Goal: Download file/media

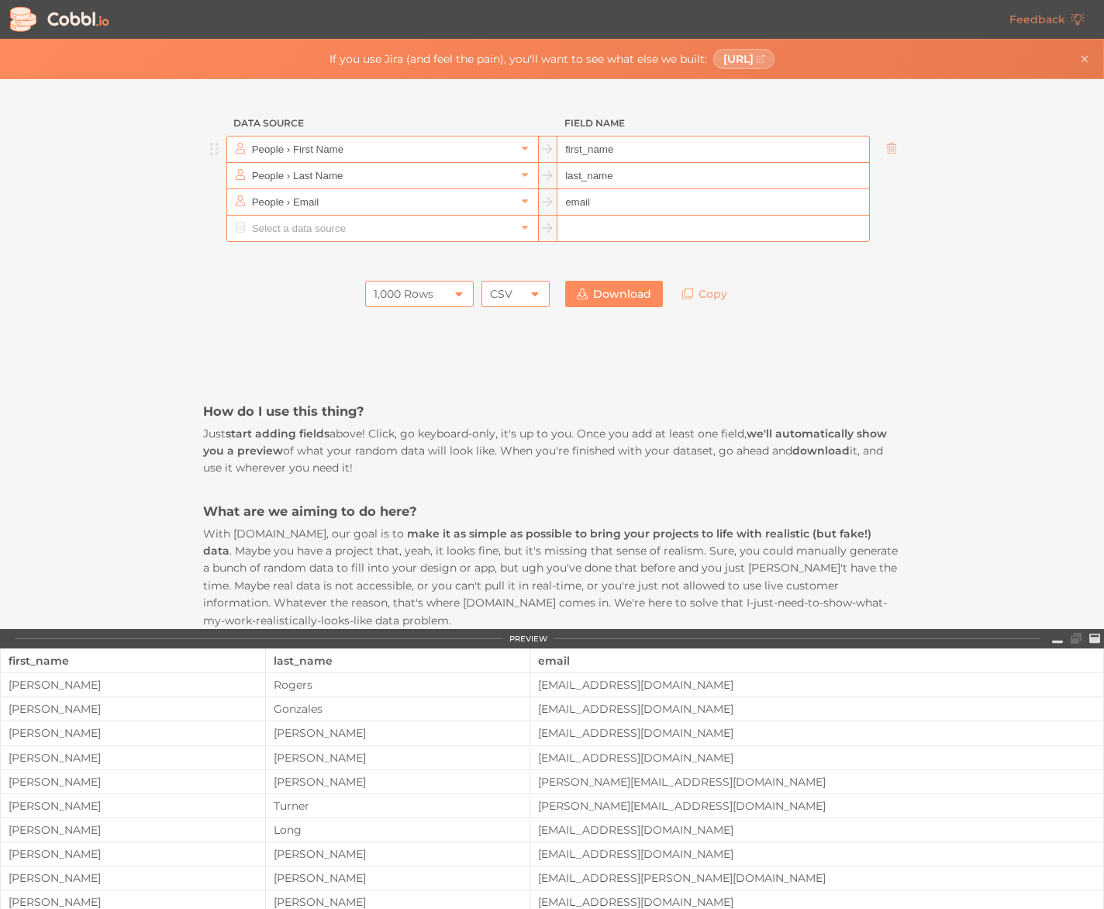
click at [655, 150] on input "first_name" at bounding box center [712, 149] width 311 height 26
drag, startPoint x: 652, startPoint y: 150, endPoint x: 443, endPoint y: 174, distance: 209.9
click at [443, 174] on ul "People › First Name first_name People › Last Name last_name People › Email email" at bounding box center [552, 189] width 698 height 106
paste input "ProductID"
type input "ProductID"
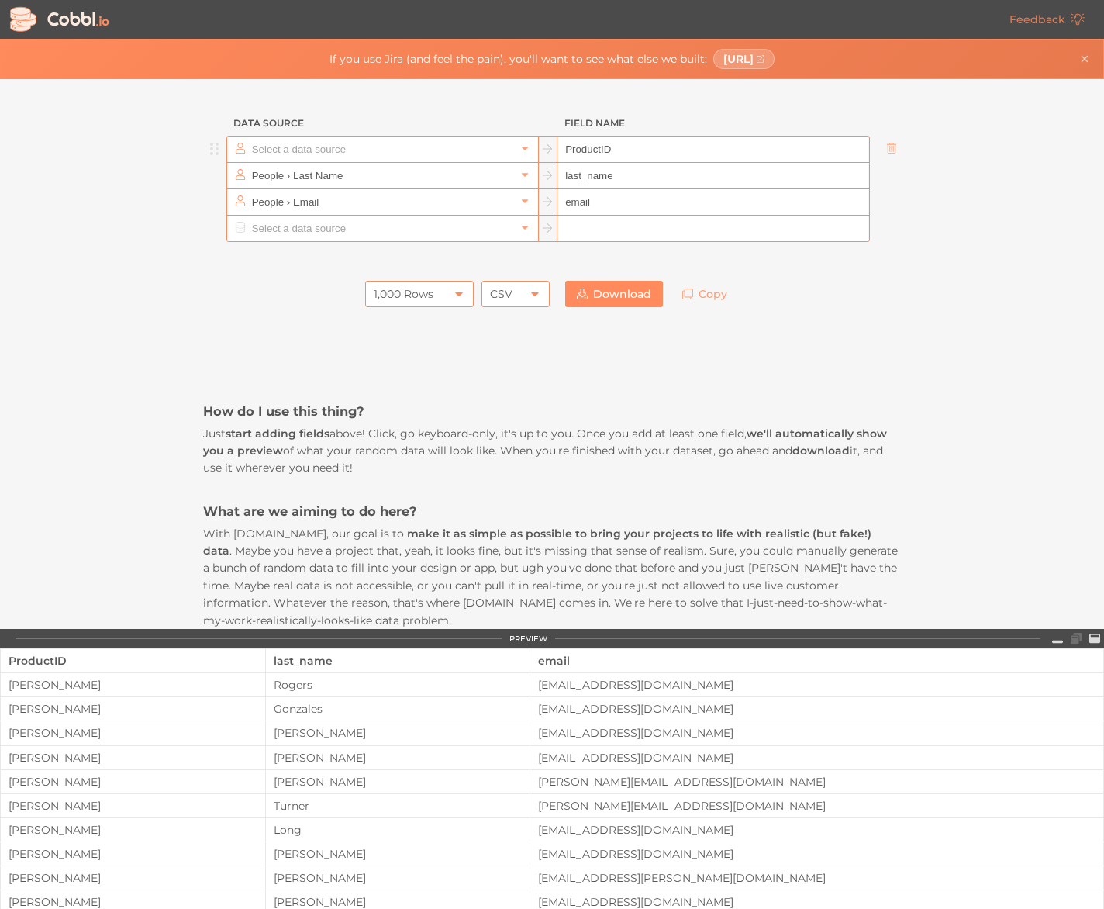
click at [485, 154] on input "text" at bounding box center [381, 149] width 267 height 26
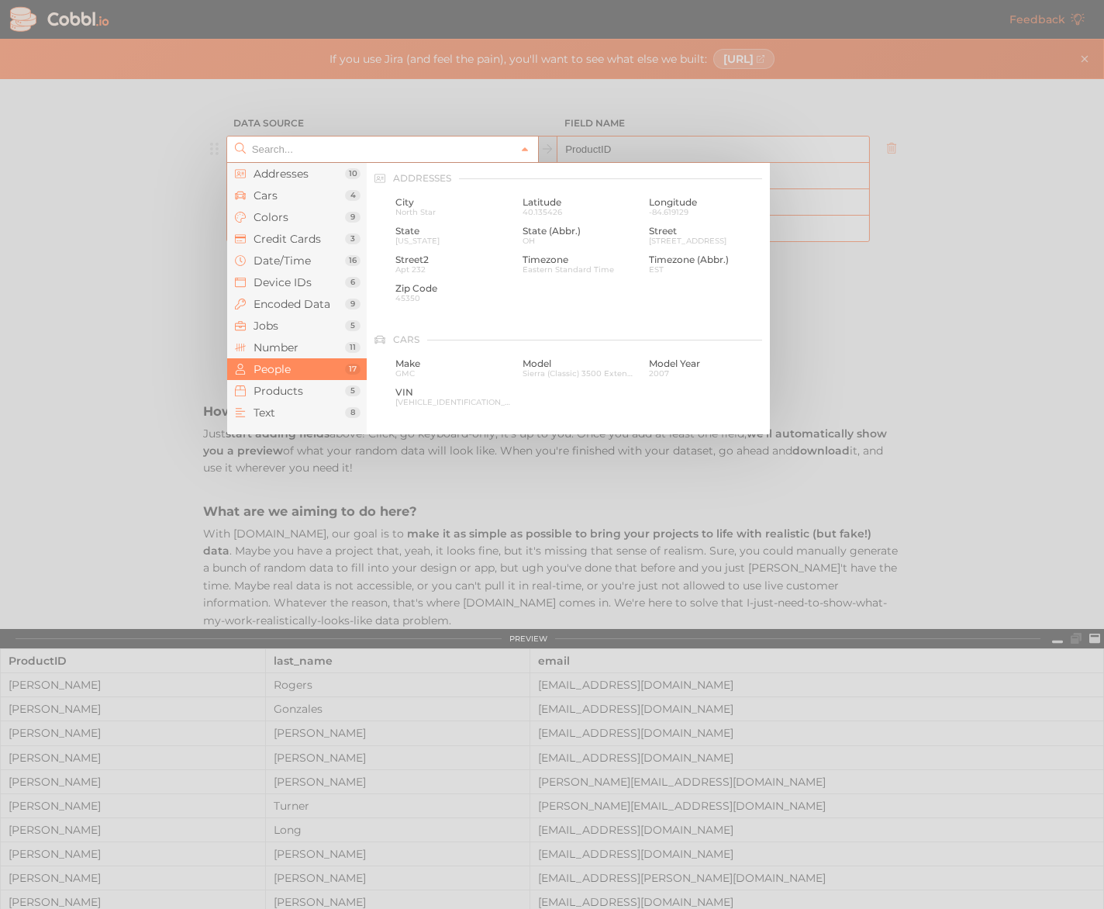
scroll to position [1194, 0]
type input "People › First Name"
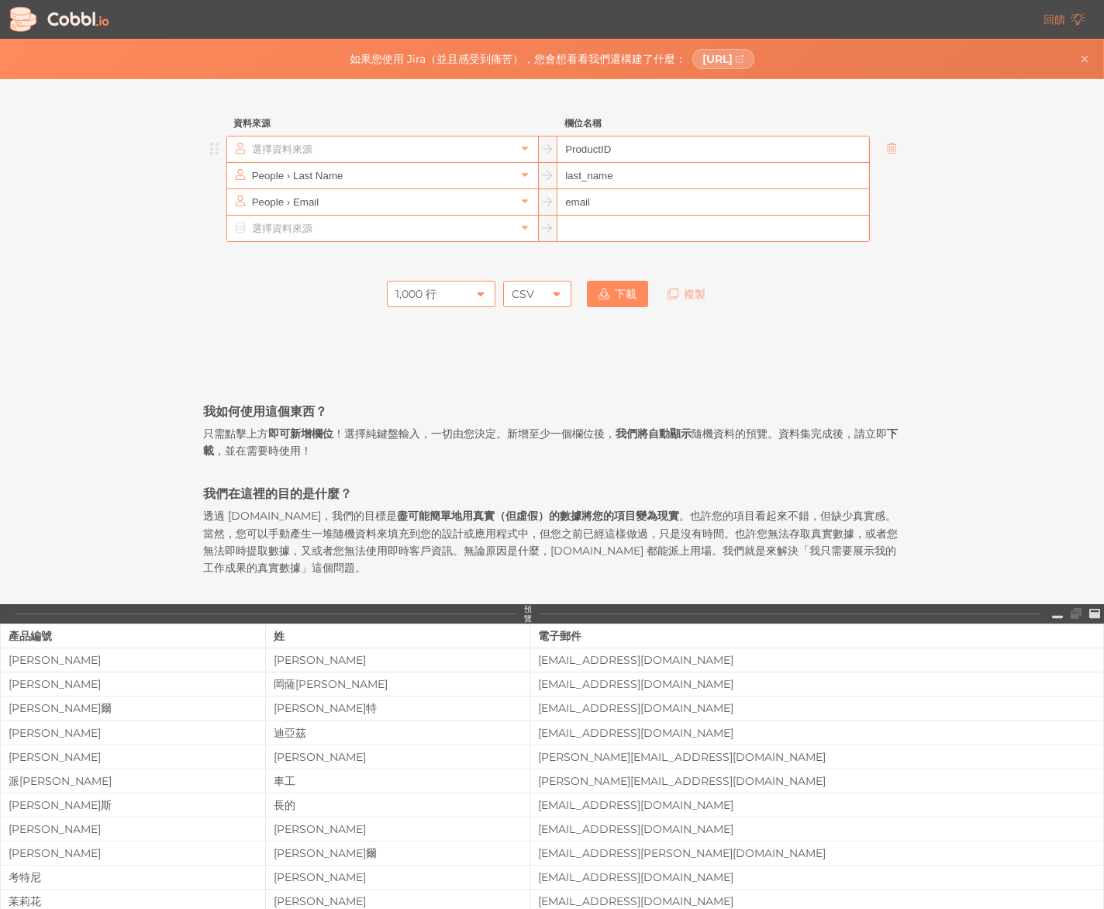
click at [457, 145] on input "text" at bounding box center [381, 149] width 267 height 26
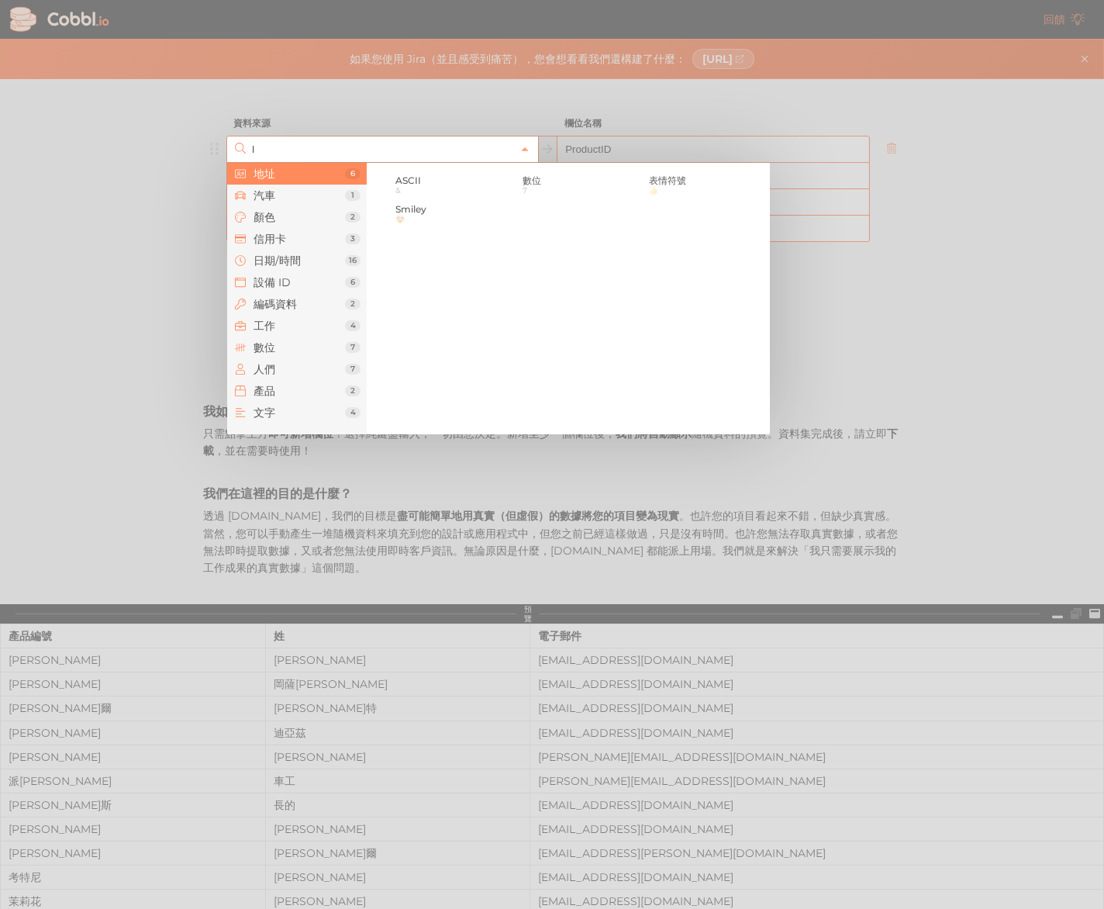
scroll to position [0, 0]
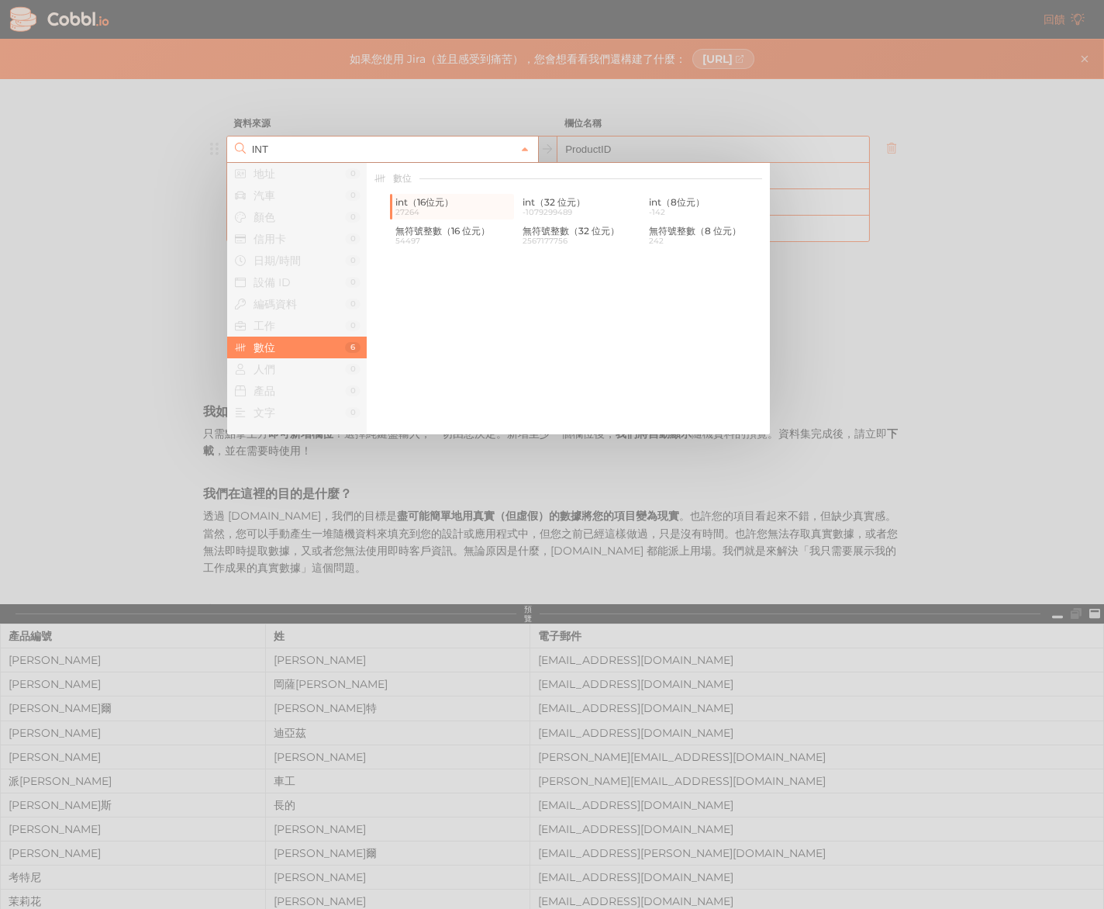
type input "Number › int (16-bit)"
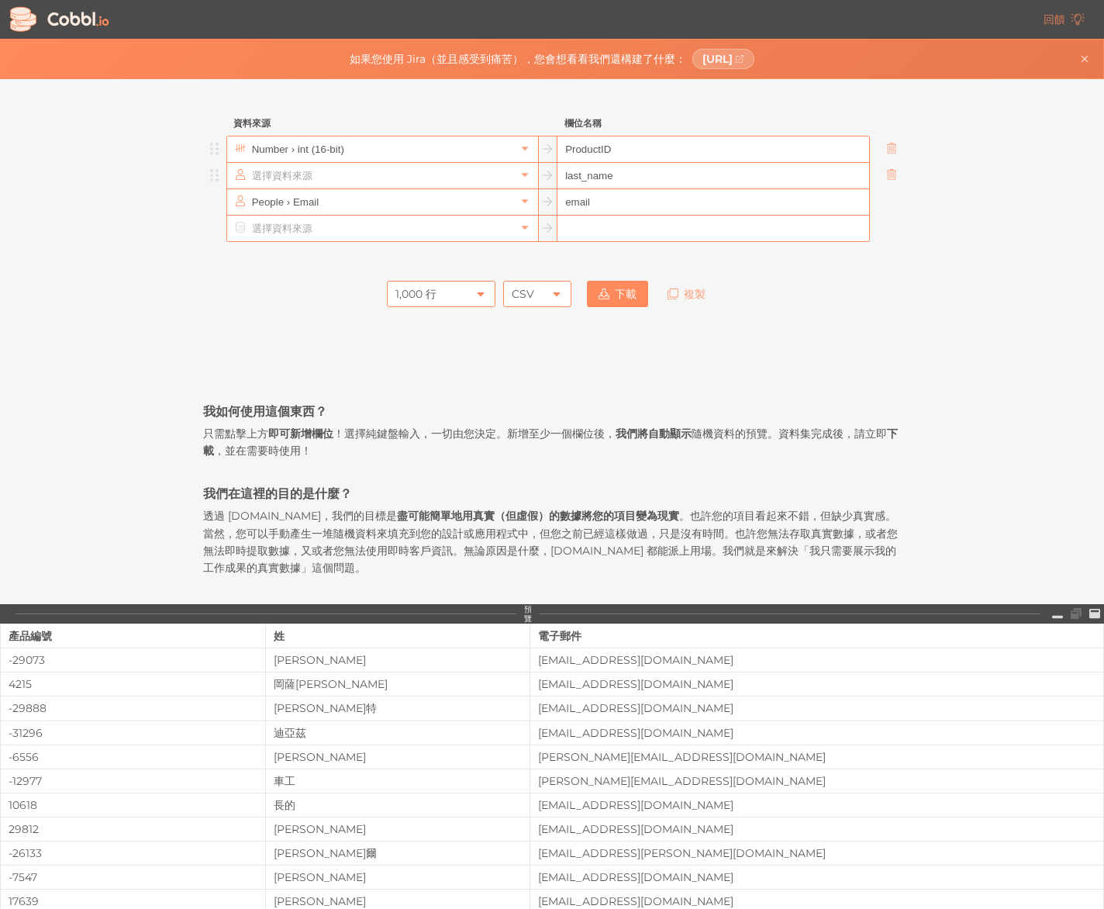
click at [474, 177] on input "text" at bounding box center [381, 176] width 267 height 26
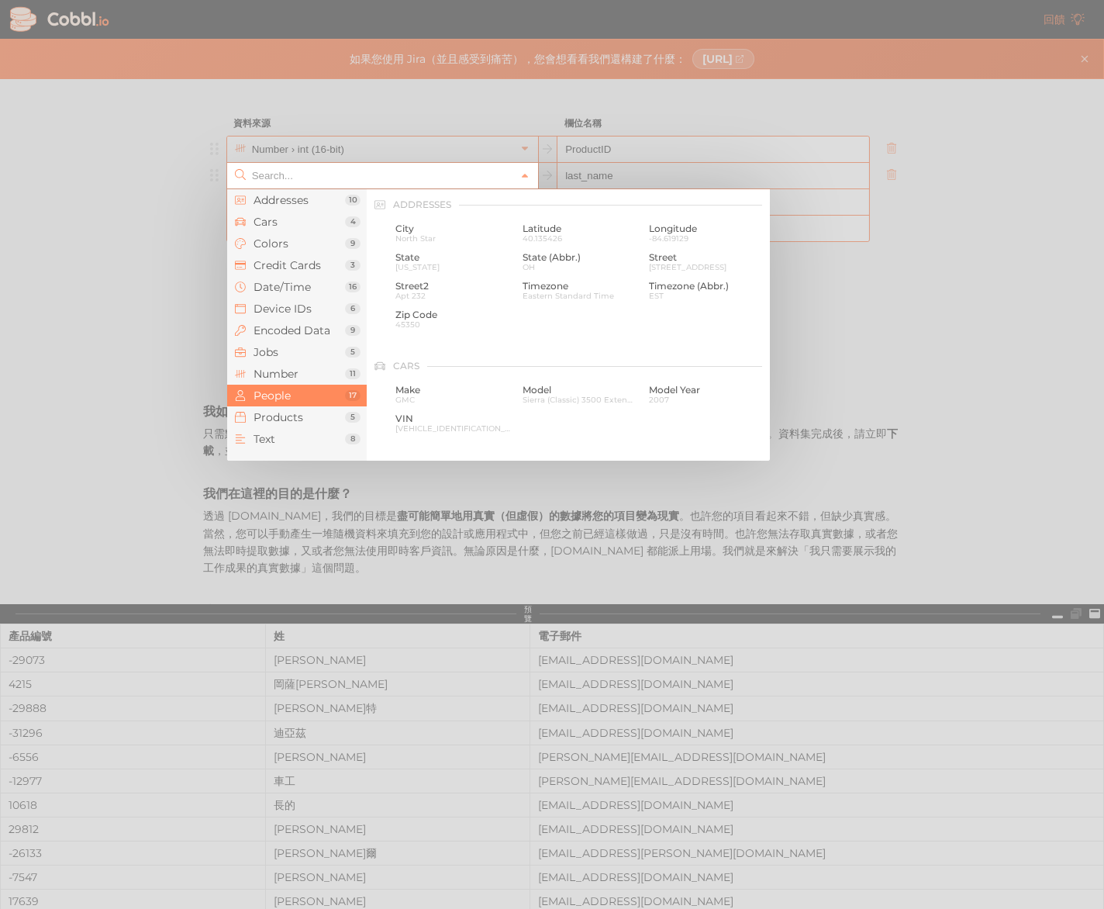
scroll to position [1194, 0]
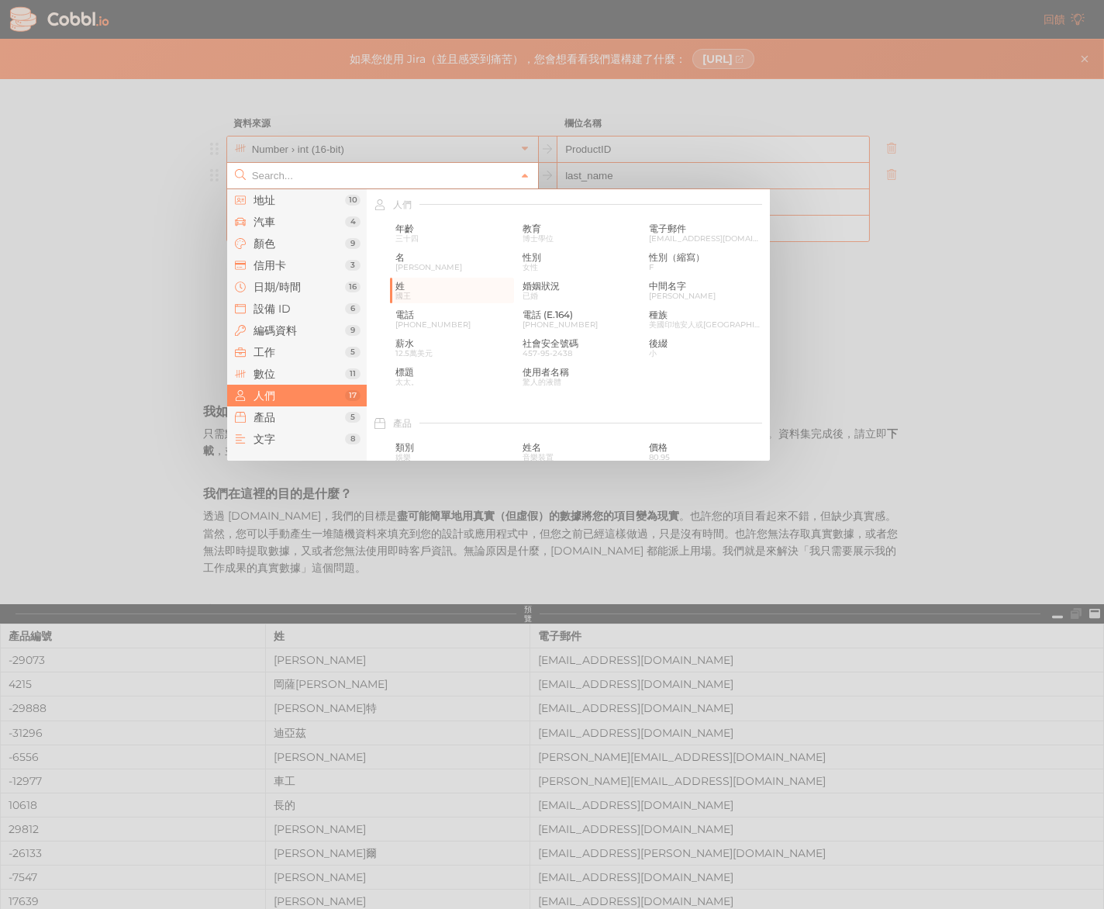
click at [609, 140] on div at bounding box center [552, 454] width 1104 height 909
type input "People › Last Name"
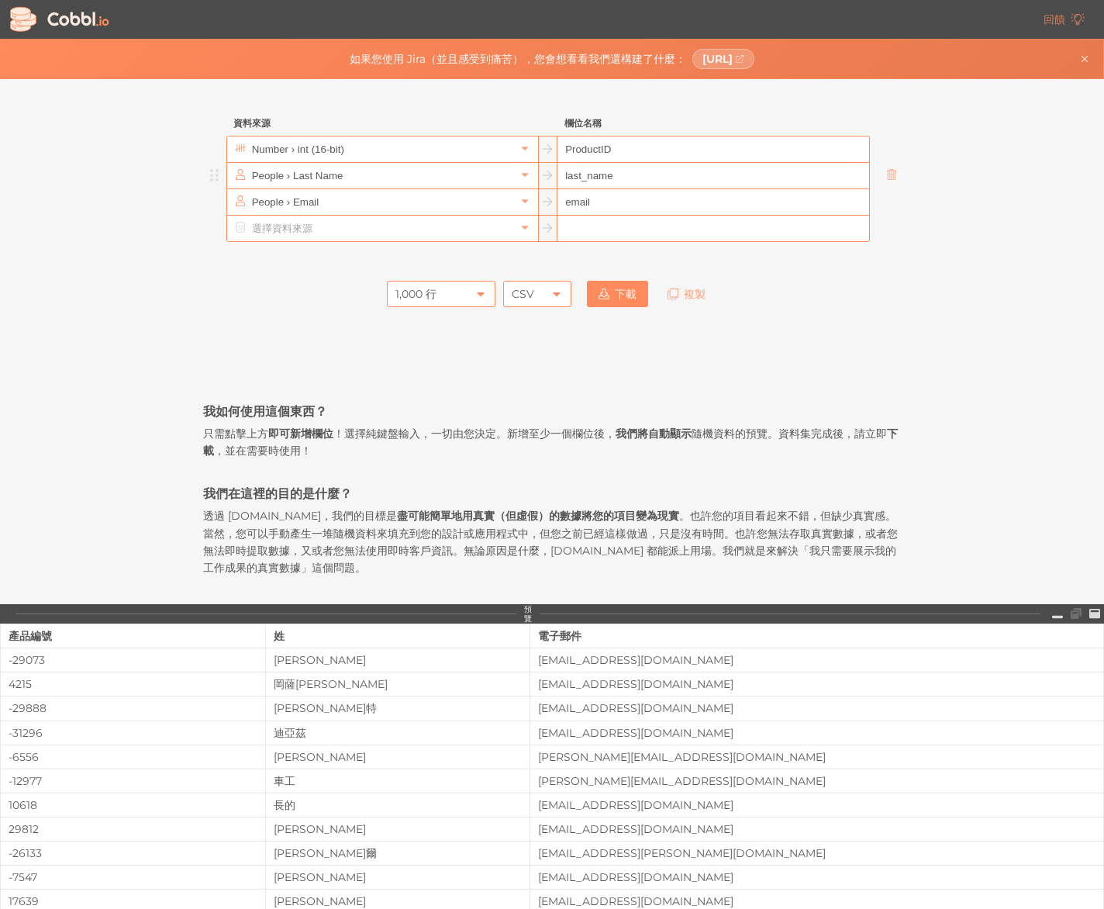
drag, startPoint x: 574, startPoint y: 191, endPoint x: 570, endPoint y: 179, distance: 12.3
click at [568, 170] on input "last_name" at bounding box center [712, 176] width 311 height 26
paste input "ProductN"
type input "lProductName"
click at [413, 178] on input "text" at bounding box center [381, 176] width 267 height 26
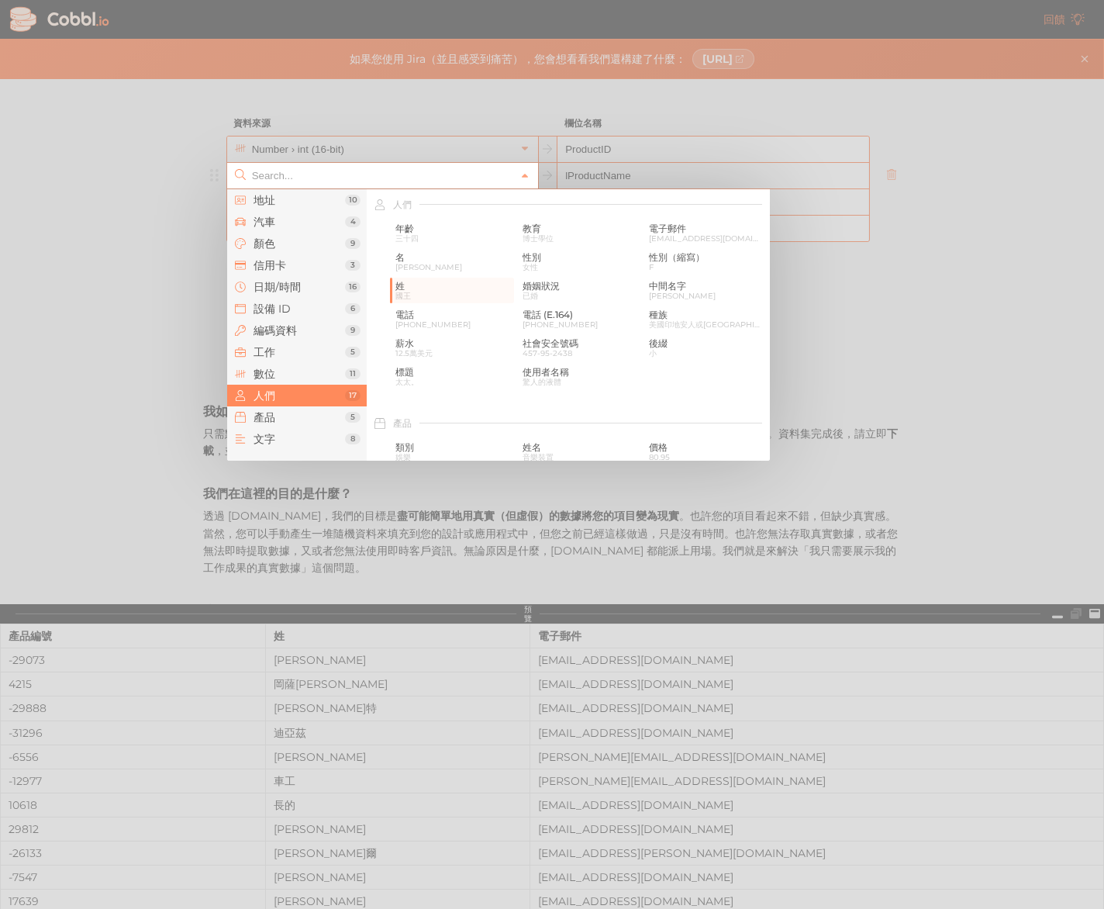
type input "People › Last Name"
paste input "VARCHAR"
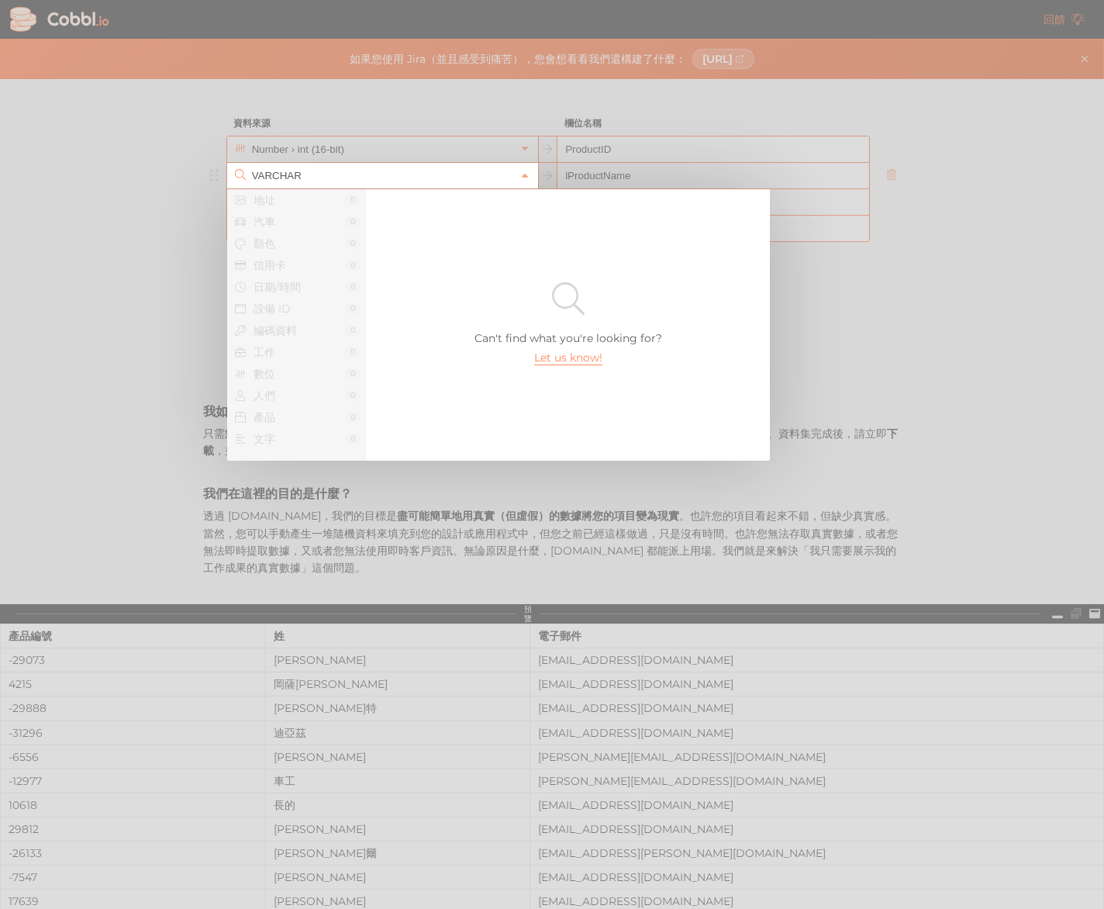
scroll to position [0, 0]
type input "V"
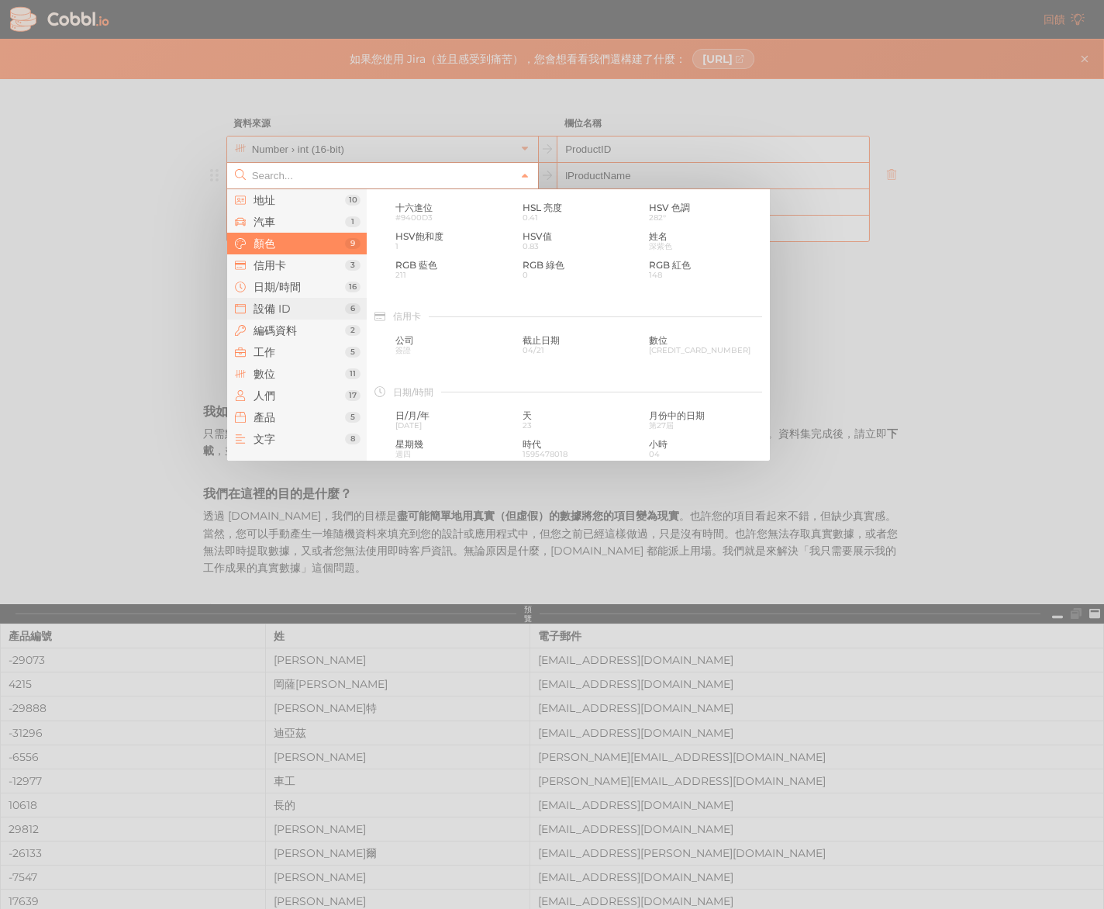
click at [288, 305] on font "設備 ID" at bounding box center [272, 309] width 37 height 14
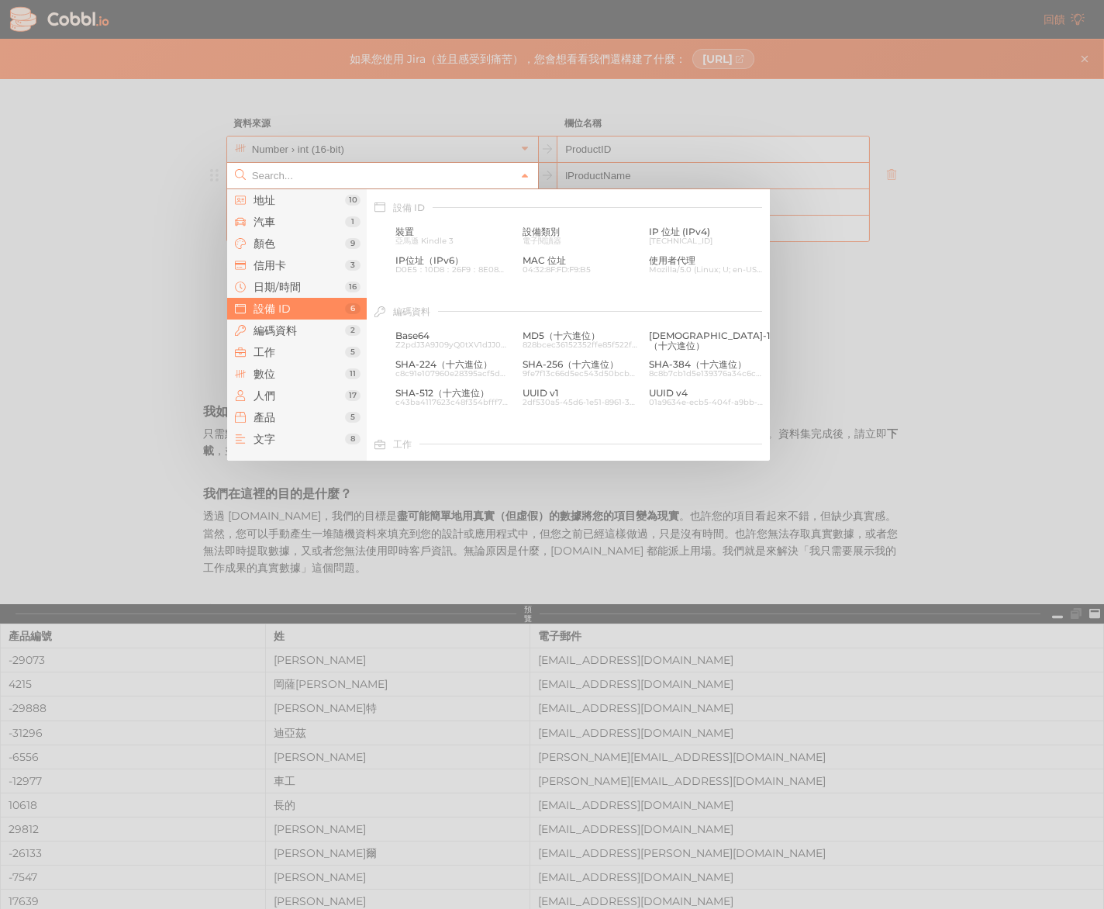
scroll to position [692, 0]
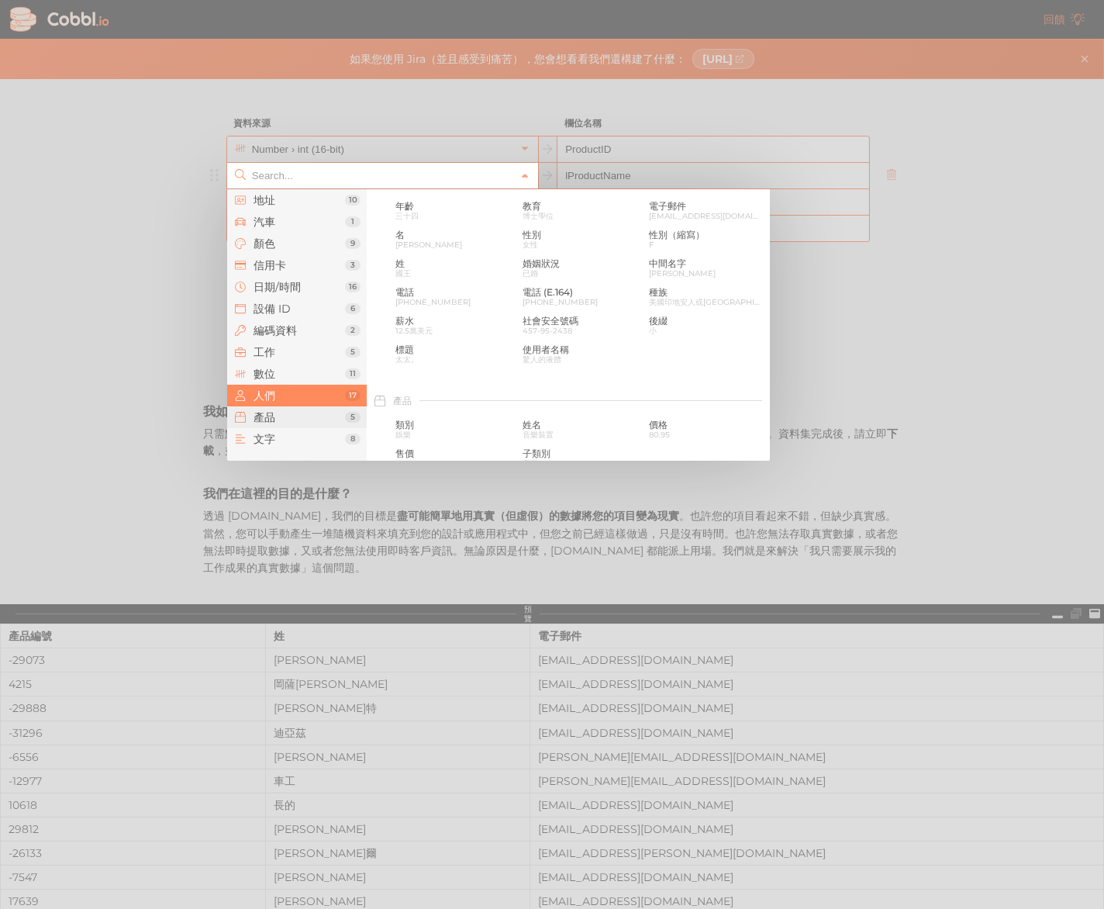
click at [312, 416] on span "產品" at bounding box center [299, 417] width 91 height 12
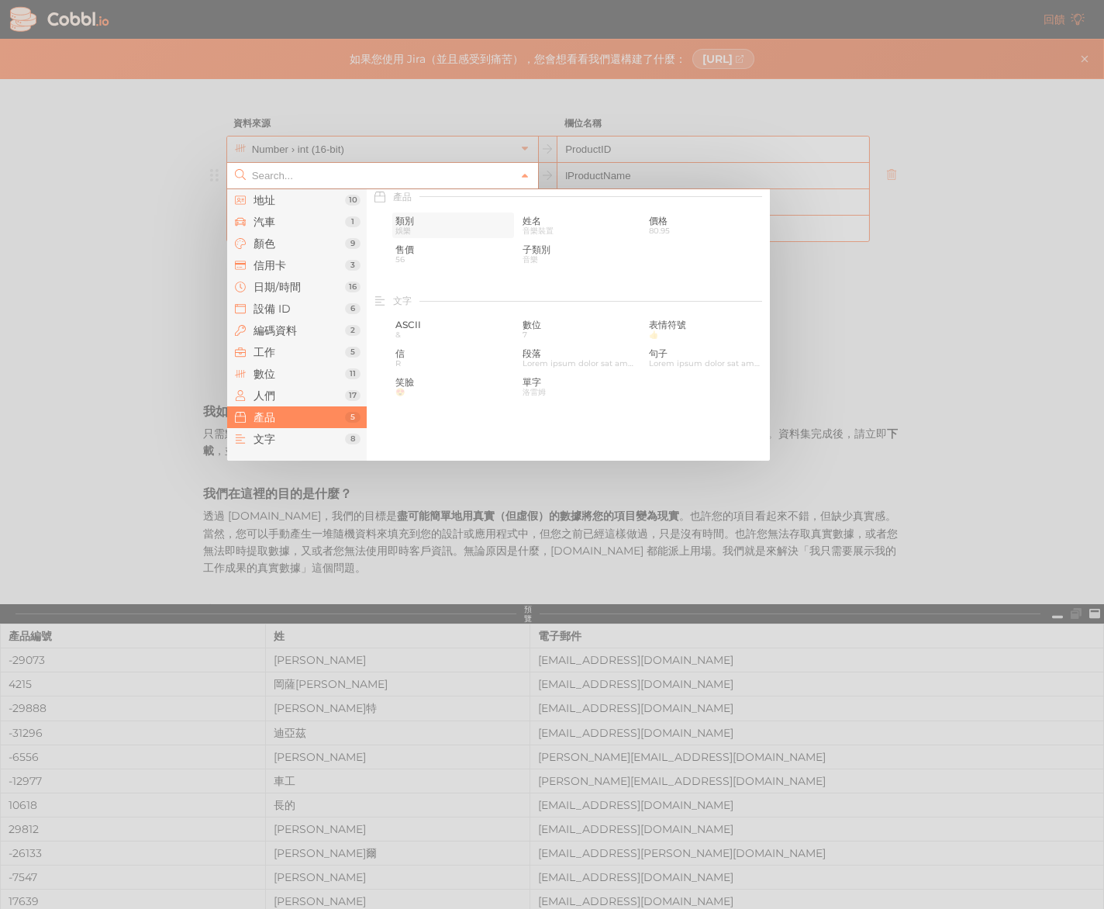
scroll to position [1423, 0]
click at [428, 230] on span "娛樂" at bounding box center [453, 227] width 116 height 9
type input "Products › Category"
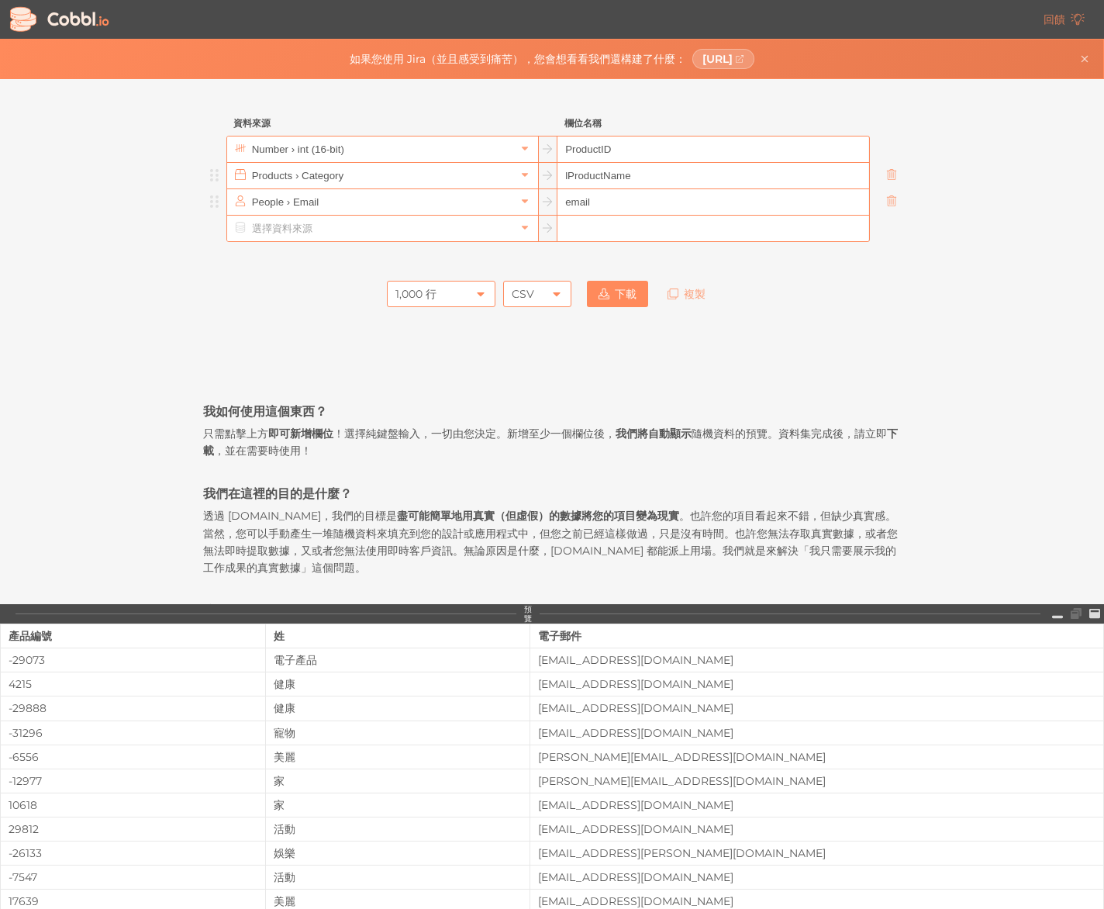
drag, startPoint x: 595, startPoint y: 205, endPoint x: 545, endPoint y: 209, distance: 50.5
click at [546, 205] on div "People › Email email" at bounding box center [547, 201] width 643 height 27
paste input "Price"
type input "Price"
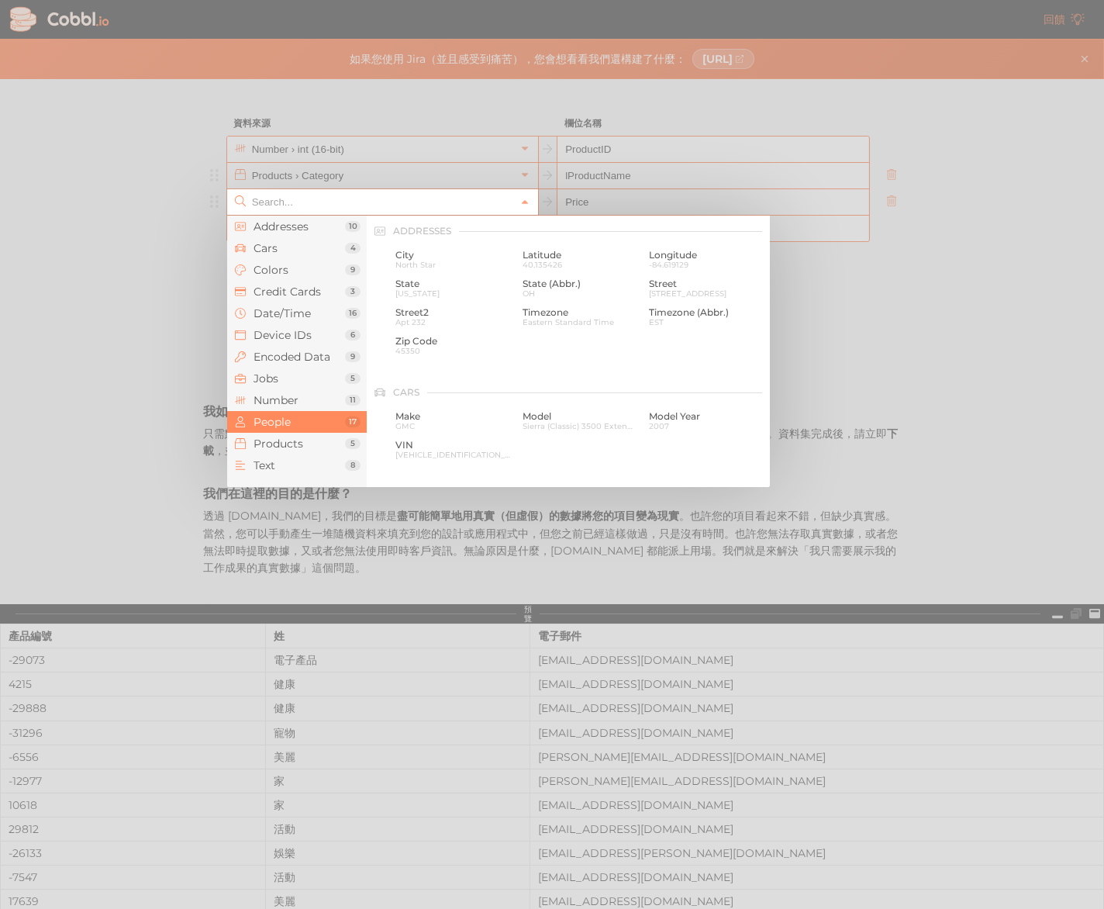
click at [460, 198] on input "text" at bounding box center [381, 202] width 267 height 26
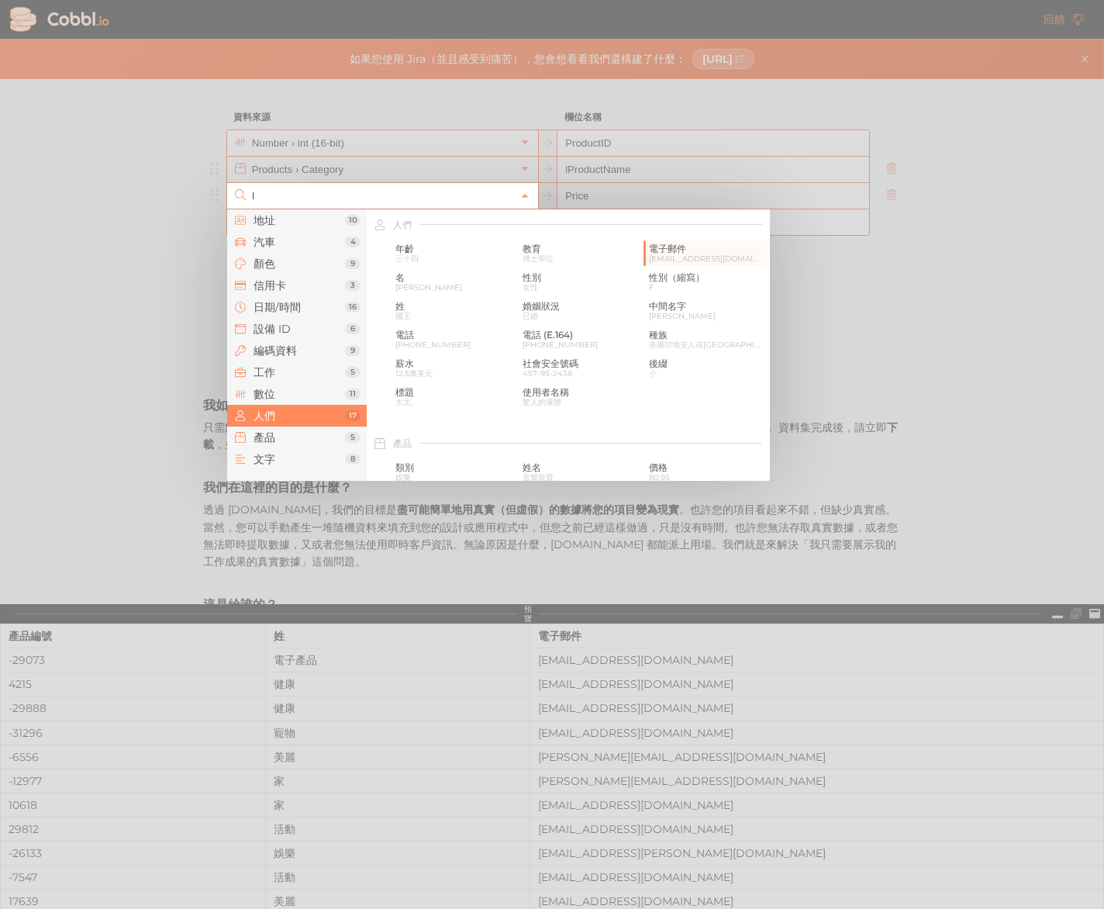
scroll to position [0, 0]
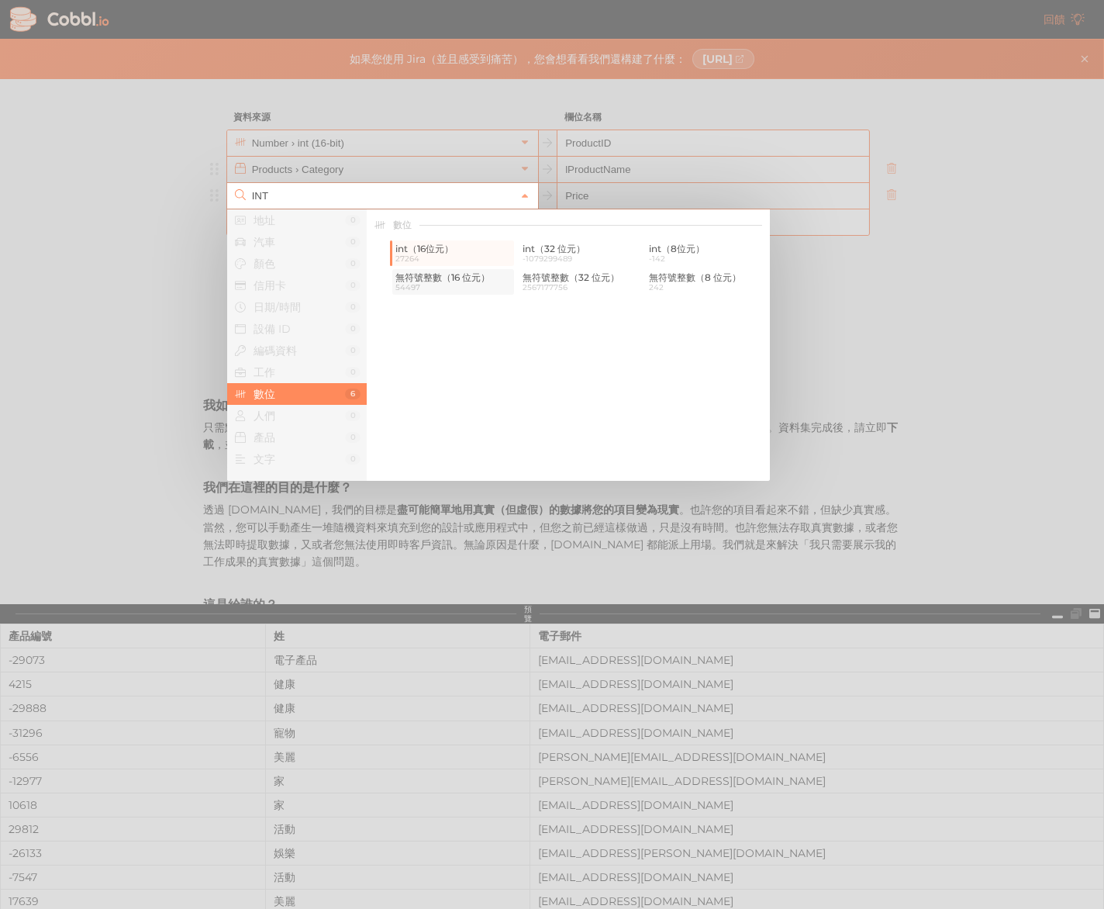
click at [460, 284] on span "54497" at bounding box center [453, 287] width 116 height 9
type input "Number › unsigned int (16-bit)"
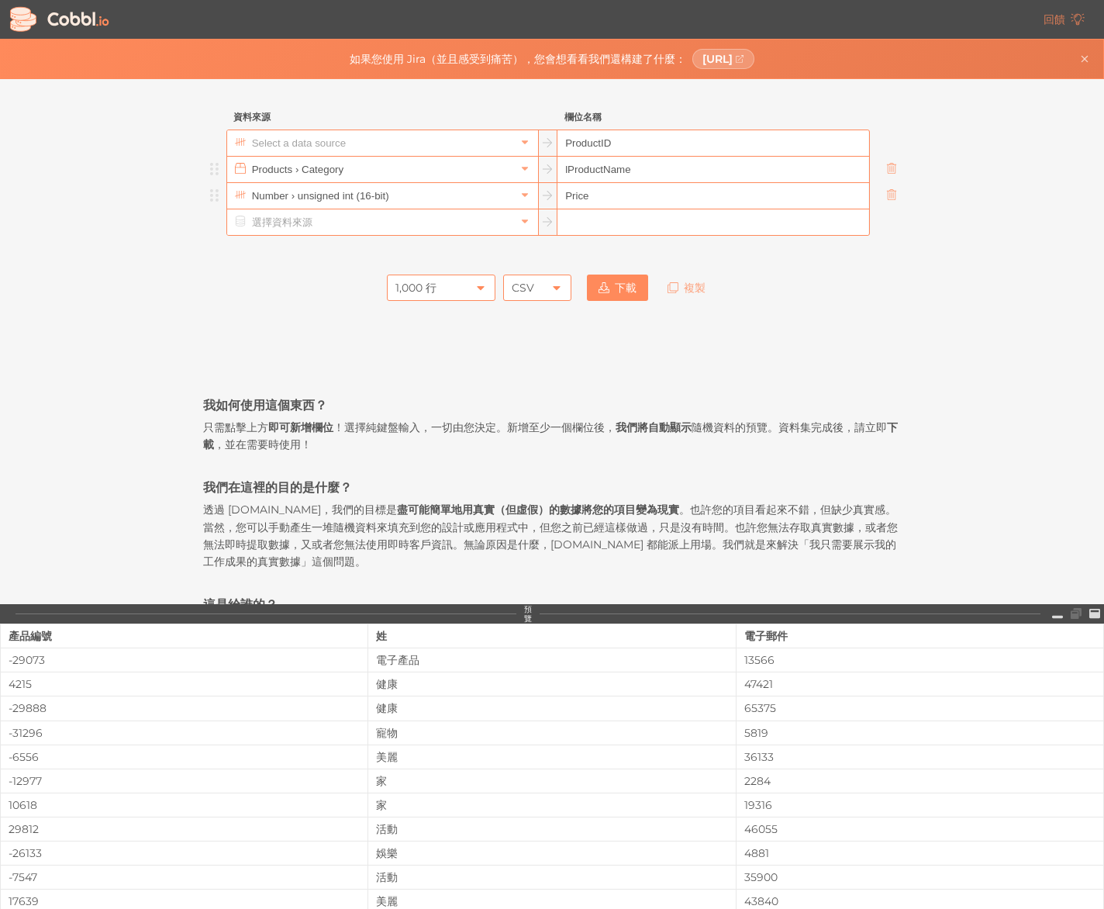
click at [454, 143] on input "text" at bounding box center [381, 143] width 267 height 26
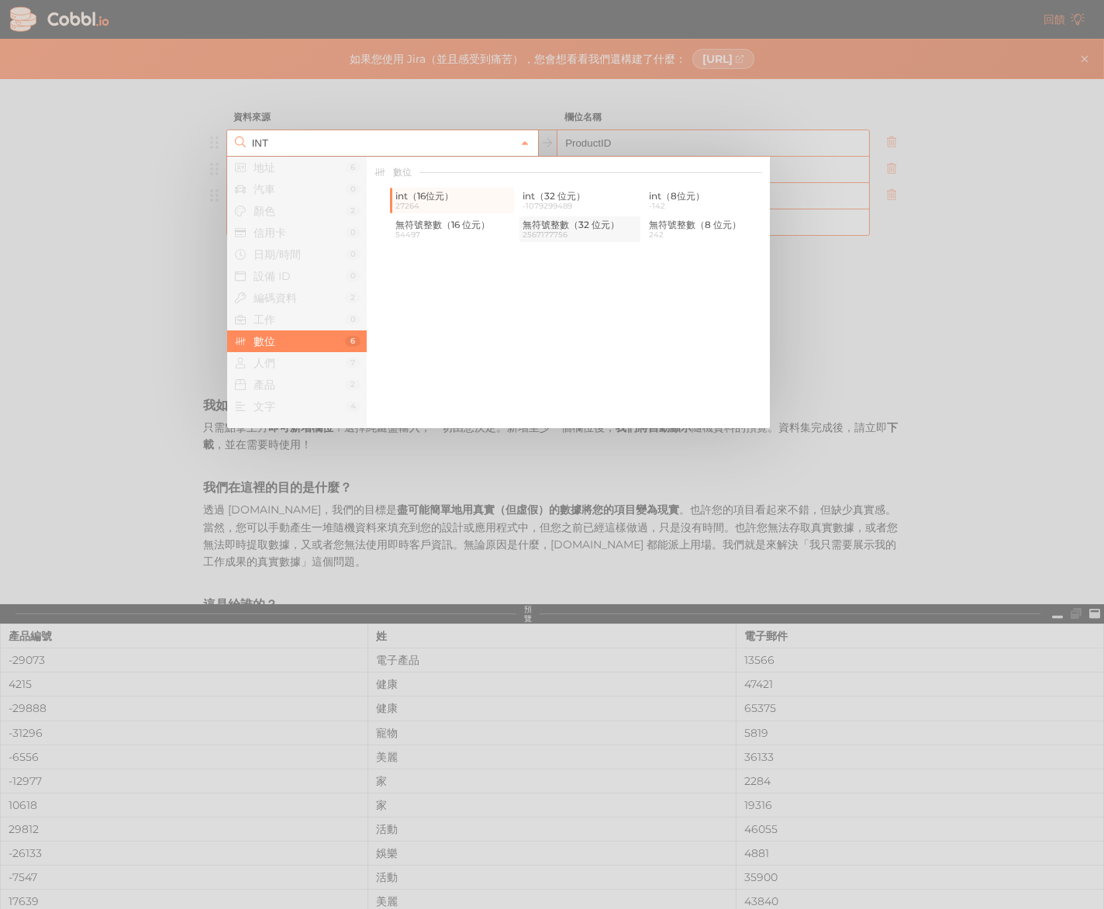
click at [538, 228] on font "無符號整數（32 位元）" at bounding box center [571, 225] width 97 height 12
type input "Number › unsigned int (32-bit)"
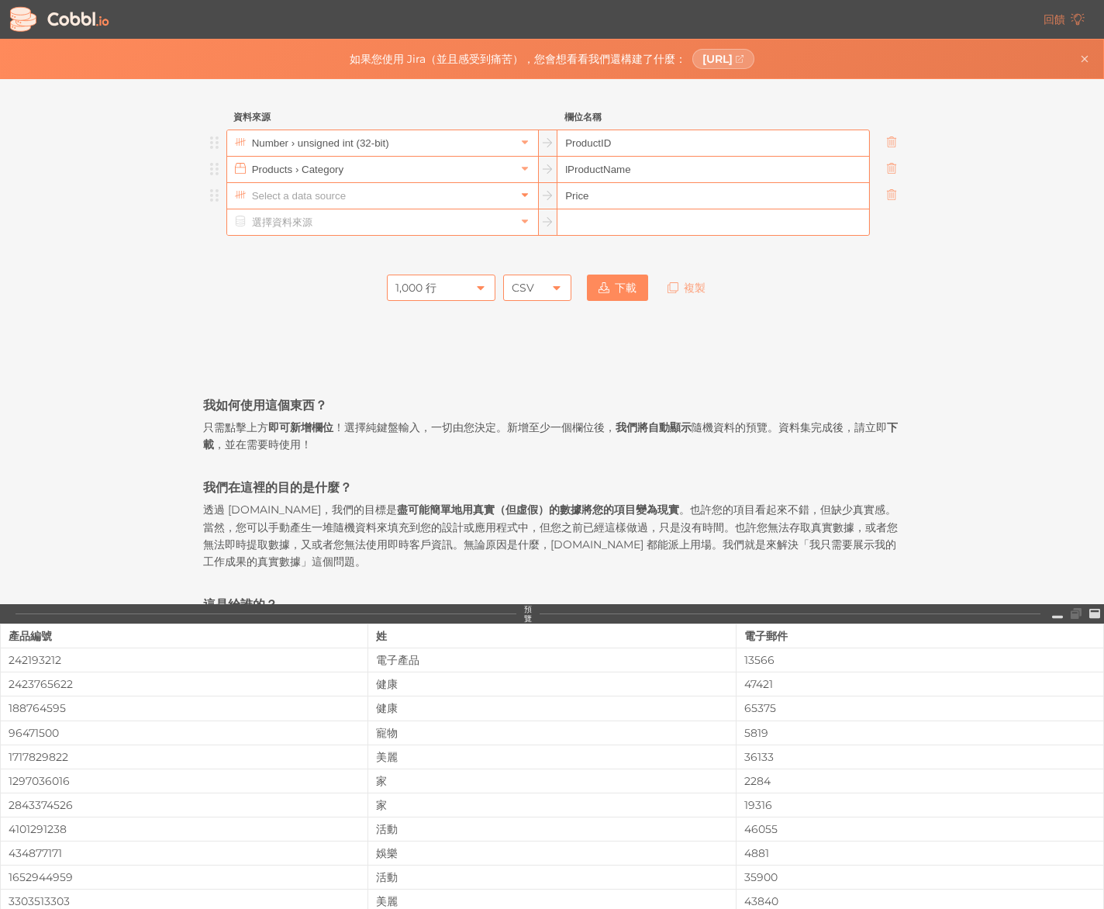
click at [523, 200] on icon at bounding box center [524, 194] width 11 height 11
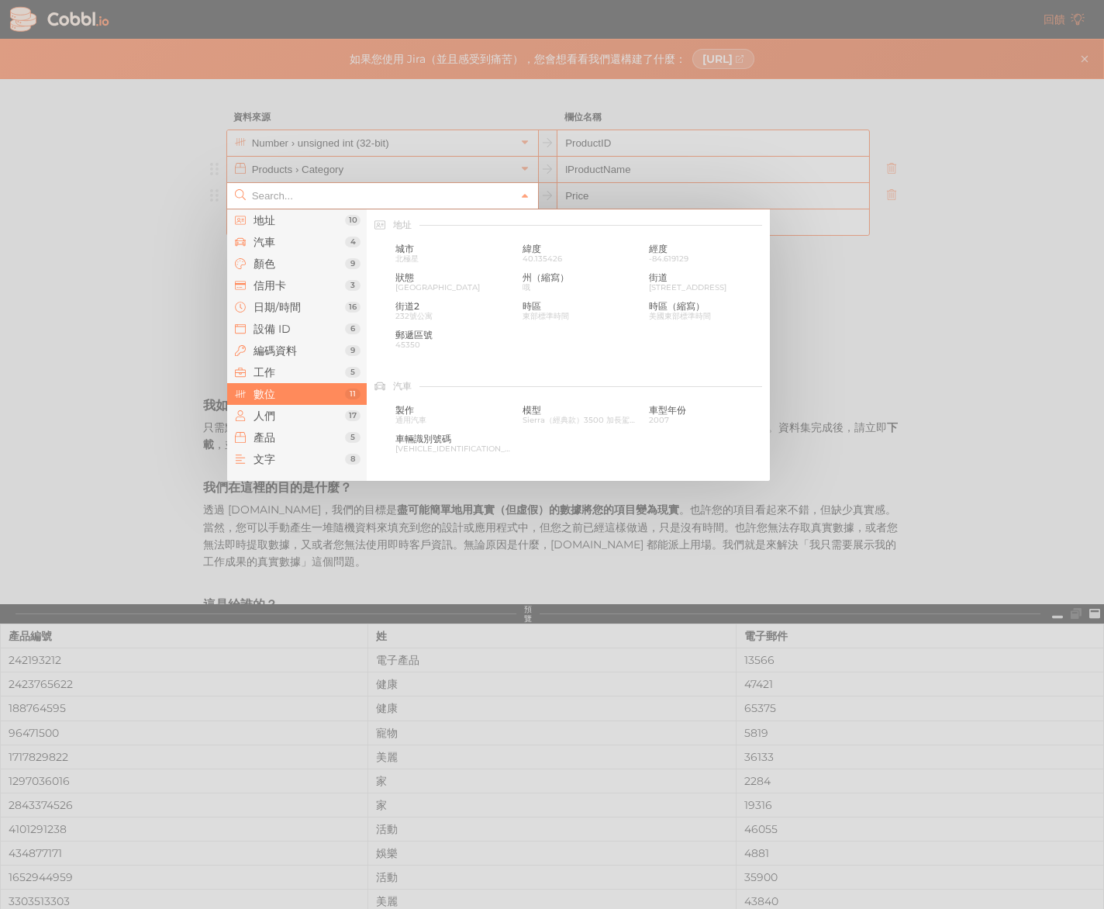
scroll to position [1033, 0]
drag, startPoint x: 454, startPoint y: 336, endPoint x: 498, endPoint y: 340, distance: 44.4
click at [453, 336] on font "無符號整數（32 位元）" at bounding box center [443, 335] width 97 height 12
type input "Number › unsigned int (32-bit)"
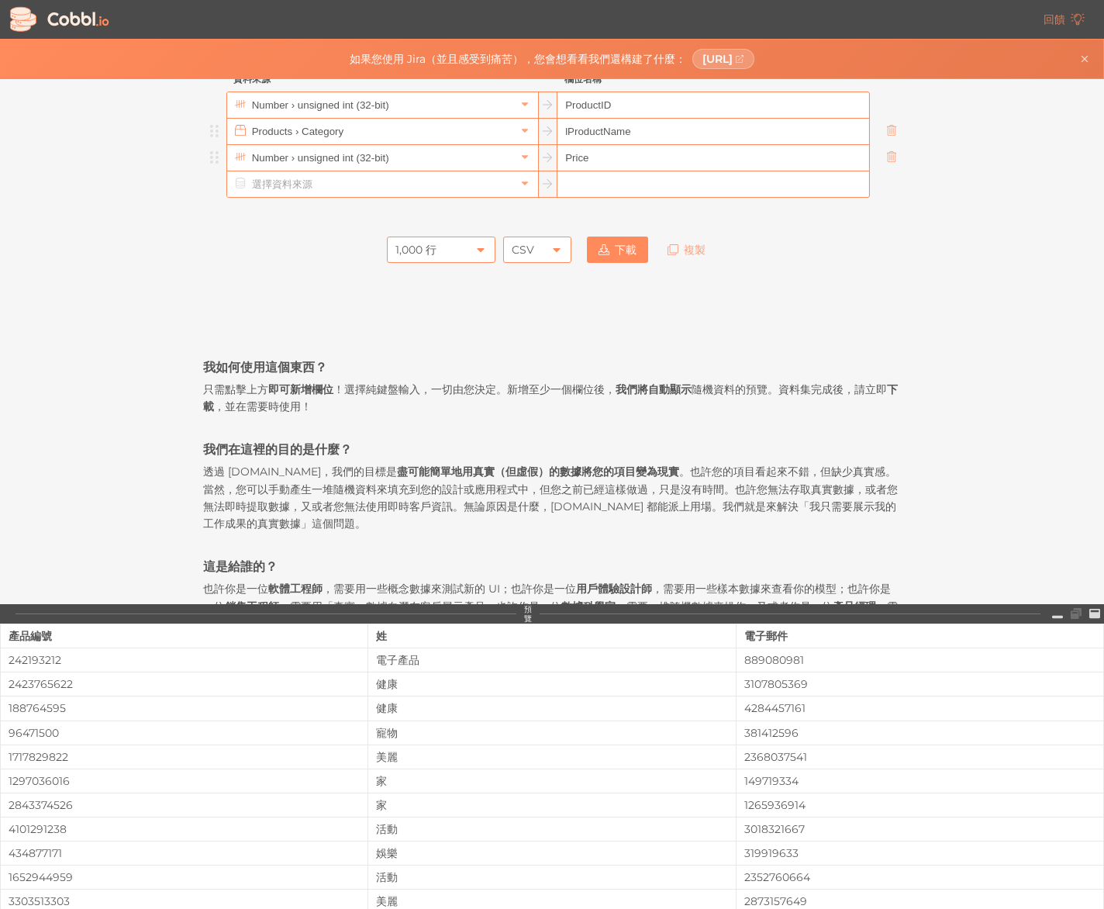
scroll to position [0, 0]
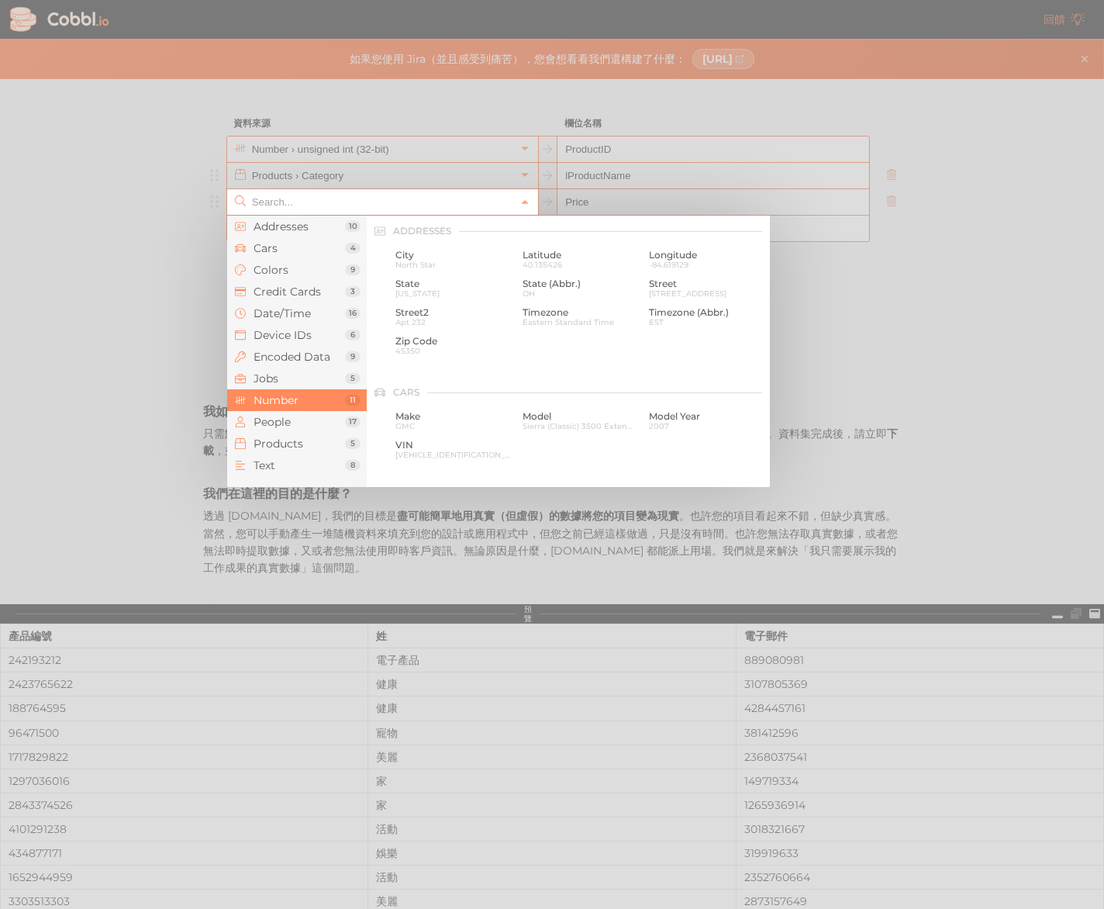
click at [469, 202] on input "text" at bounding box center [381, 202] width 267 height 26
click at [888, 344] on div at bounding box center [552, 454] width 1104 height 909
type input "Number › unsigned int (32-bit)"
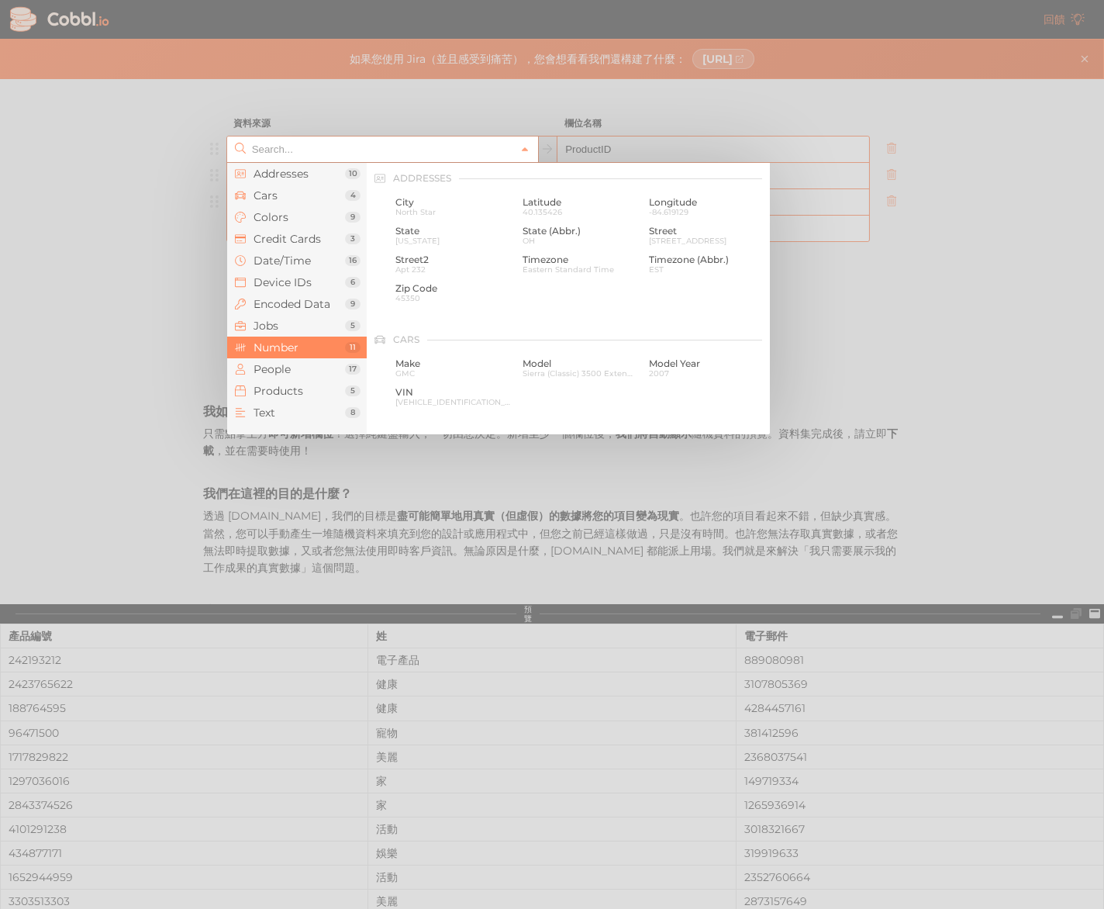
click at [394, 157] on input "text" at bounding box center [381, 149] width 267 height 26
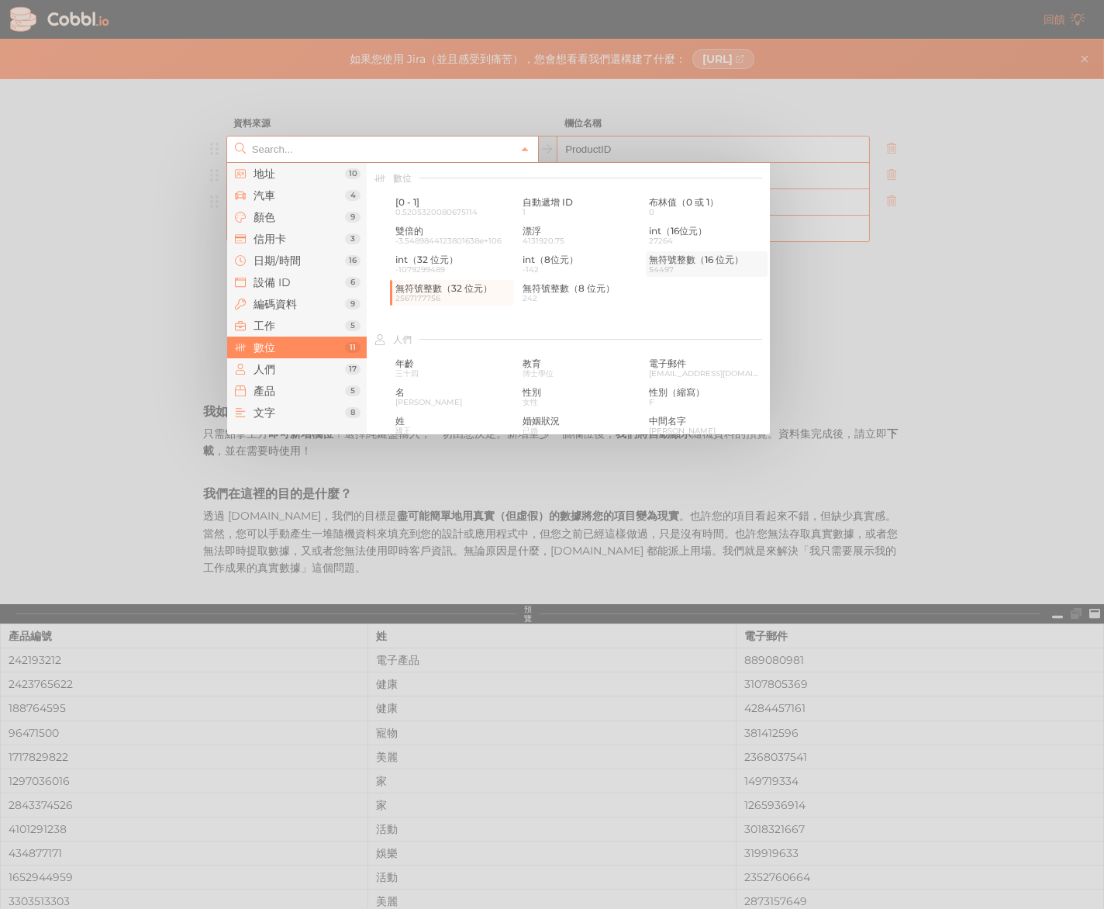
click at [664, 262] on font "無符號整數（16 位元）" at bounding box center [696, 260] width 95 height 12
type input "Number › unsigned int (16-bit)"
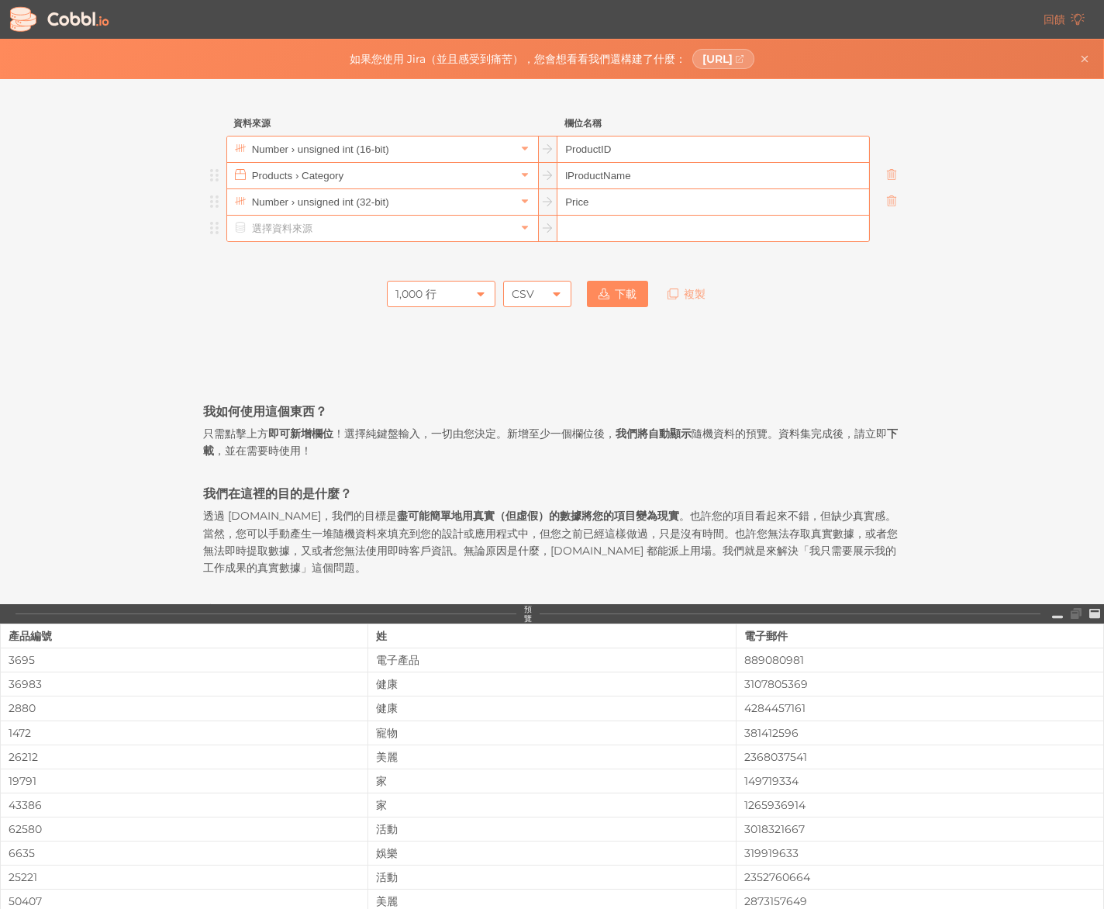
click at [590, 226] on input "text" at bounding box center [712, 229] width 311 height 26
paste input "Category"
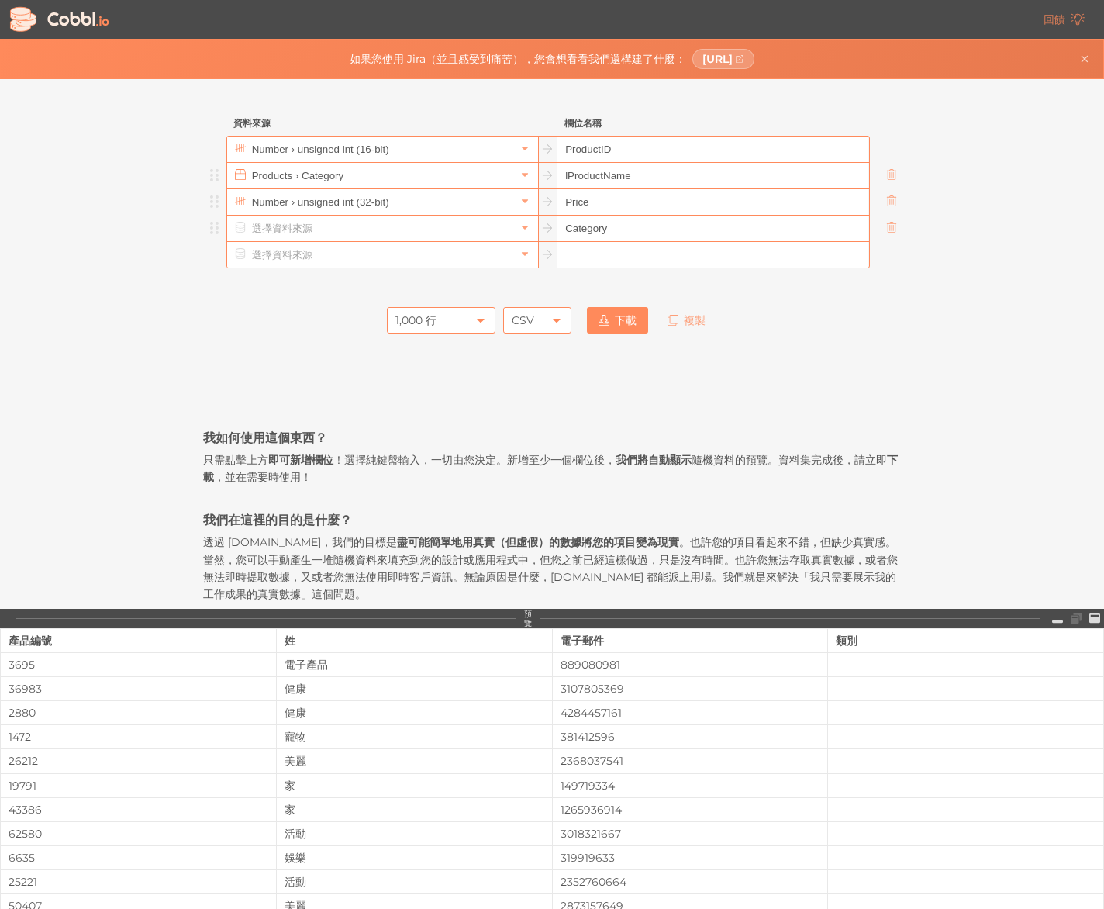
type input "Category"
click at [474, 227] on input "text" at bounding box center [381, 229] width 267 height 26
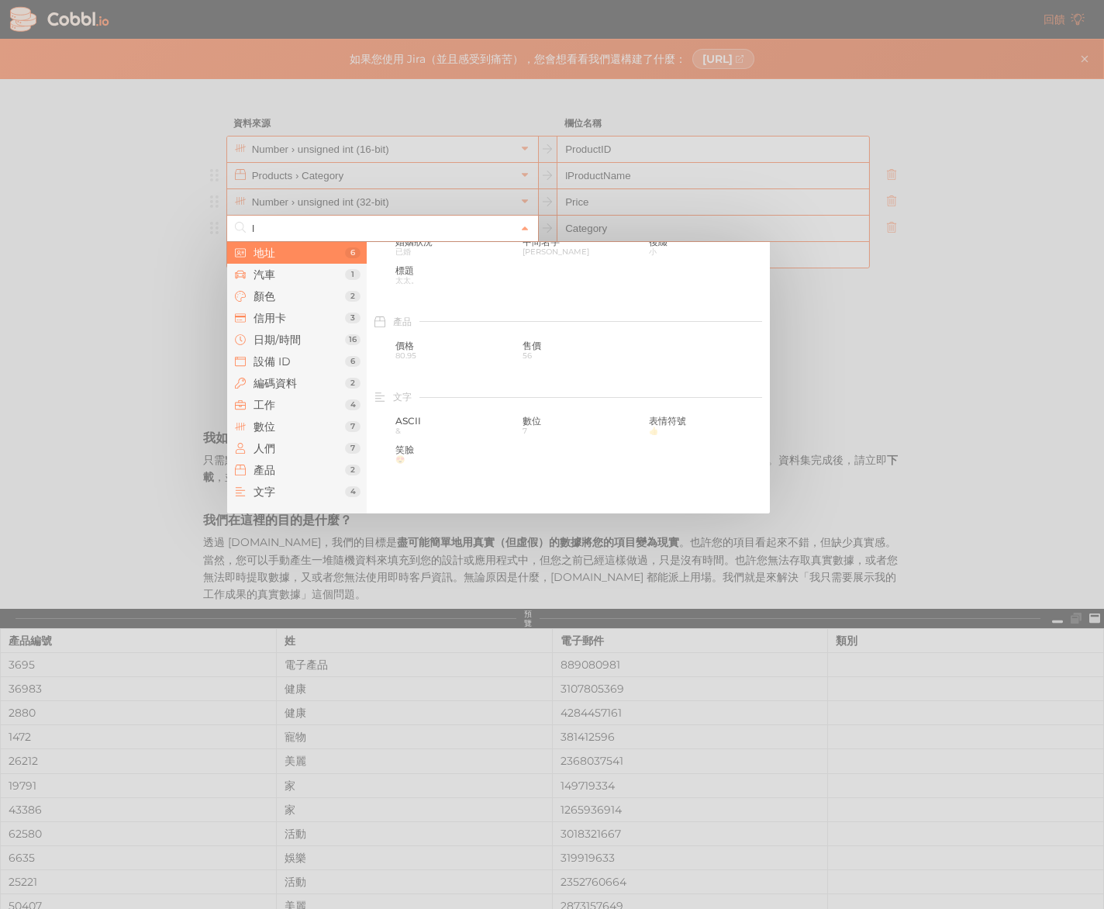
scroll to position [0, 0]
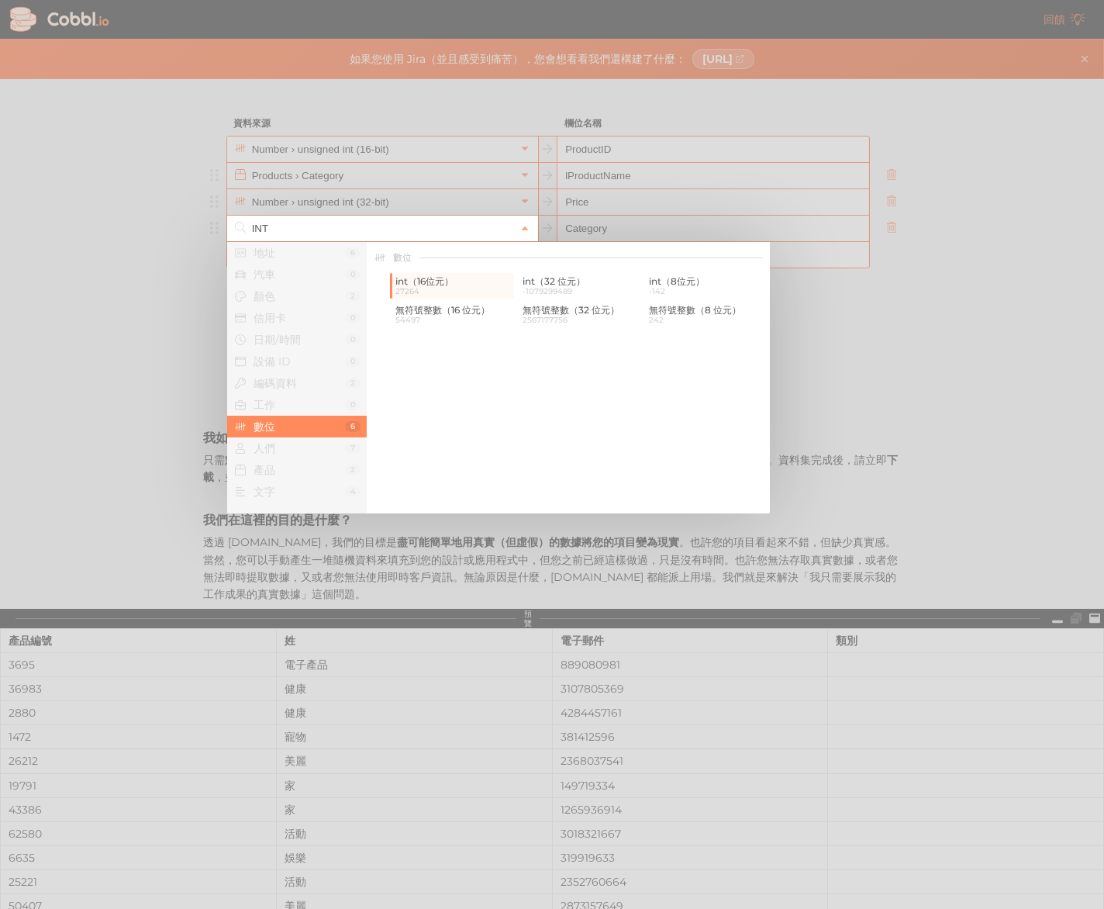
type input "Number › int (16-bit)"
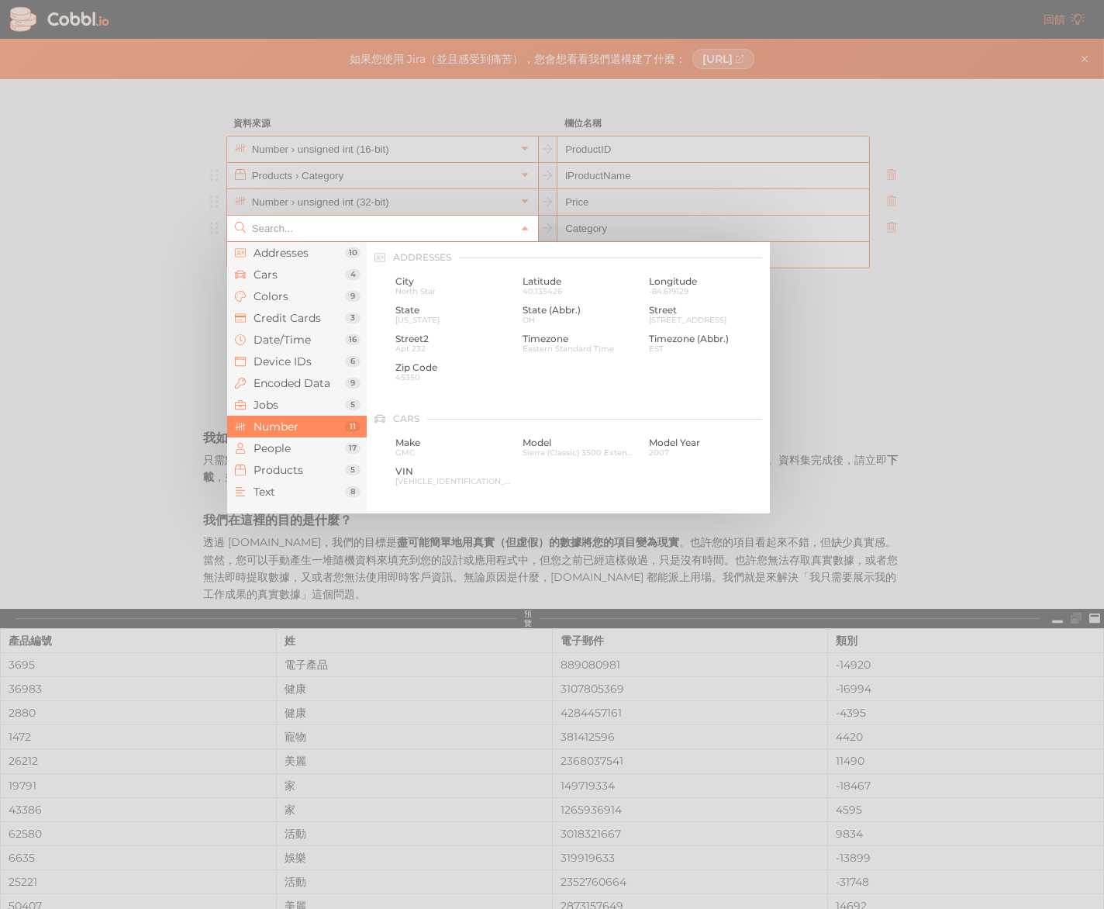
click at [408, 236] on input "text" at bounding box center [381, 229] width 267 height 26
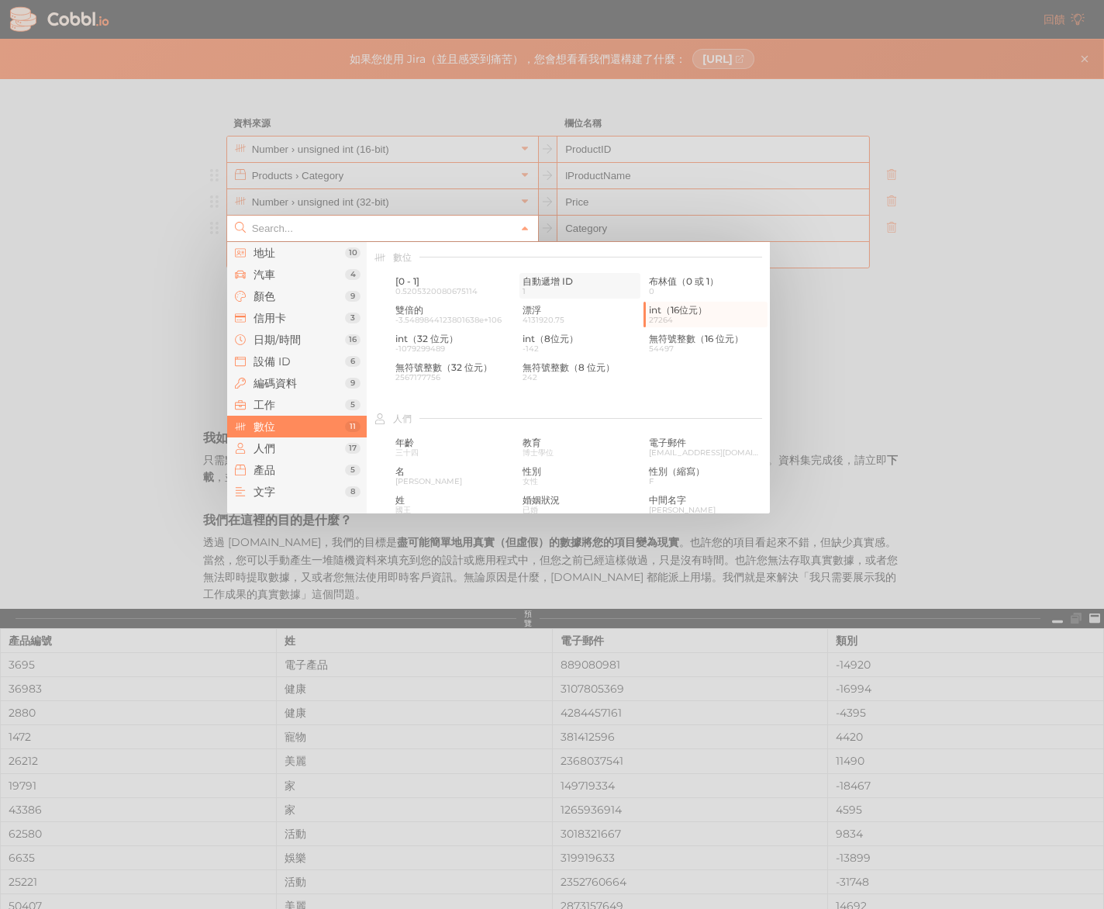
click at [559, 292] on span "1" at bounding box center [581, 291] width 116 height 9
type input "Number › Auto-incrementing ID"
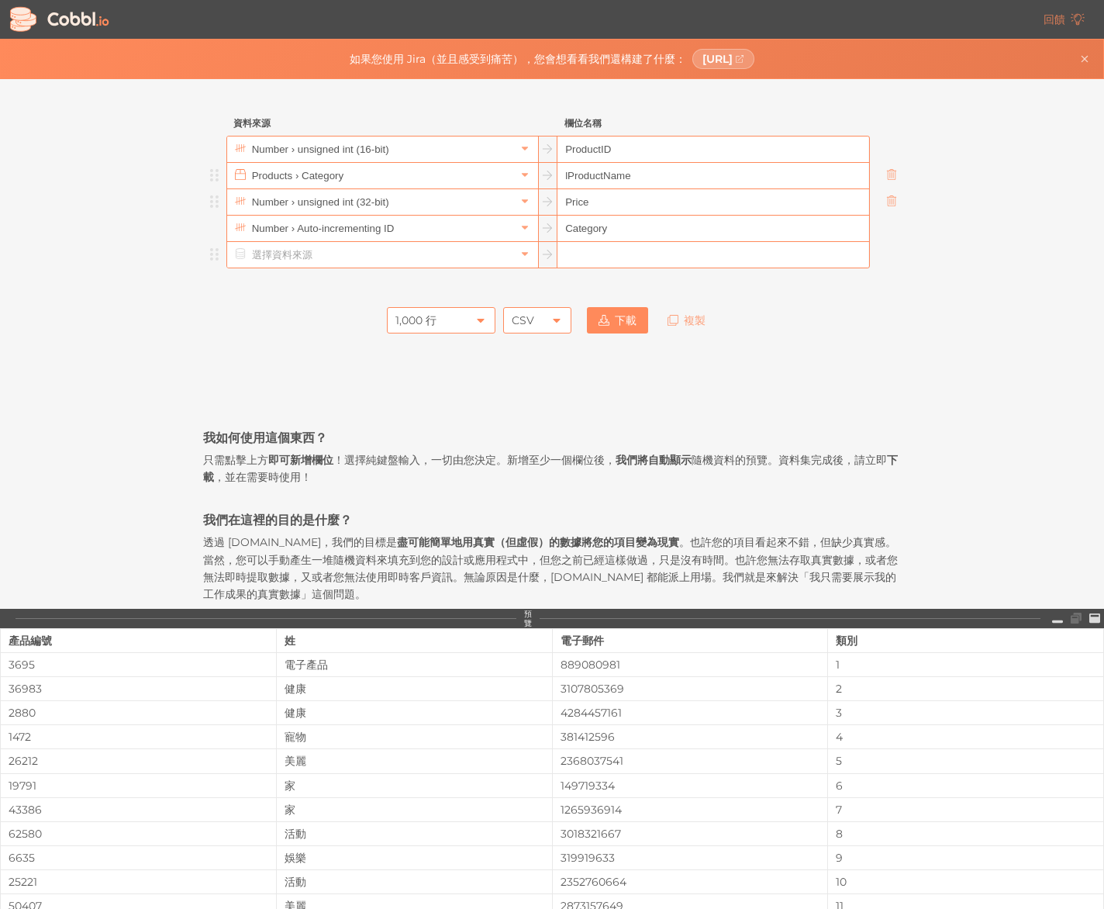
click at [648, 262] on input "text" at bounding box center [712, 255] width 311 height 26
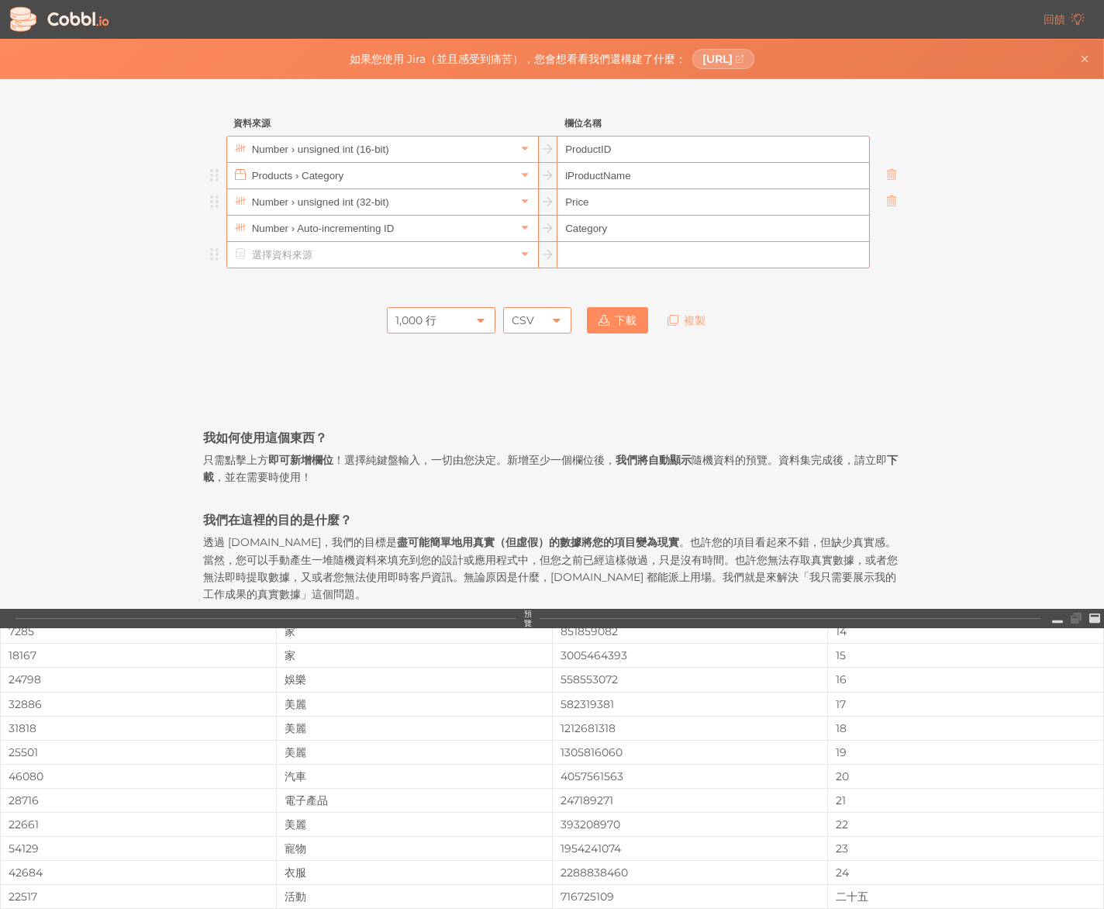
scroll to position [0, 0]
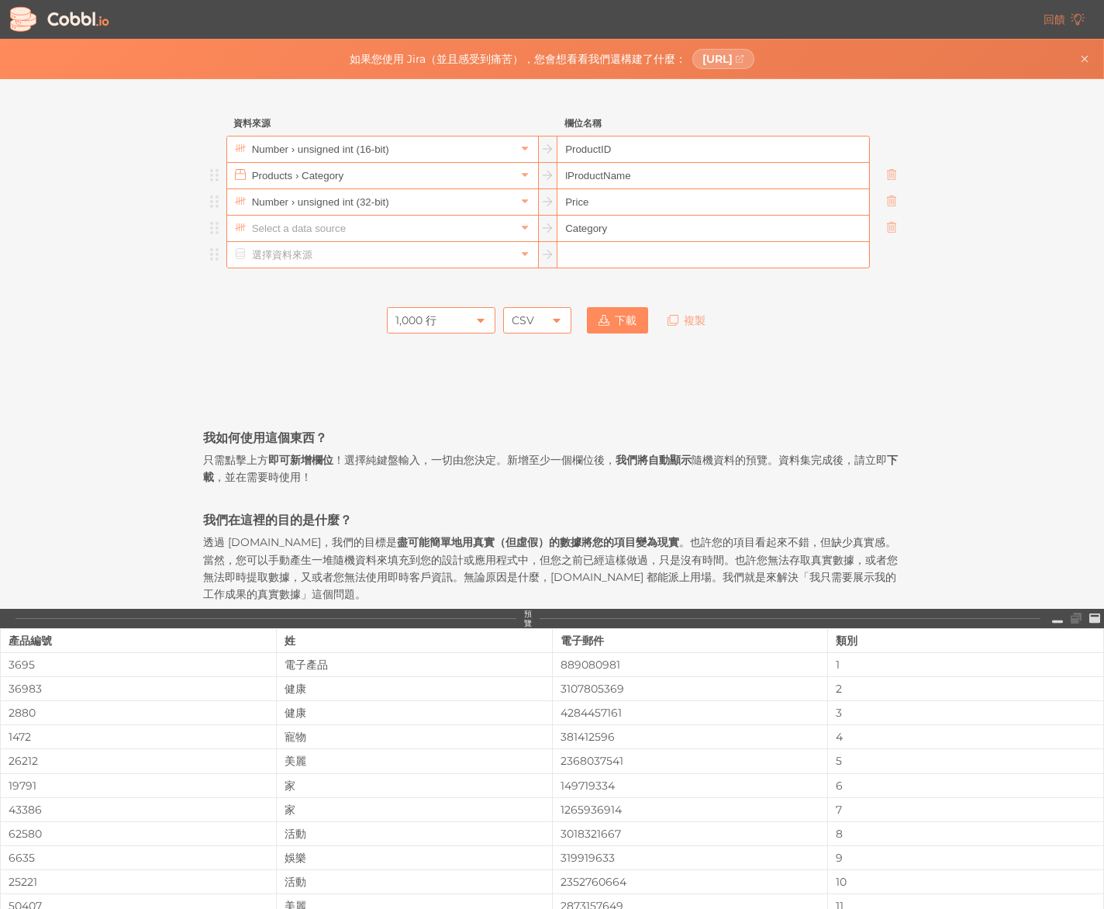
drag, startPoint x: 485, startPoint y: 231, endPoint x: 492, endPoint y: 233, distance: 8.1
click at [485, 231] on input "text" at bounding box center [381, 229] width 267 height 26
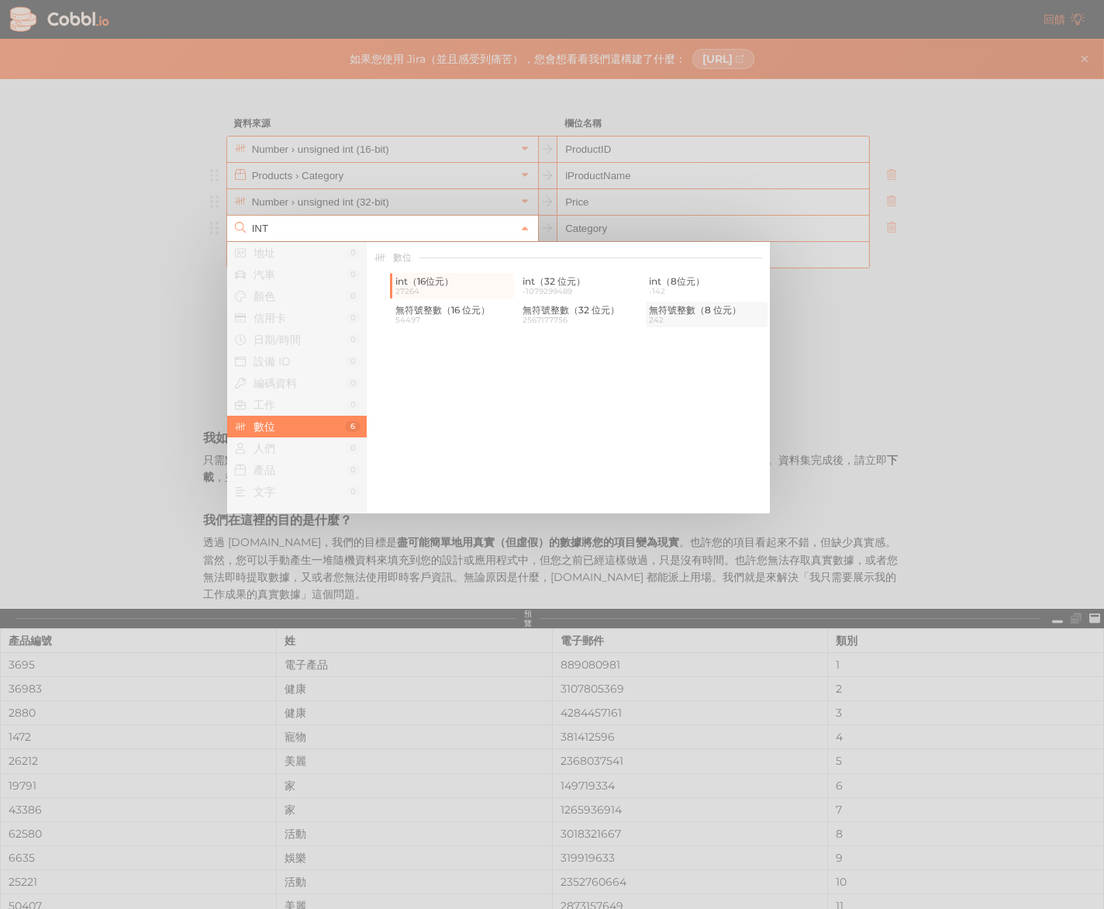
click at [691, 314] on font "無符號整數（8 位元）" at bounding box center [695, 310] width 92 height 12
type input "Number › unsigned int (8-bit)"
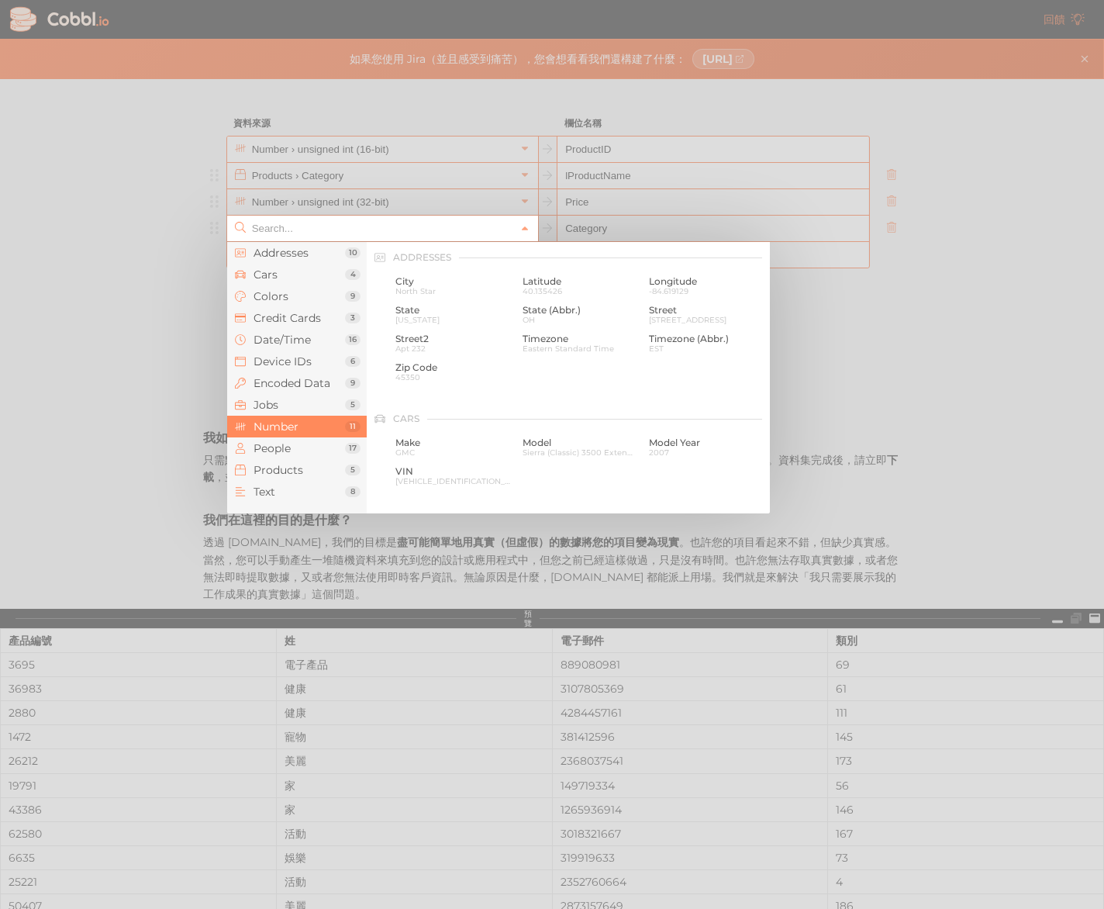
click at [484, 227] on input "text" at bounding box center [381, 229] width 267 height 26
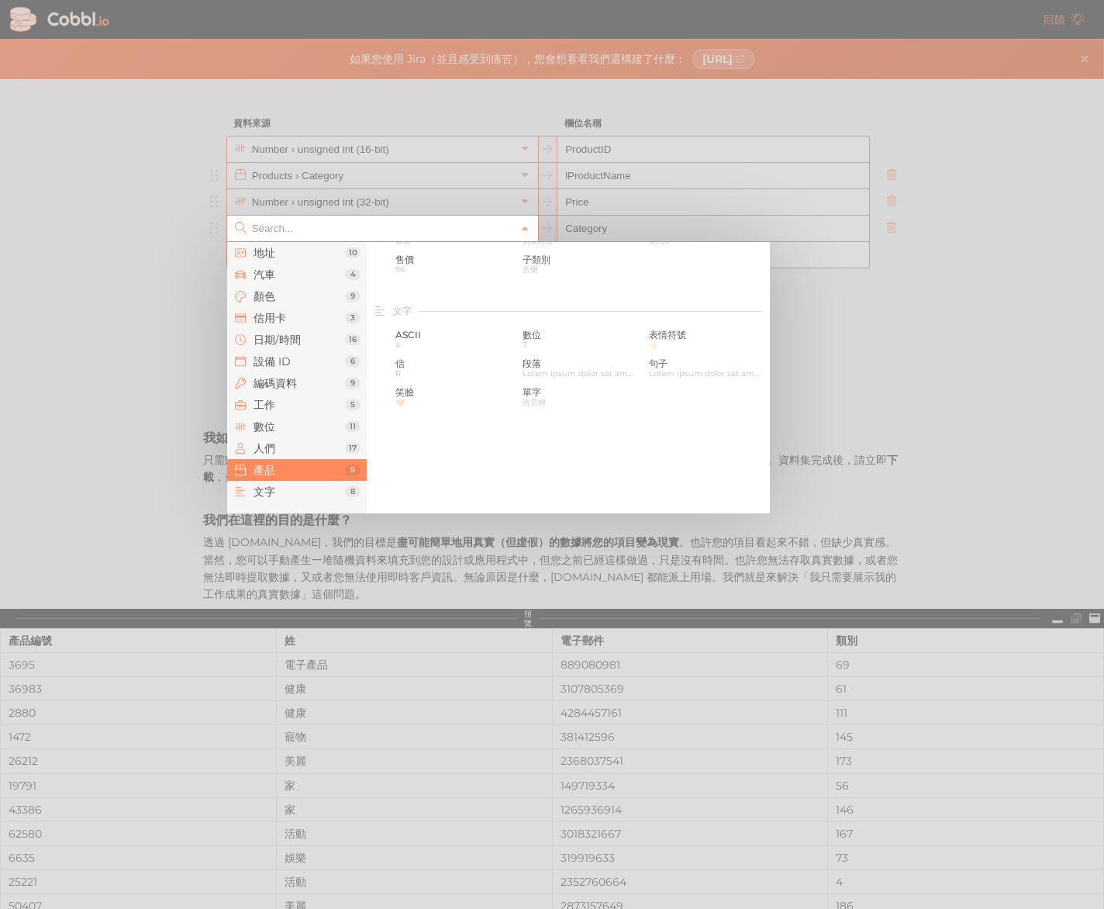
scroll to position [1459, 0]
click at [559, 347] on span "7" at bounding box center [581, 348] width 116 height 9
type input "Text › Digit"
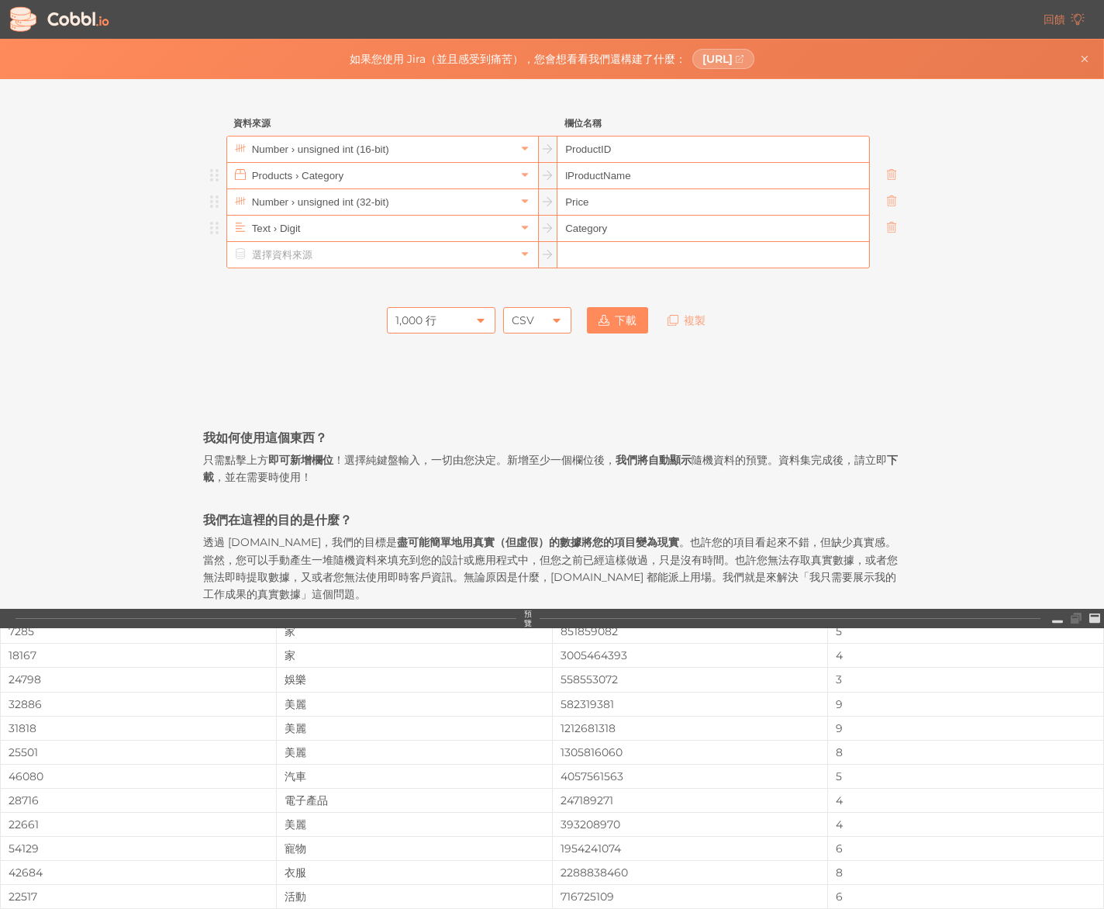
scroll to position [0, 0]
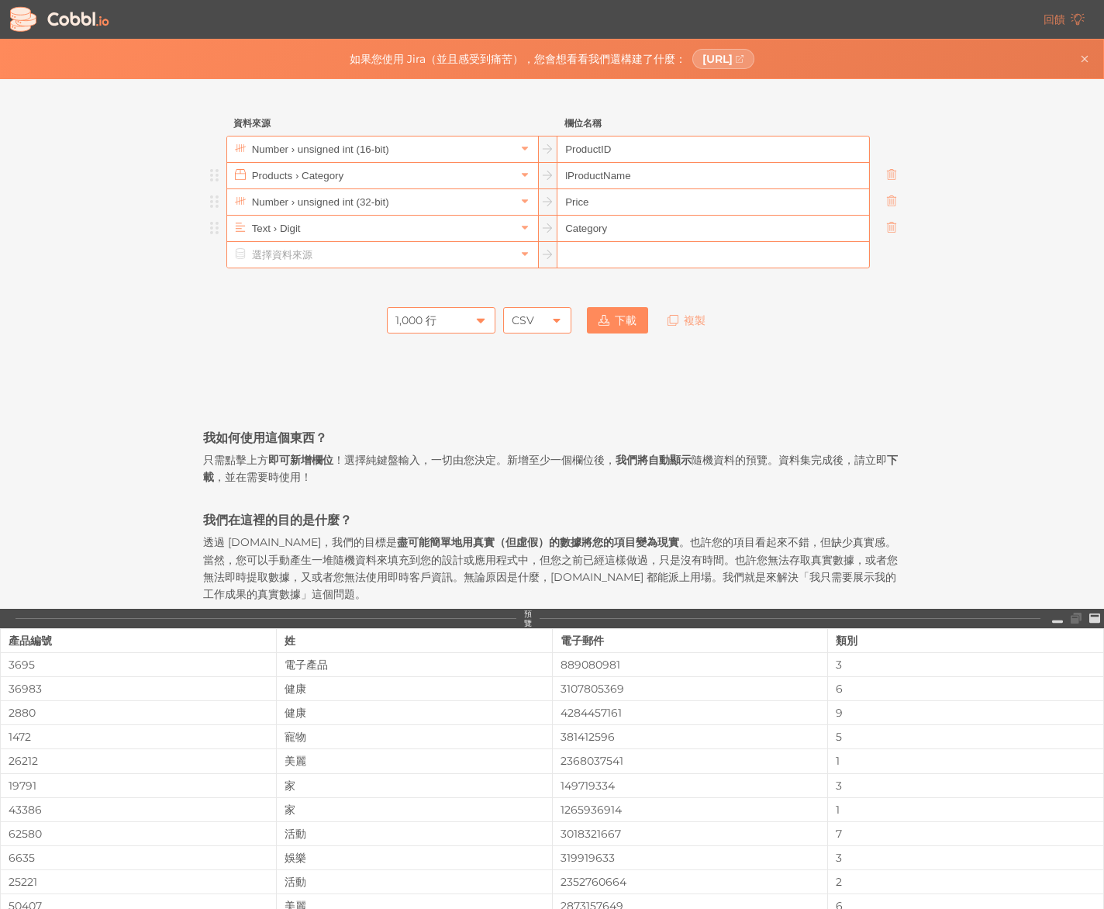
click at [484, 319] on icon at bounding box center [480, 320] width 12 height 12
click at [470, 365] on li "100 行" at bounding box center [441, 373] width 107 height 26
click at [605, 329] on link "下載" at bounding box center [617, 320] width 61 height 26
click at [523, 315] on font "CSV" at bounding box center [523, 320] width 22 height 14
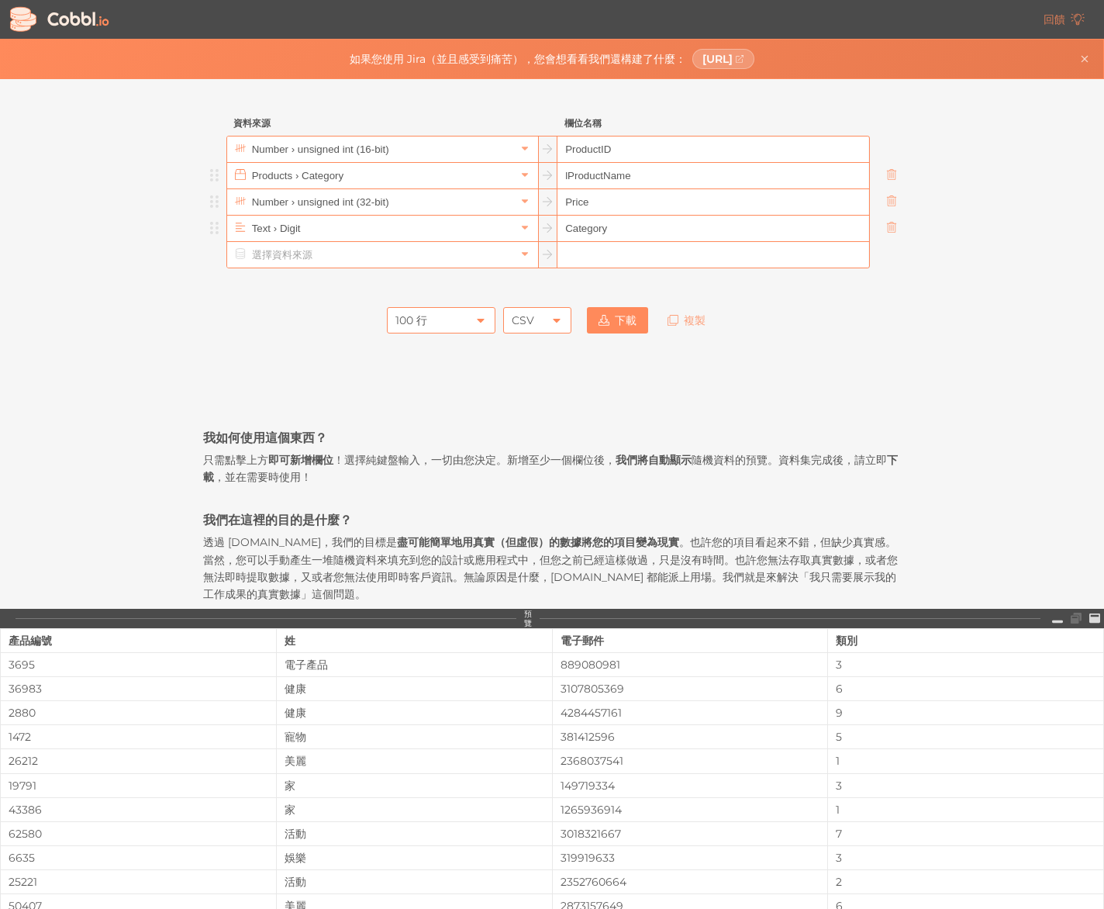
click at [481, 319] on icon at bounding box center [480, 321] width 7 height 4
click at [481, 319] on icon at bounding box center [480, 320] width 7 height 4
click at [615, 326] on font "下載" at bounding box center [626, 320] width 22 height 14
click at [496, 150] on input "text" at bounding box center [381, 149] width 267 height 26
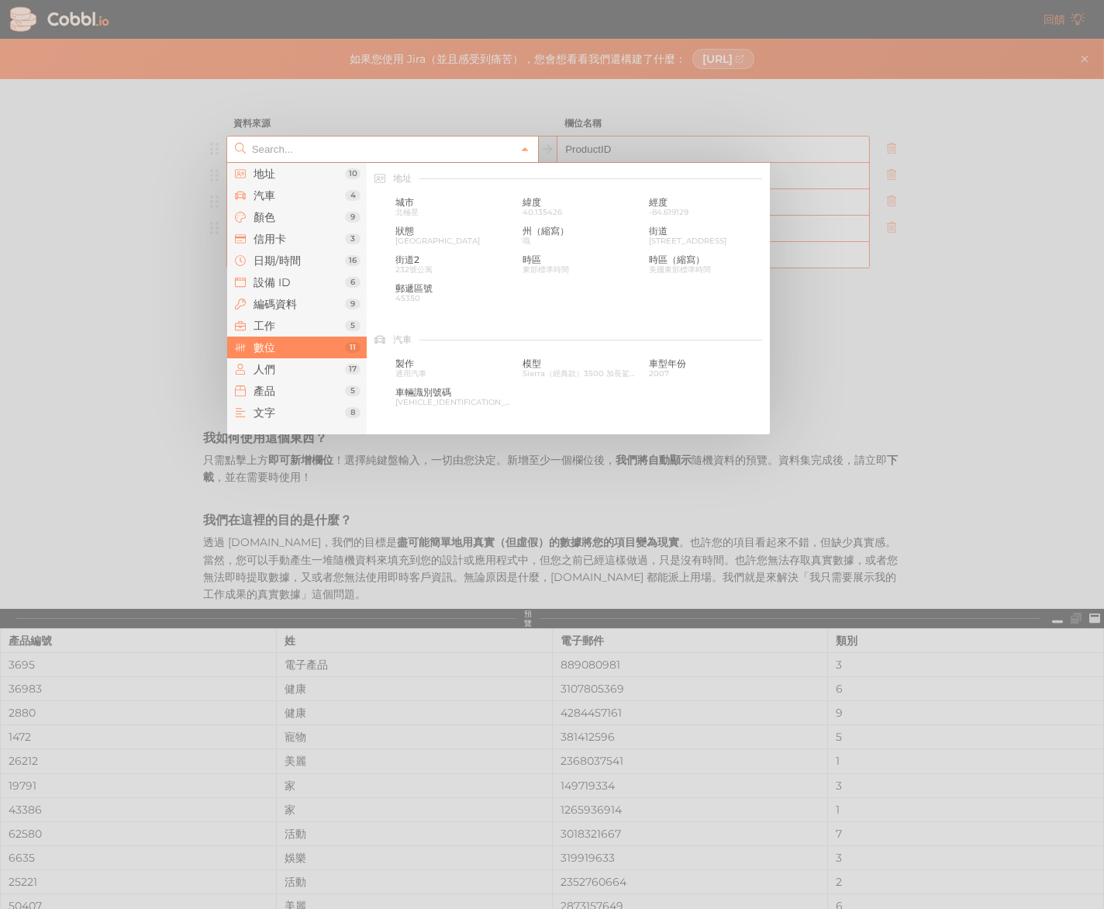
scroll to position [1033, 0]
click at [562, 285] on font "無符號整數（8 位元）" at bounding box center [569, 288] width 92 height 12
type input "Number › unsigned int (8-bit)"
click at [482, 143] on input "text" at bounding box center [381, 149] width 267 height 26
click at [666, 266] on font "54497" at bounding box center [661, 269] width 25 height 10
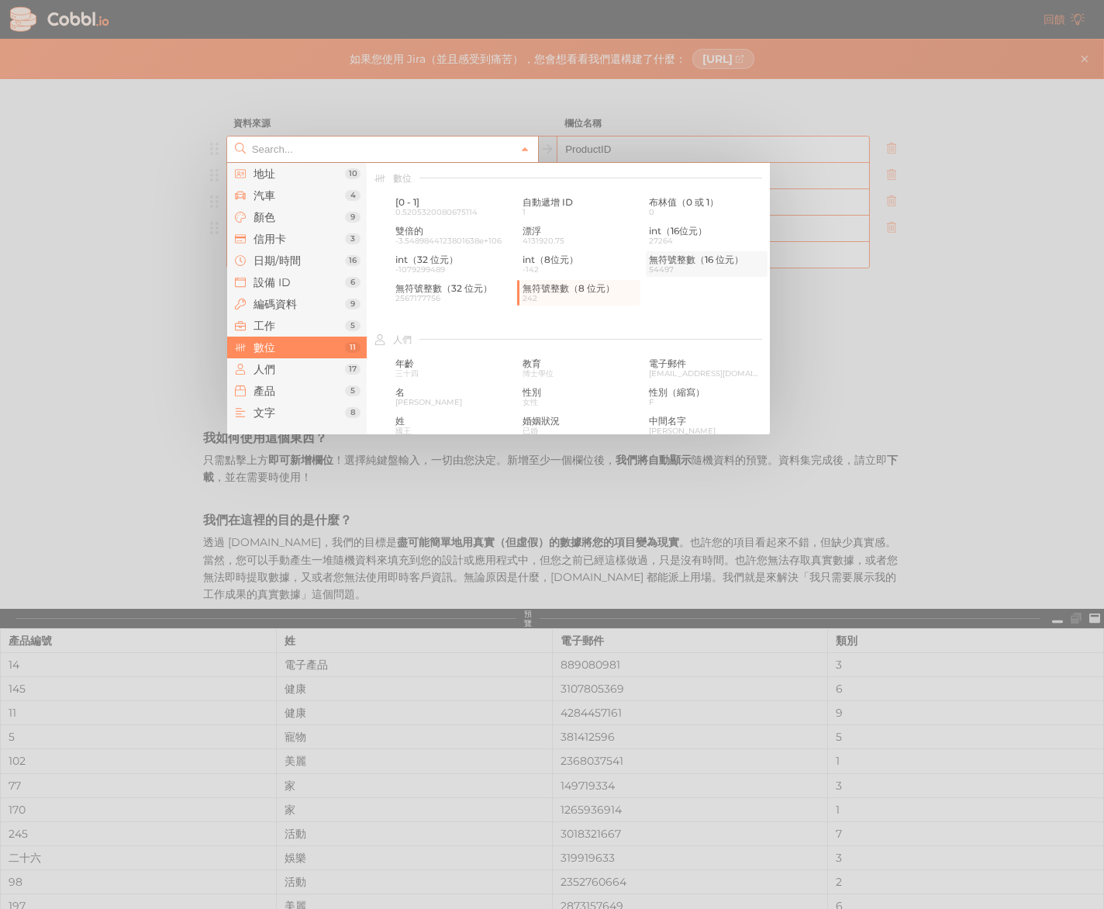
type input "Number › unsigned int (16-bit)"
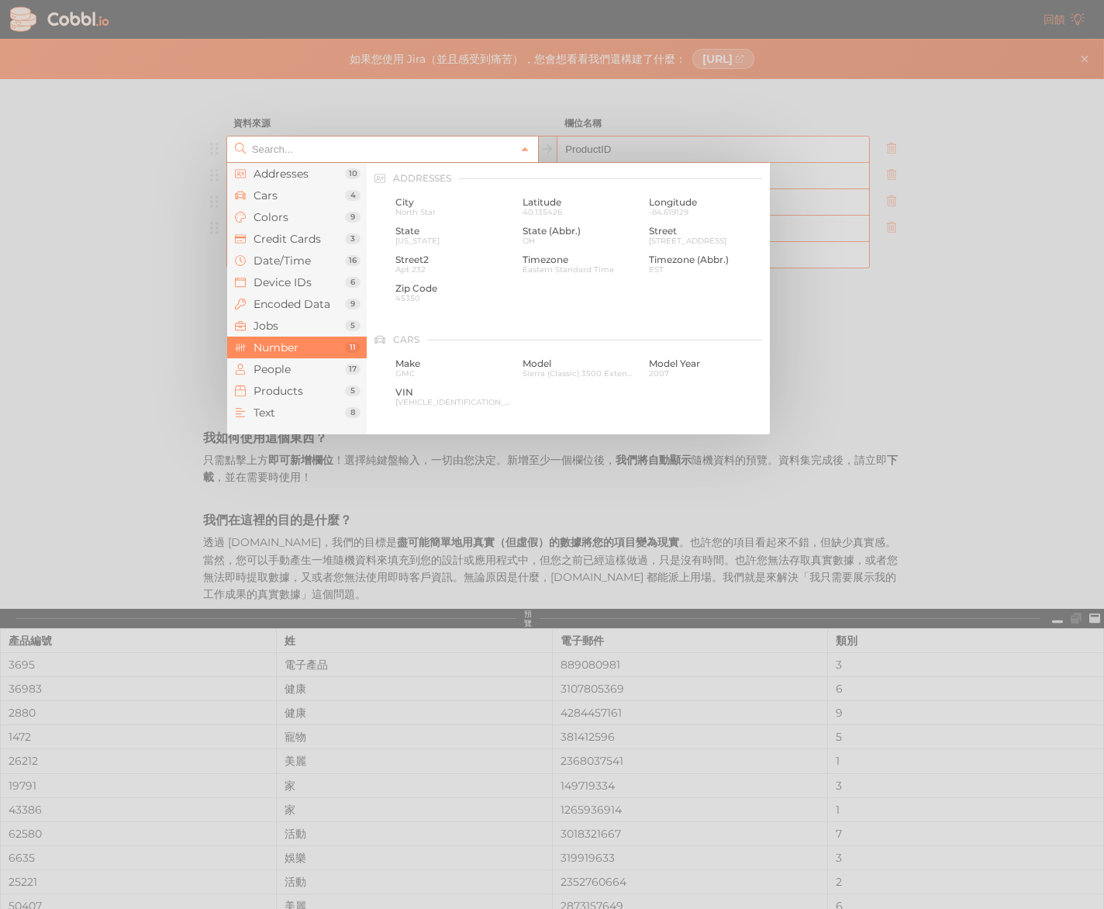
click at [501, 154] on input "text" at bounding box center [381, 149] width 267 height 26
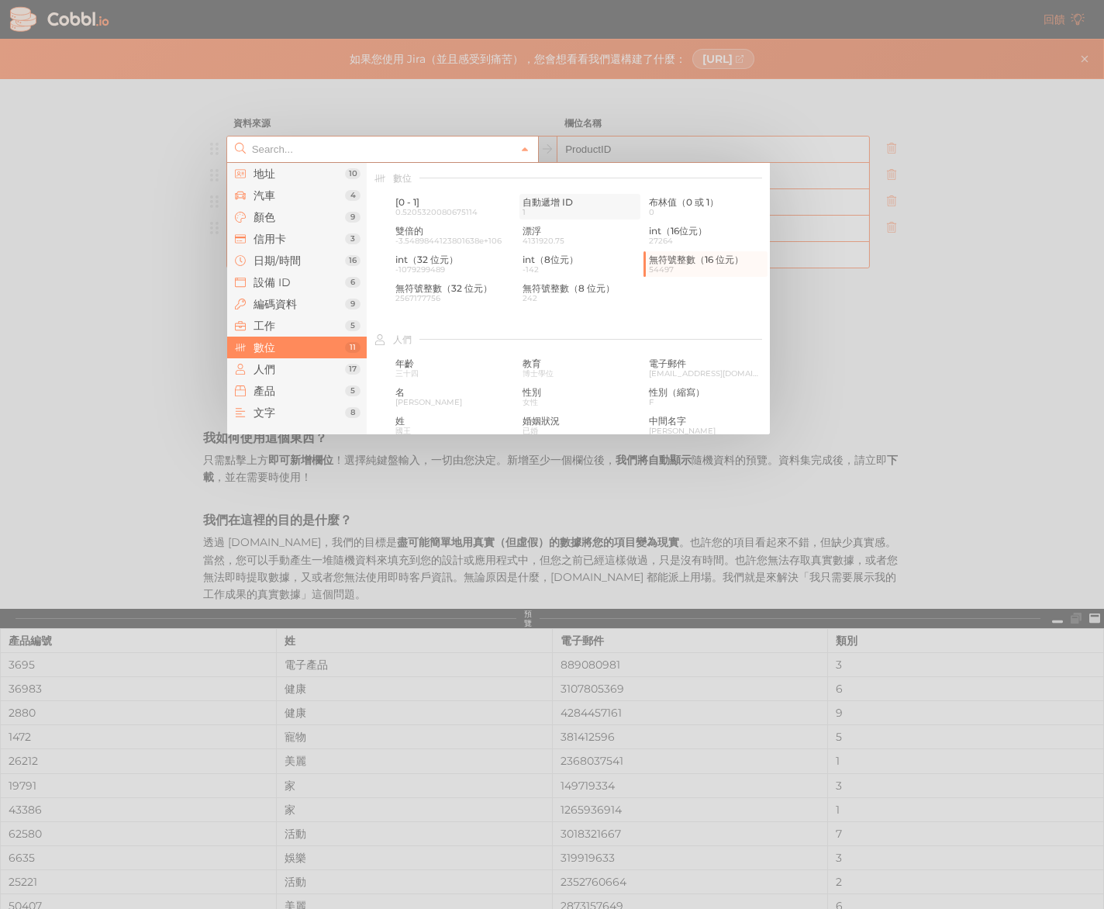
click at [550, 204] on font "自動遞增 ID" at bounding box center [548, 202] width 50 height 12
type input "Number › Auto-incrementing ID"
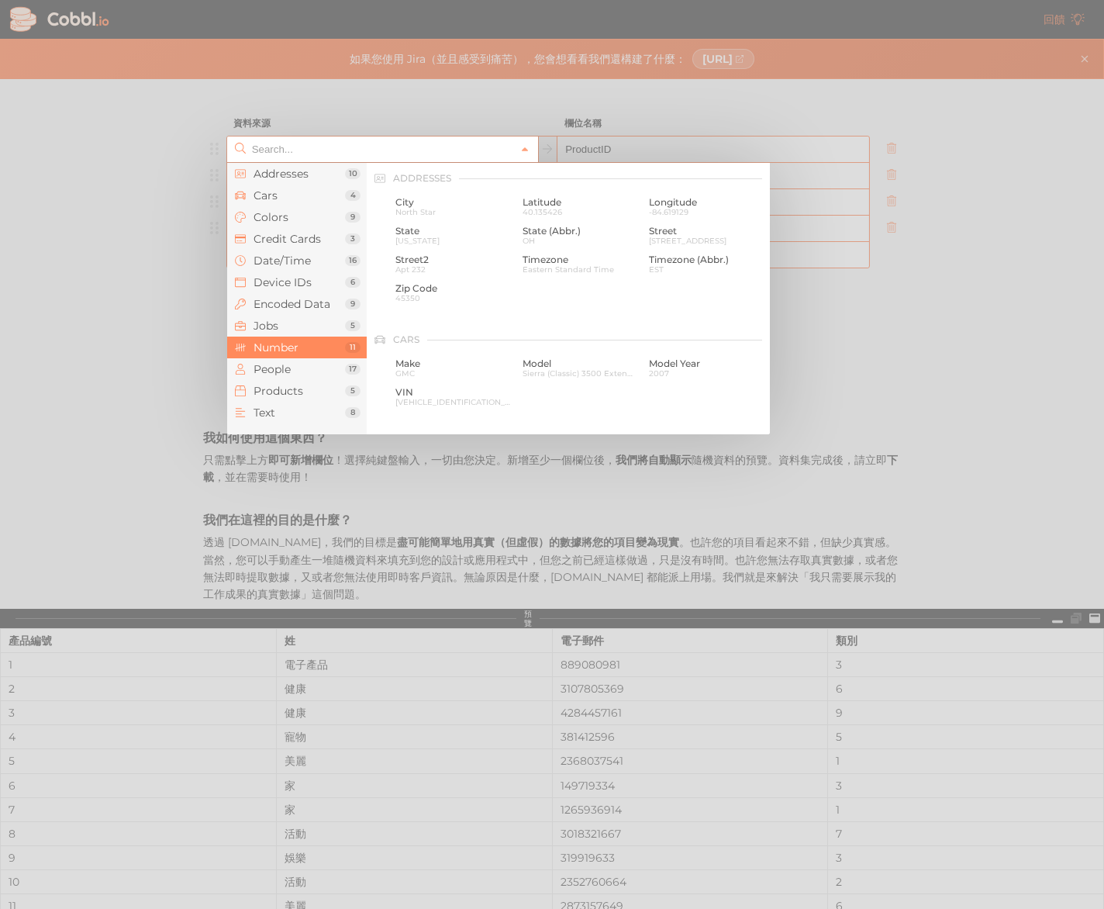
click at [503, 147] on input "text" at bounding box center [381, 149] width 267 height 26
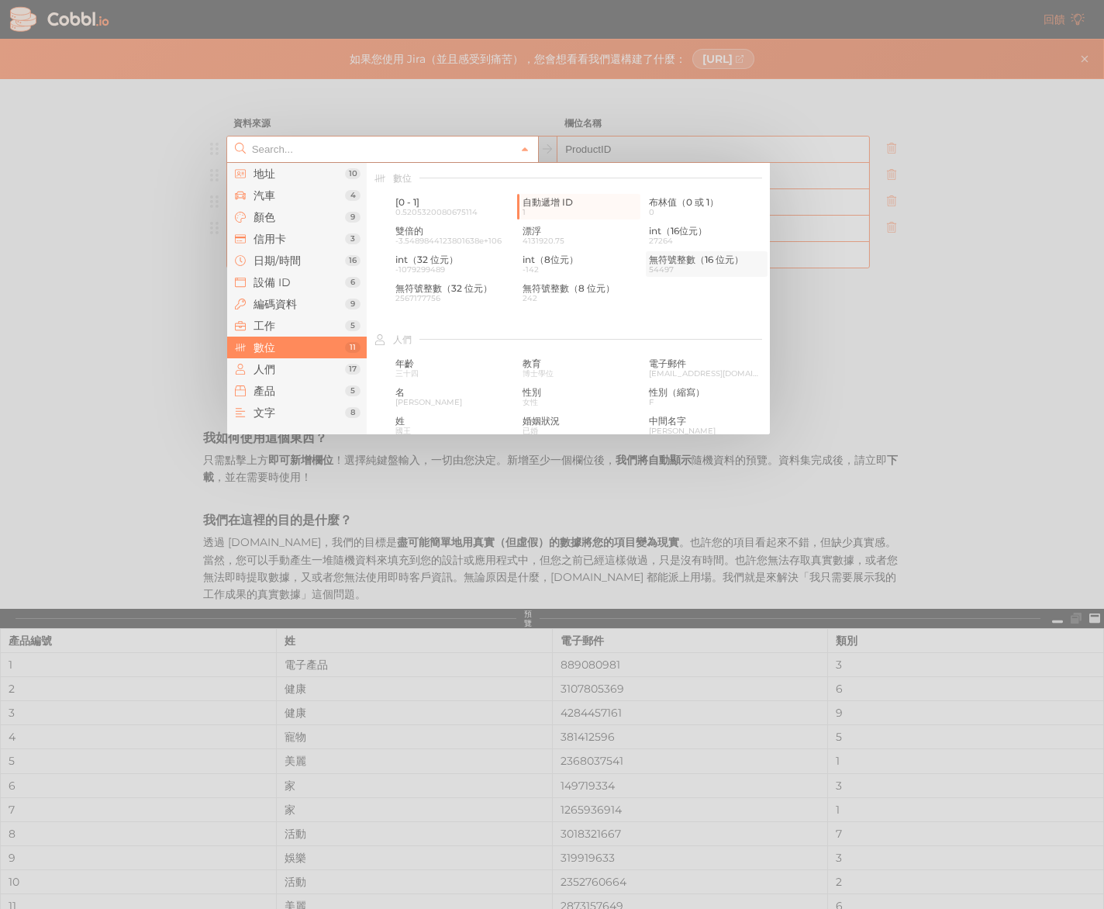
click at [654, 265] on font "54497" at bounding box center [661, 269] width 25 height 10
type input "Number › unsigned int (16-bit)"
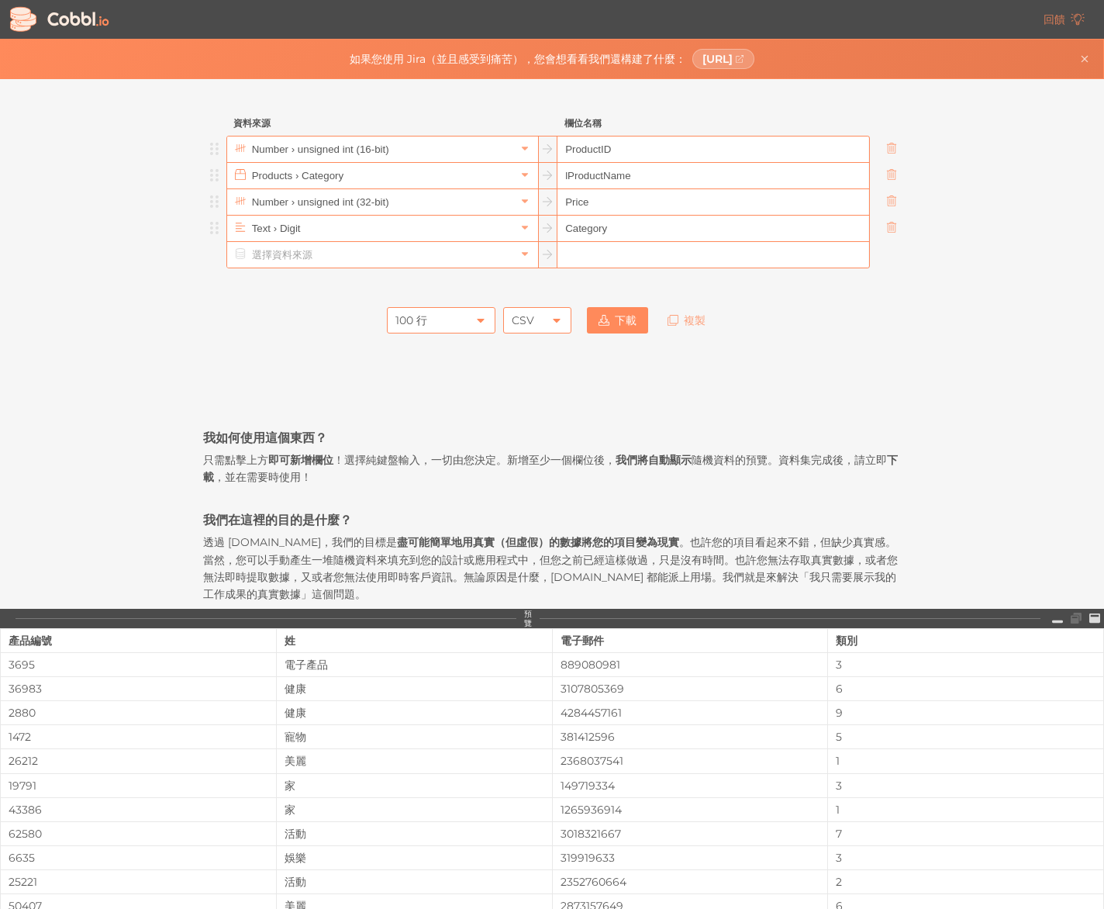
click at [643, 326] on link "下載" at bounding box center [617, 320] width 61 height 26
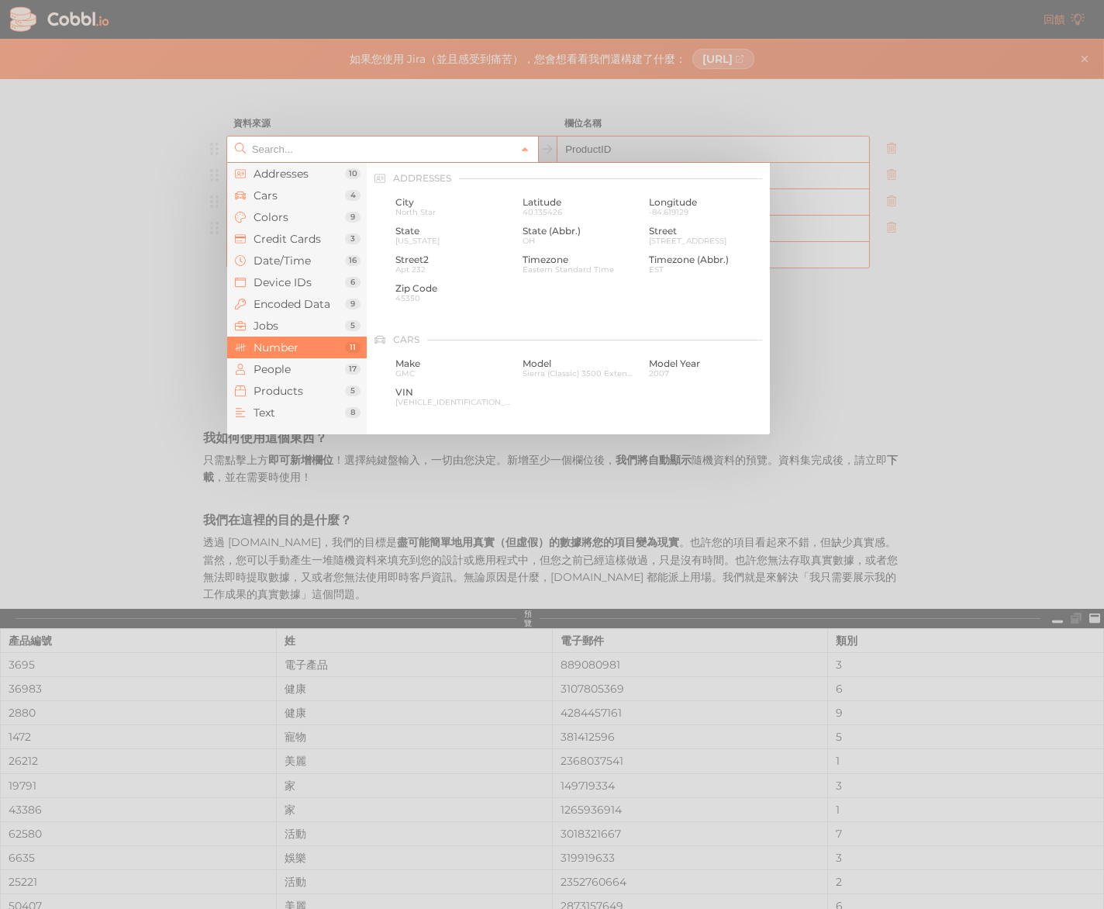
click at [437, 143] on input "text" at bounding box center [381, 149] width 267 height 26
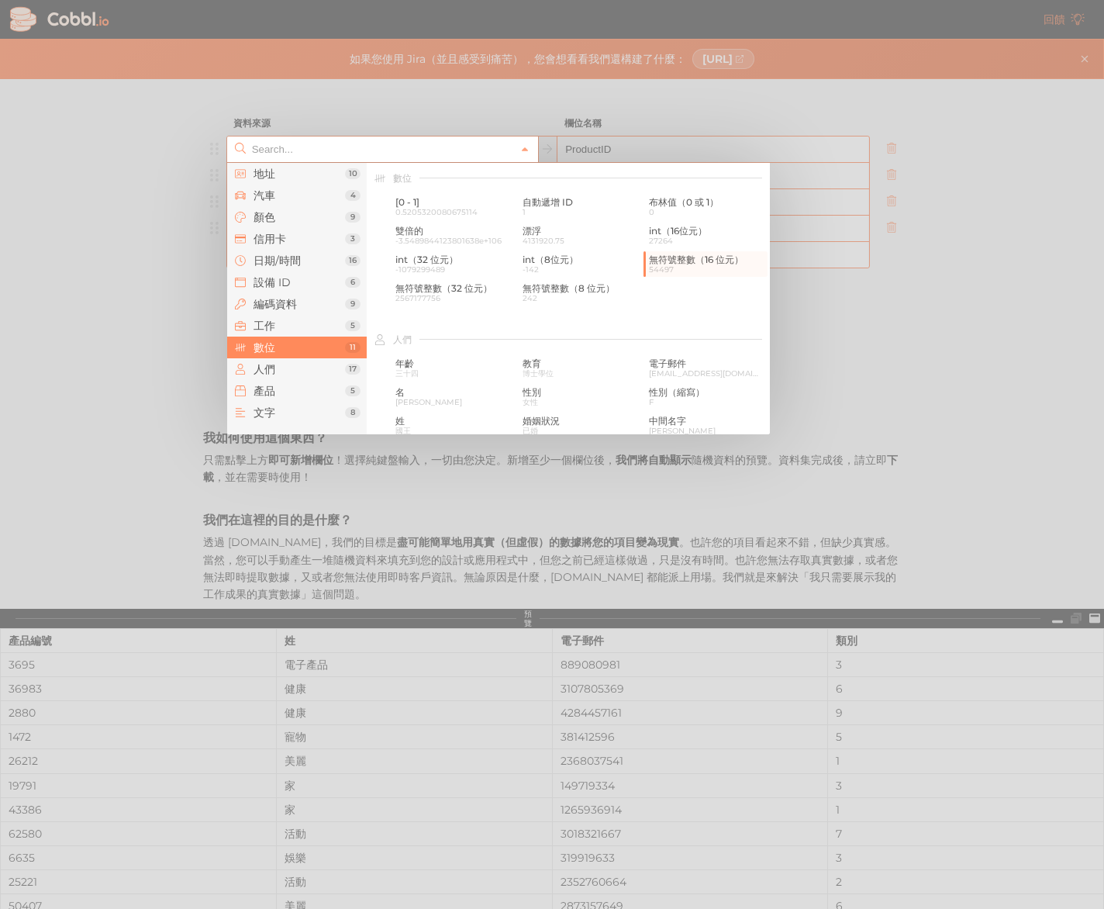
click at [619, 151] on div at bounding box center [552, 454] width 1104 height 909
type input "Number › unsigned int (16-bit)"
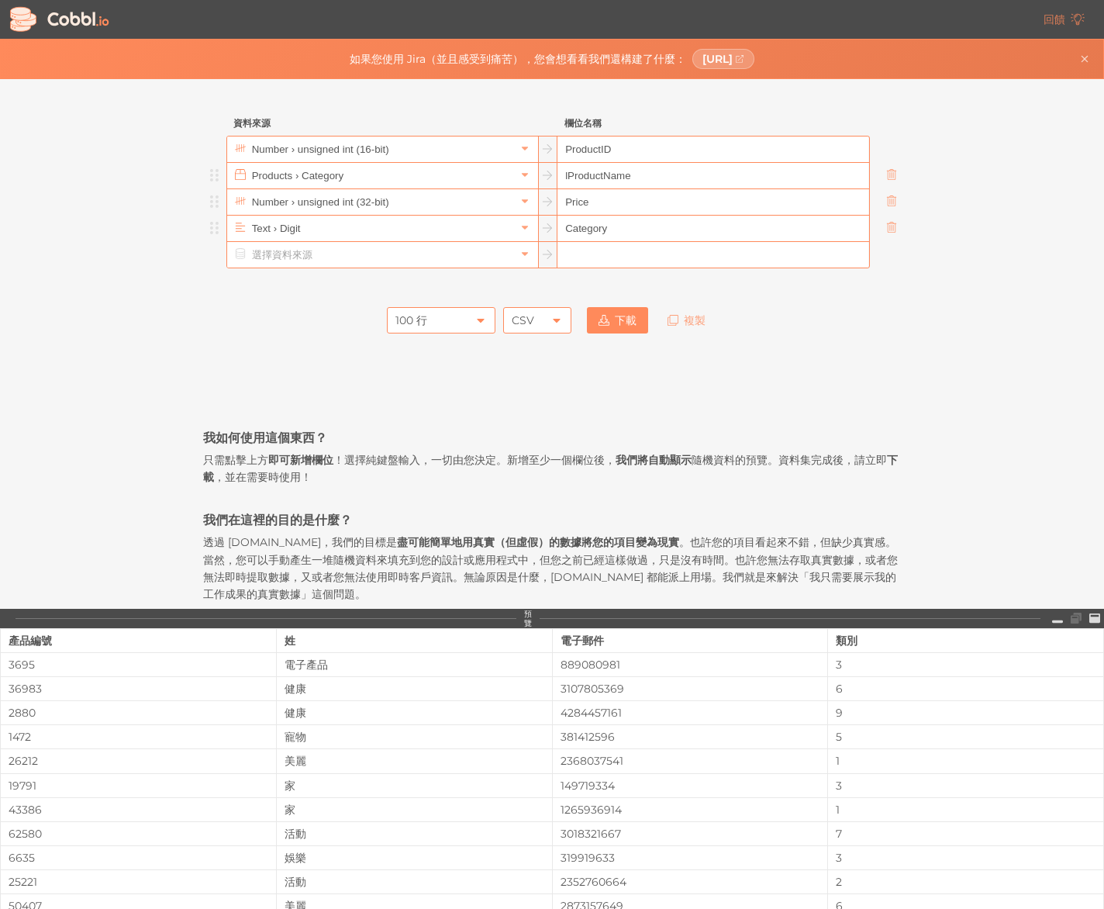
click at [621, 149] on input "ProductID" at bounding box center [712, 149] width 311 height 26
drag, startPoint x: 602, startPoint y: 149, endPoint x: 513, endPoint y: 166, distance: 90.0
click at [506, 167] on ul "Number › unsigned int (16-bit) ProductID Products › Category lProductName Numbe…" at bounding box center [552, 202] width 698 height 133
click at [633, 147] on input "ProductID" at bounding box center [712, 149] width 311 height 26
drag, startPoint x: 594, startPoint y: 155, endPoint x: 533, endPoint y: 160, distance: 61.5
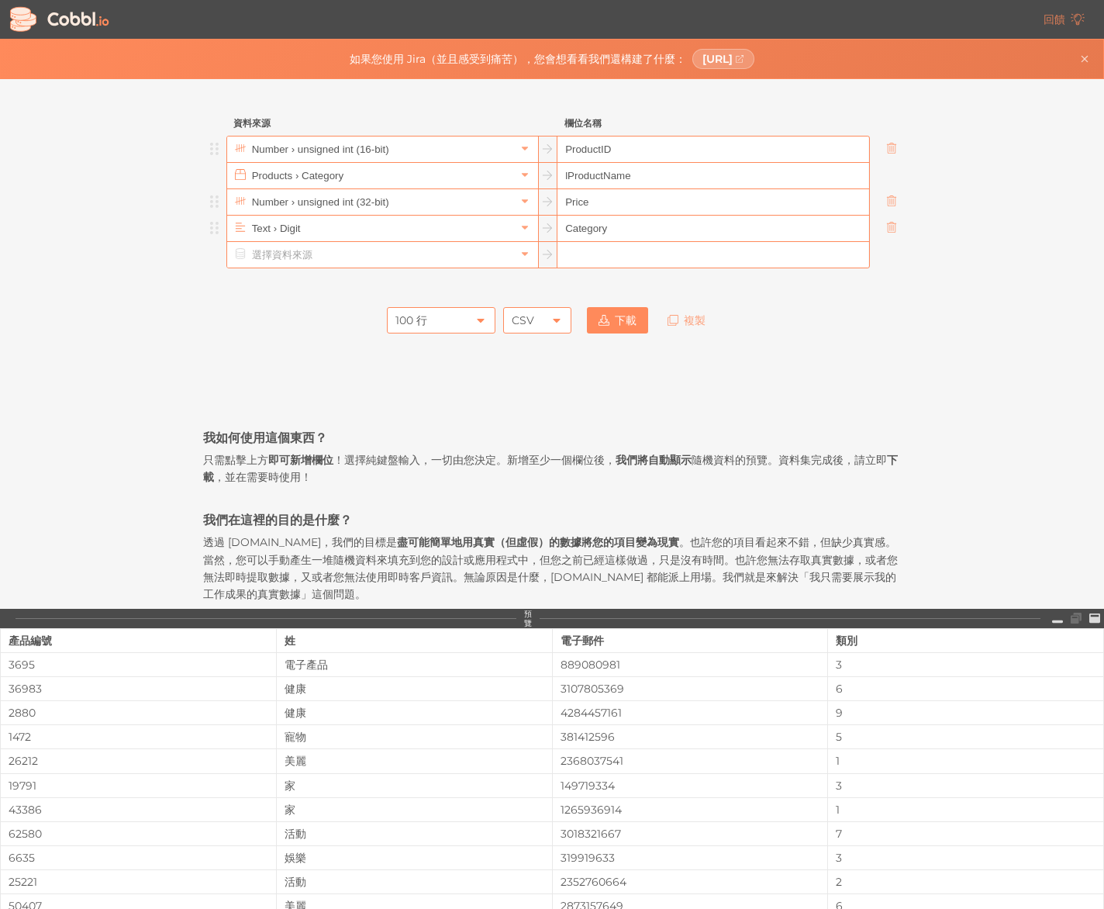
click at [533, 160] on div "Number › unsigned int (16-bit) ProductID" at bounding box center [547, 149] width 643 height 27
drag, startPoint x: 632, startPoint y: 146, endPoint x: 569, endPoint y: 149, distance: 62.9
click at [569, 149] on input "ProductID" at bounding box center [712, 149] width 311 height 26
click at [571, 149] on input "ProductID" at bounding box center [712, 149] width 311 height 26
click at [620, 147] on input "ProductID" at bounding box center [712, 149] width 311 height 26
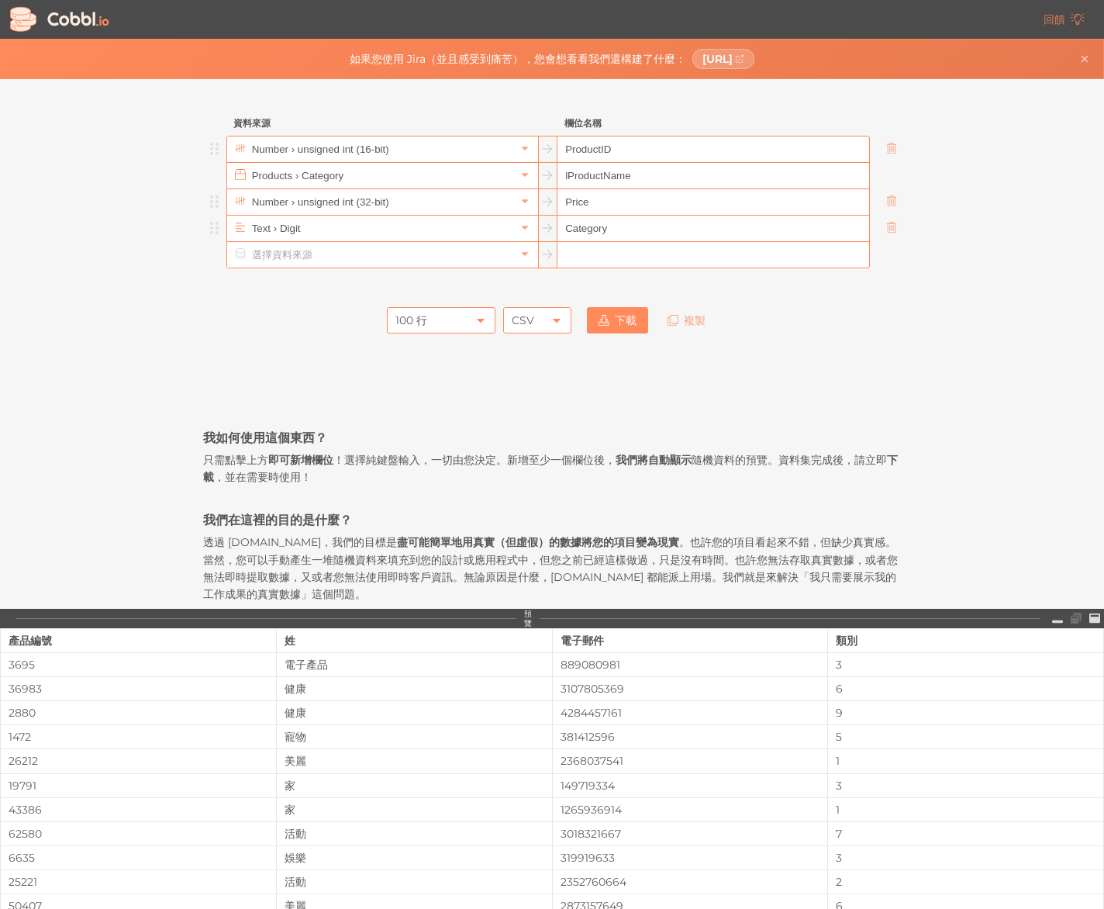
drag, startPoint x: 620, startPoint y: 147, endPoint x: 572, endPoint y: 150, distance: 48.2
click at [572, 150] on input "ProductID" at bounding box center [712, 149] width 311 height 26
paste input "buy"
type input "buyID"
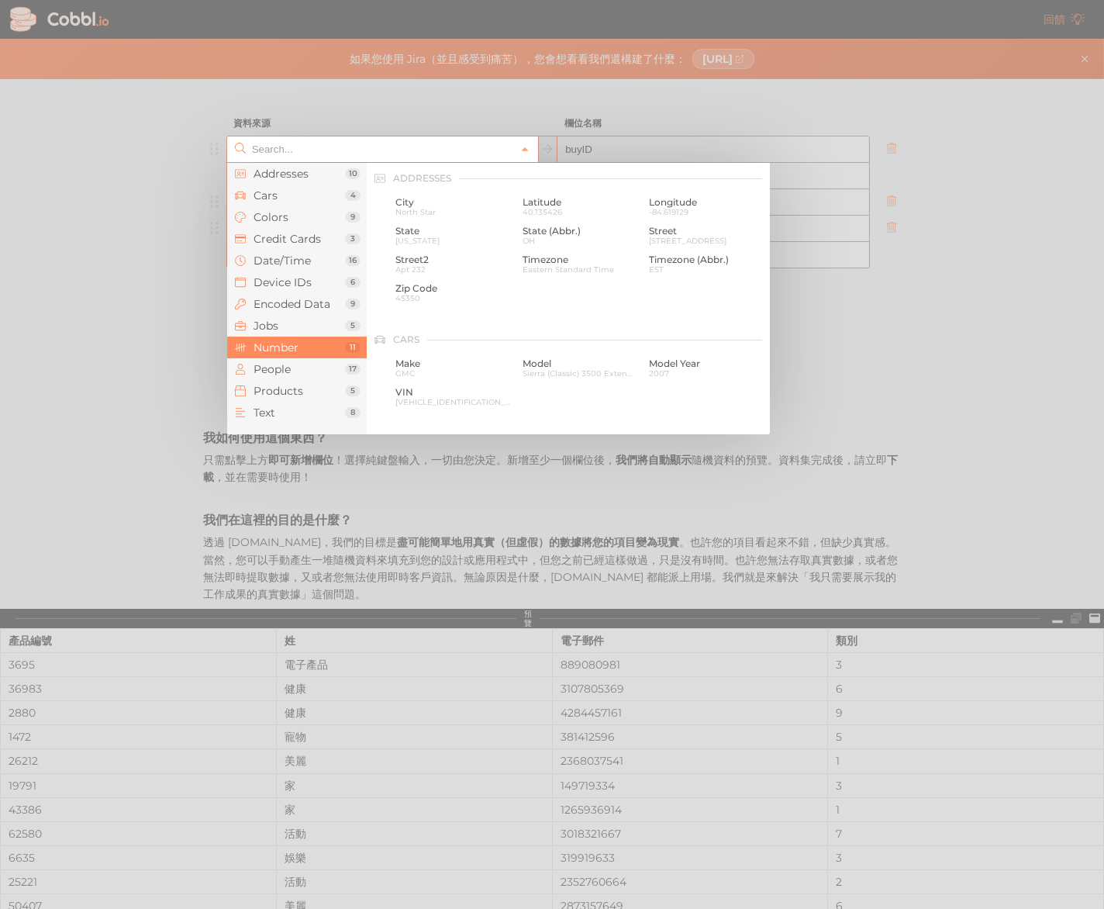
click at [534, 150] on div at bounding box center [382, 149] width 311 height 26
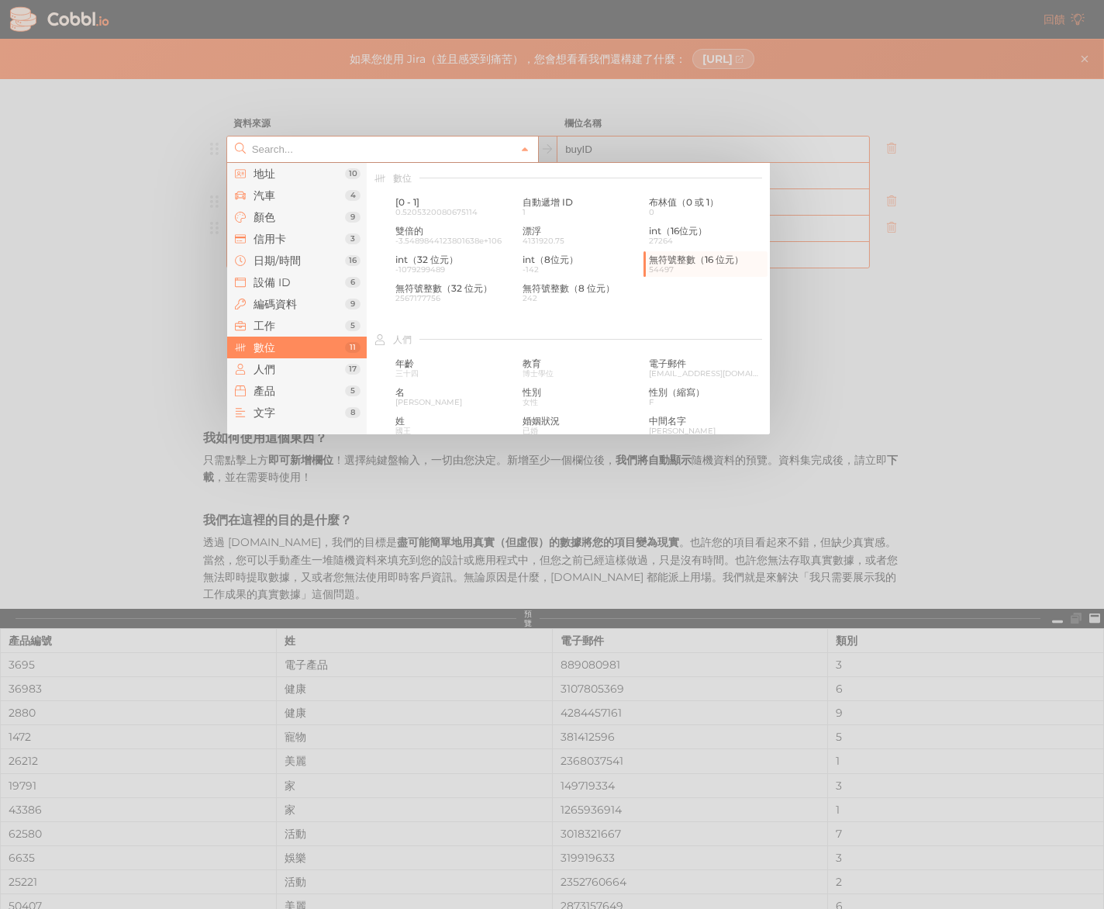
click at [407, 153] on input "text" at bounding box center [381, 149] width 267 height 26
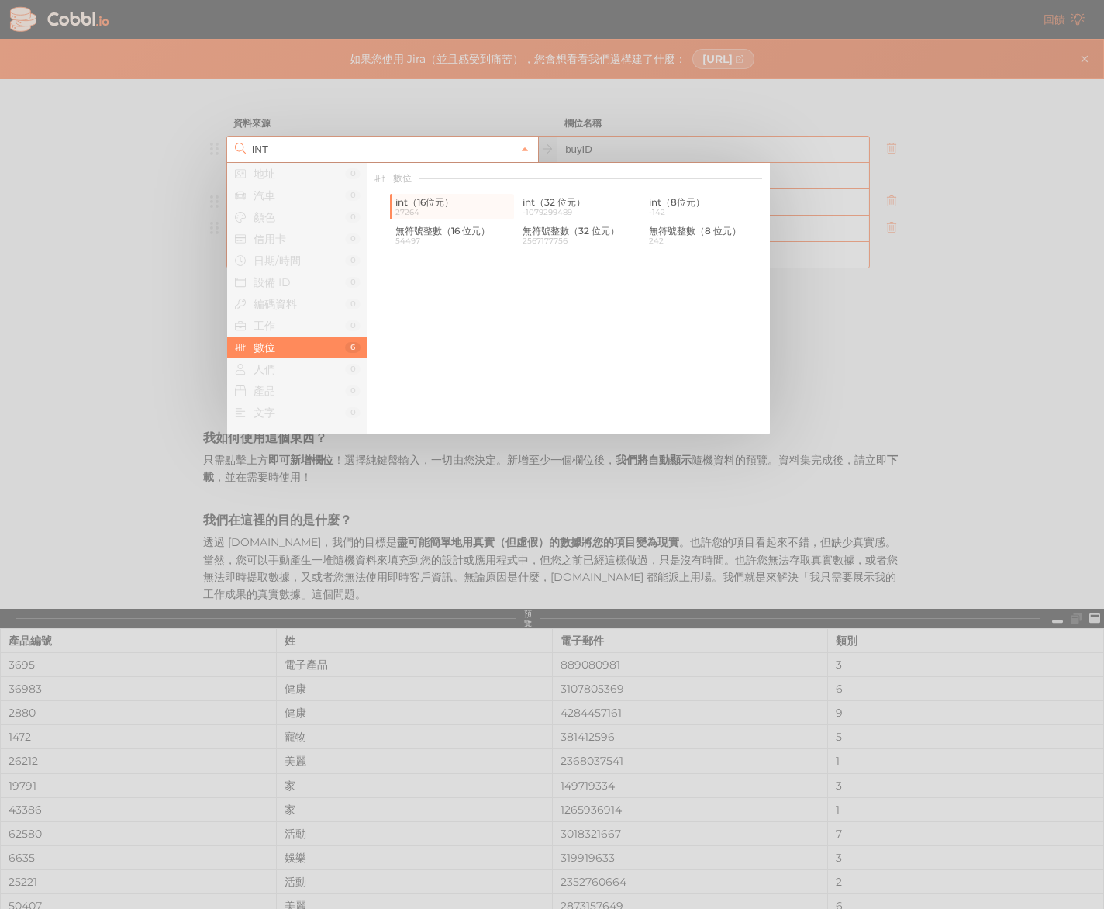
type input "Number › int (16-bit)"
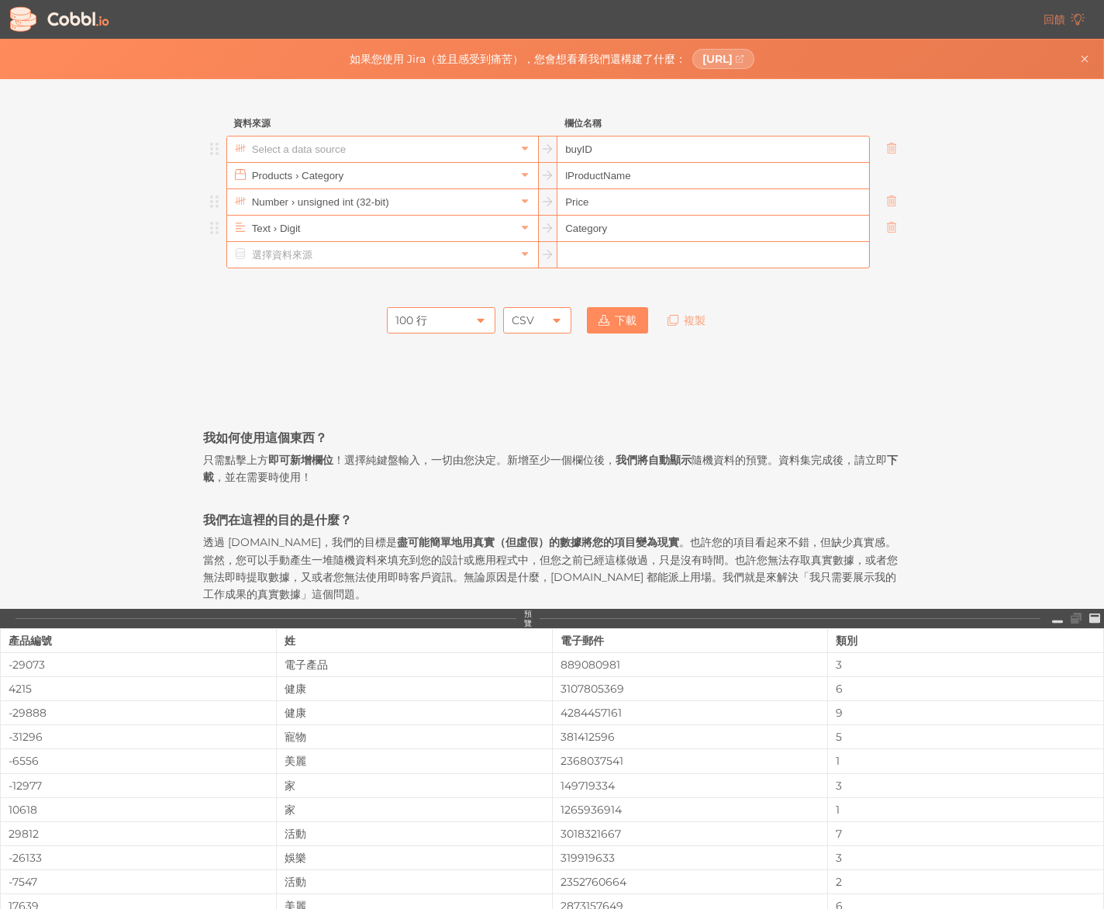
click at [431, 152] on input "text" at bounding box center [381, 149] width 267 height 26
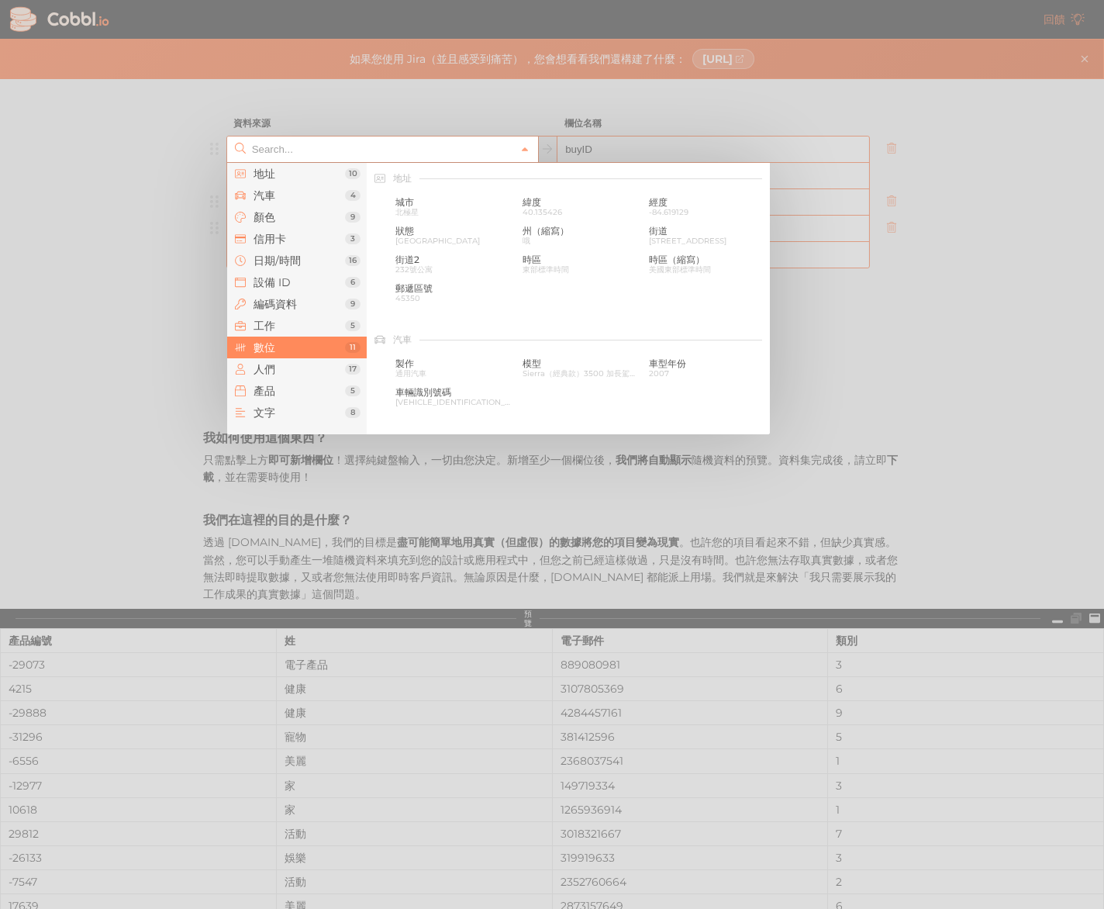
scroll to position [1033, 0]
click at [591, 288] on font "無符號整數（8 位元）" at bounding box center [569, 288] width 92 height 12
type input "Number › unsigned int (8-bit)"
click at [525, 148] on icon at bounding box center [525, 150] width 6 height 4
click at [562, 240] on font "4131920.75" at bounding box center [544, 241] width 42 height 10
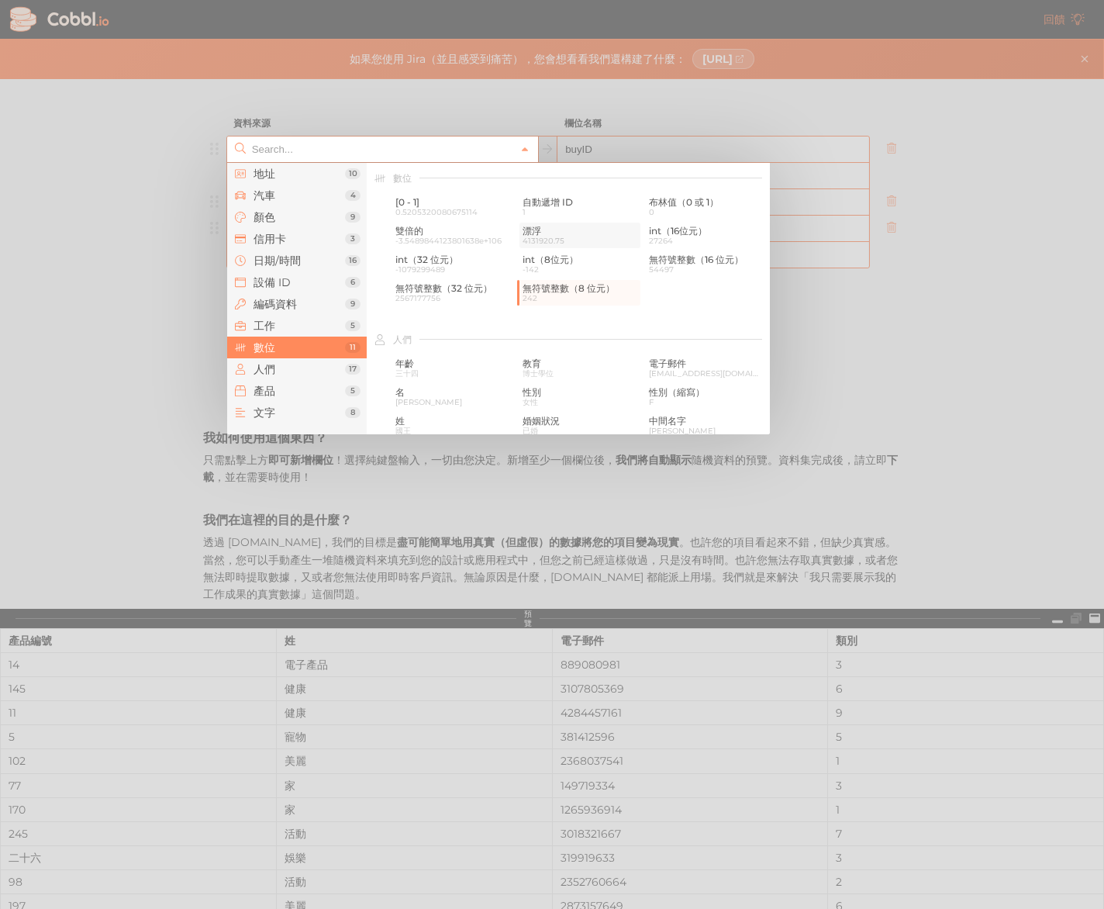
type input "Number › float"
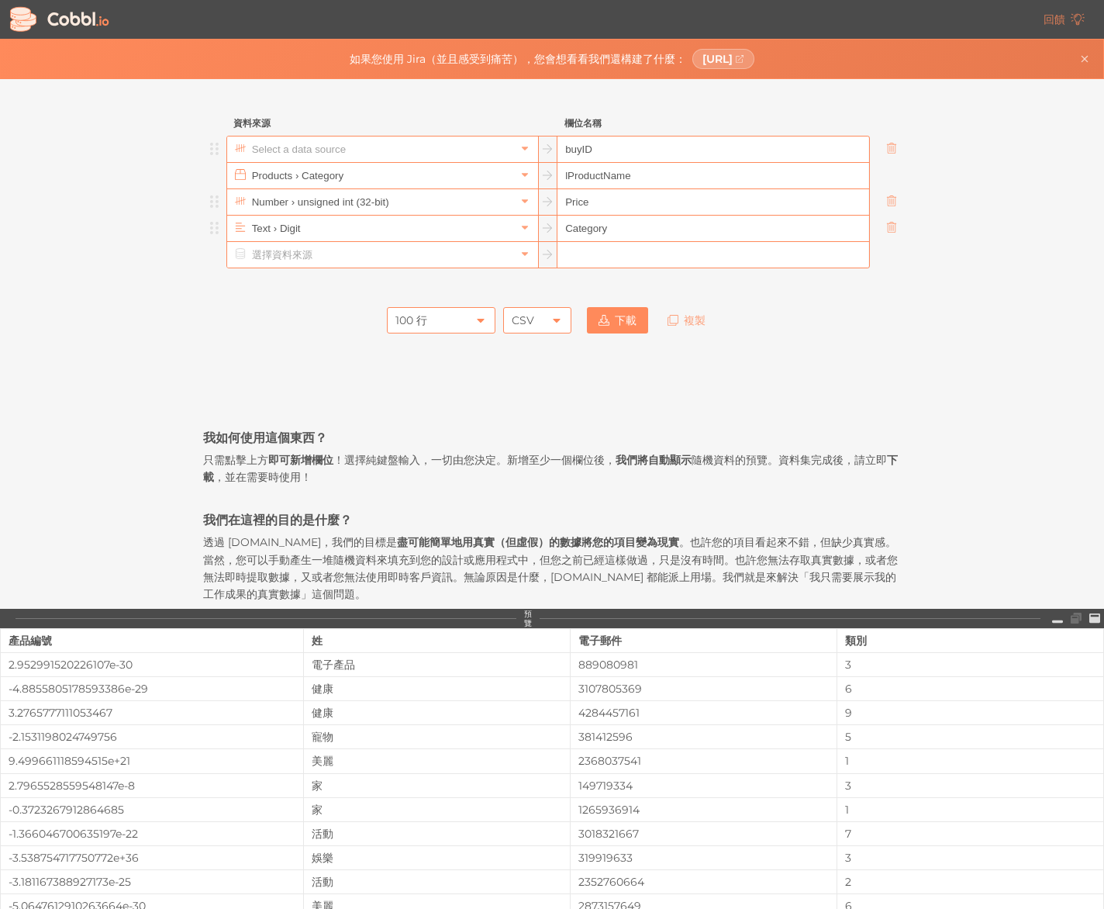
click at [488, 158] on input "text" at bounding box center [381, 149] width 267 height 26
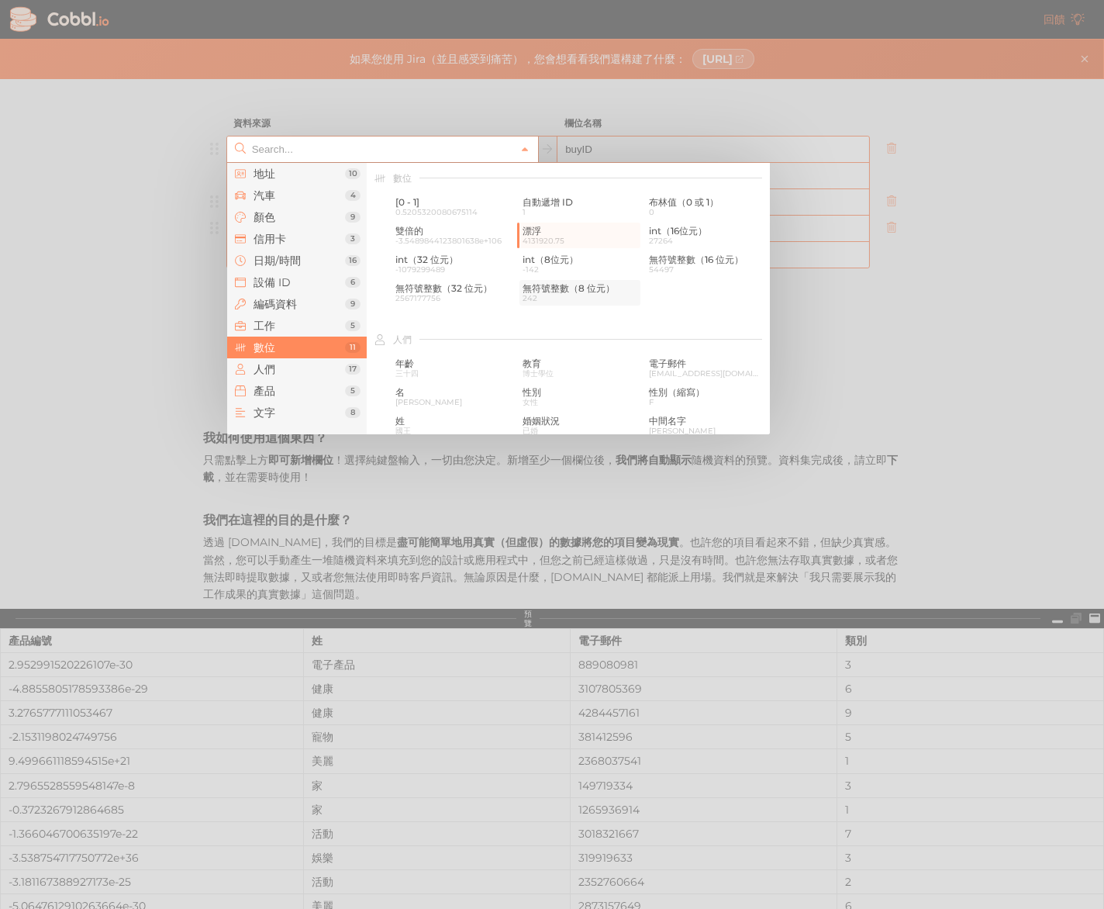
click at [581, 282] on font "無符號整數（8 位元）" at bounding box center [569, 288] width 92 height 12
type input "Number › unsigned int (8-bit)"
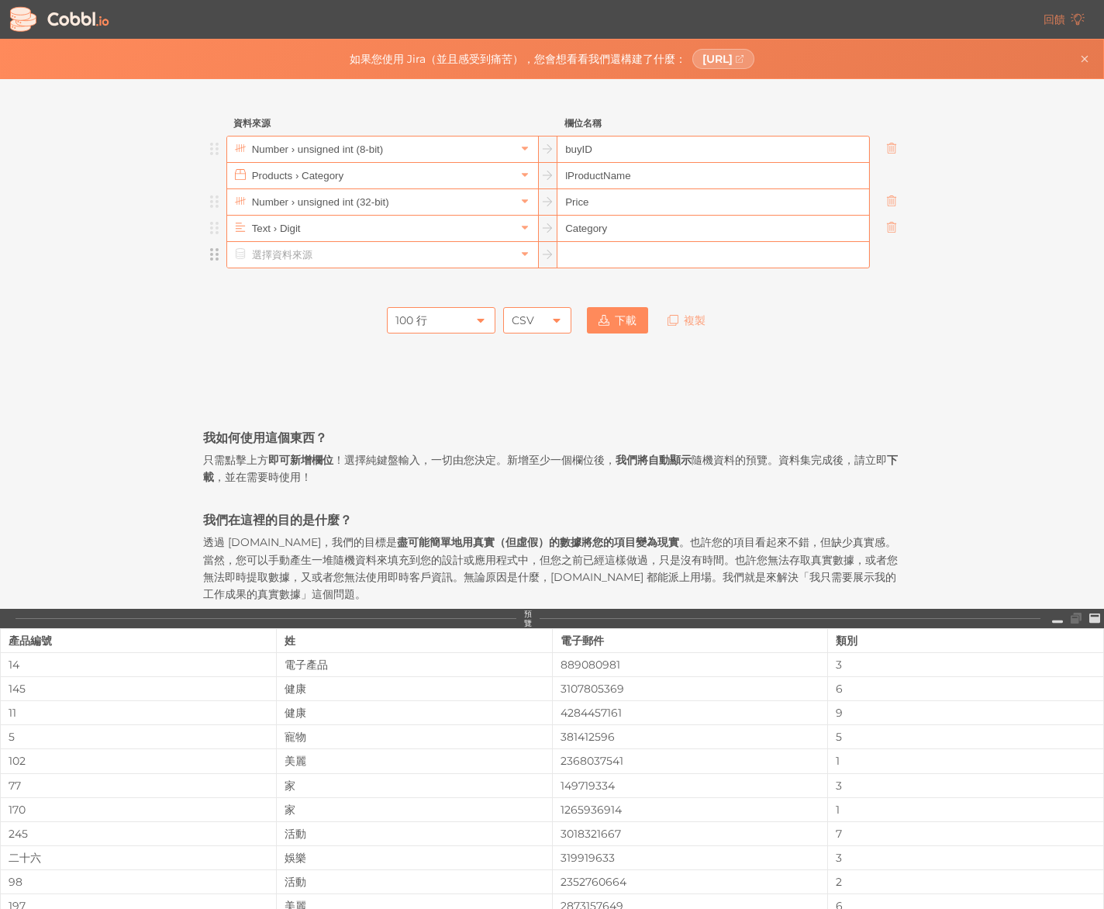
click at [554, 254] on ul "Number › unsigned int (8-bit) buyID Products › Category lProductName Number › u…" at bounding box center [552, 202] width 698 height 133
click at [432, 154] on input "text" at bounding box center [381, 149] width 267 height 26
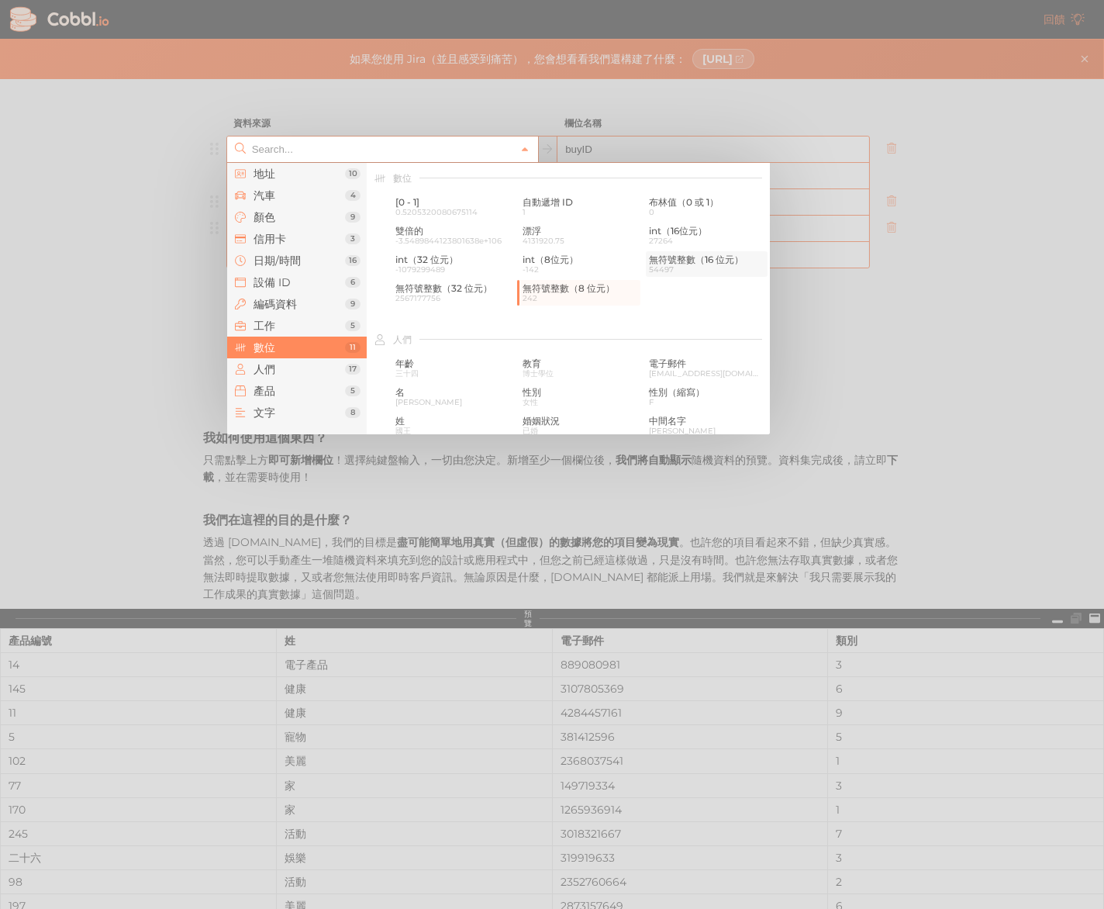
click at [656, 266] on font "54497" at bounding box center [661, 269] width 25 height 10
type input "Number › unsigned int (16-bit)"
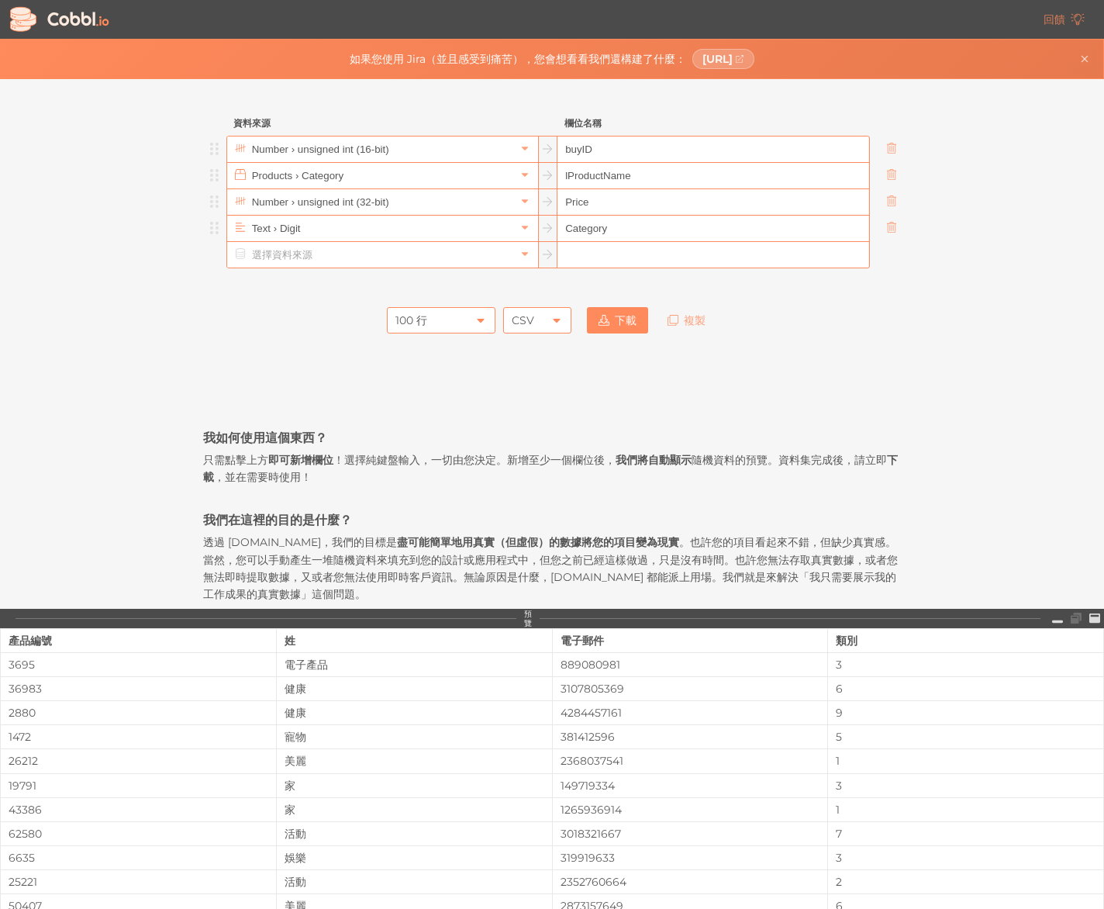
click at [737, 168] on input "lProductName" at bounding box center [712, 176] width 311 height 26
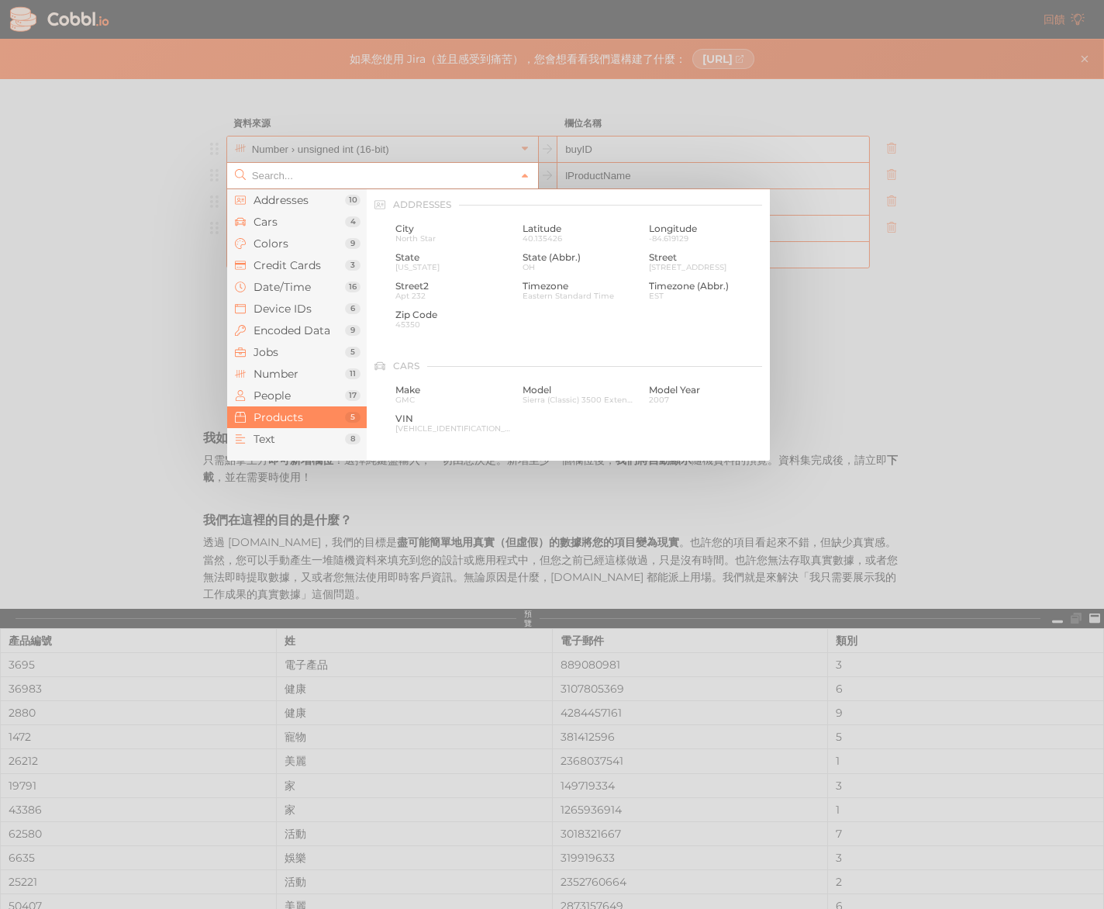
click at [501, 177] on input "text" at bounding box center [381, 176] width 267 height 26
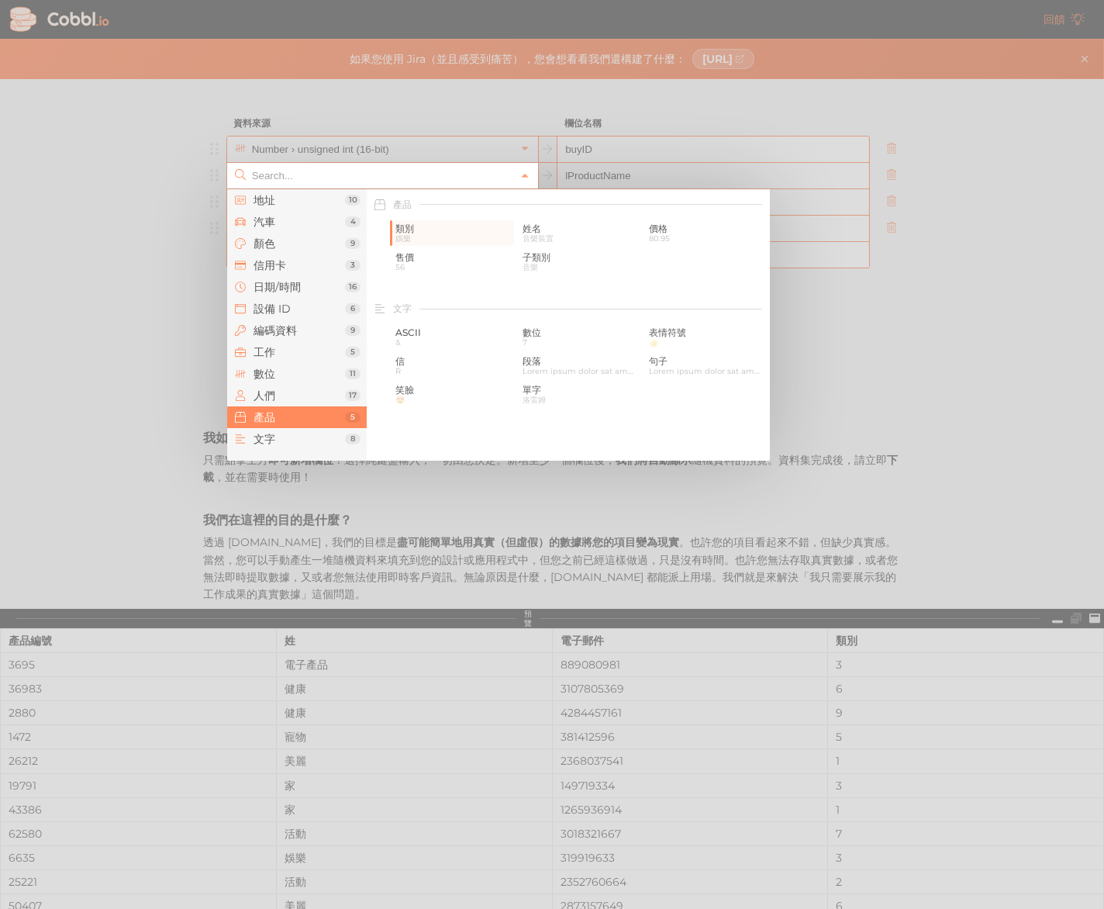
type input "Products › Category"
click at [374, 178] on input "text" at bounding box center [381, 176] width 267 height 26
paste input "VARCHAR"
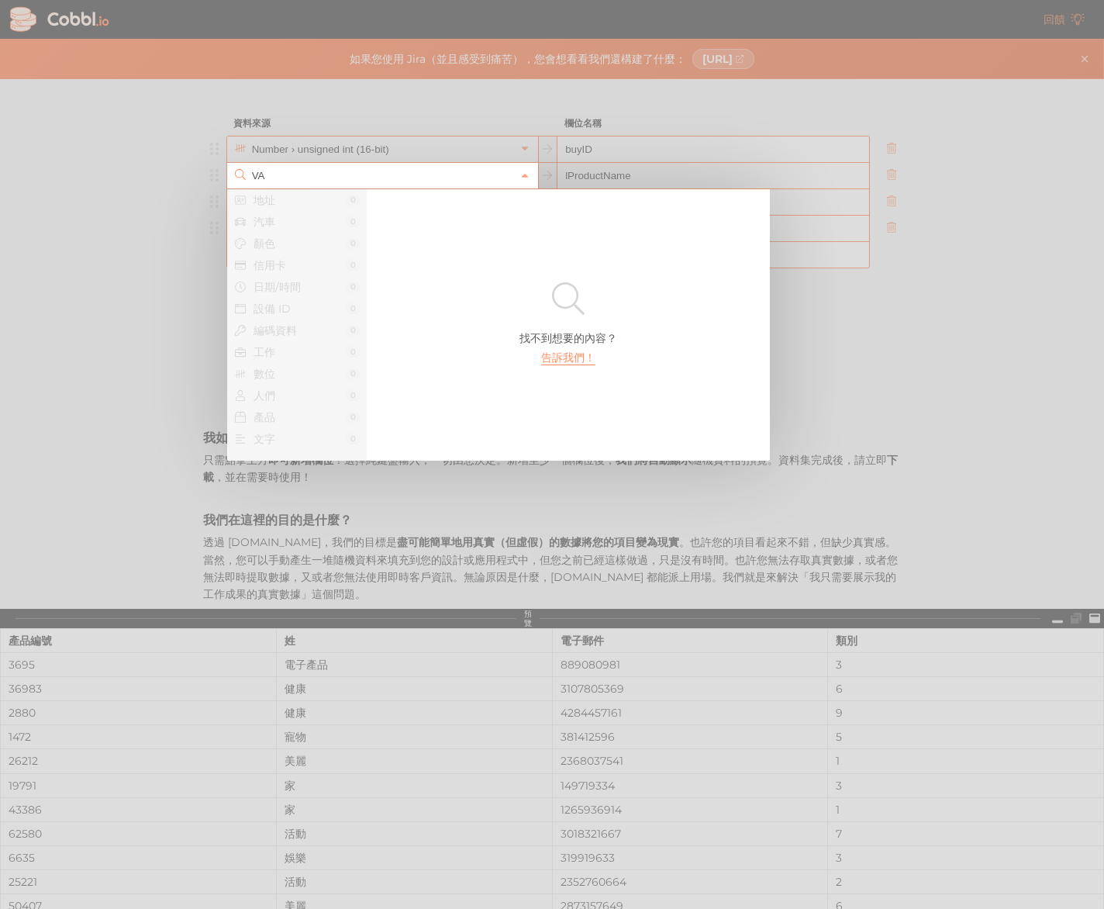
type input "V"
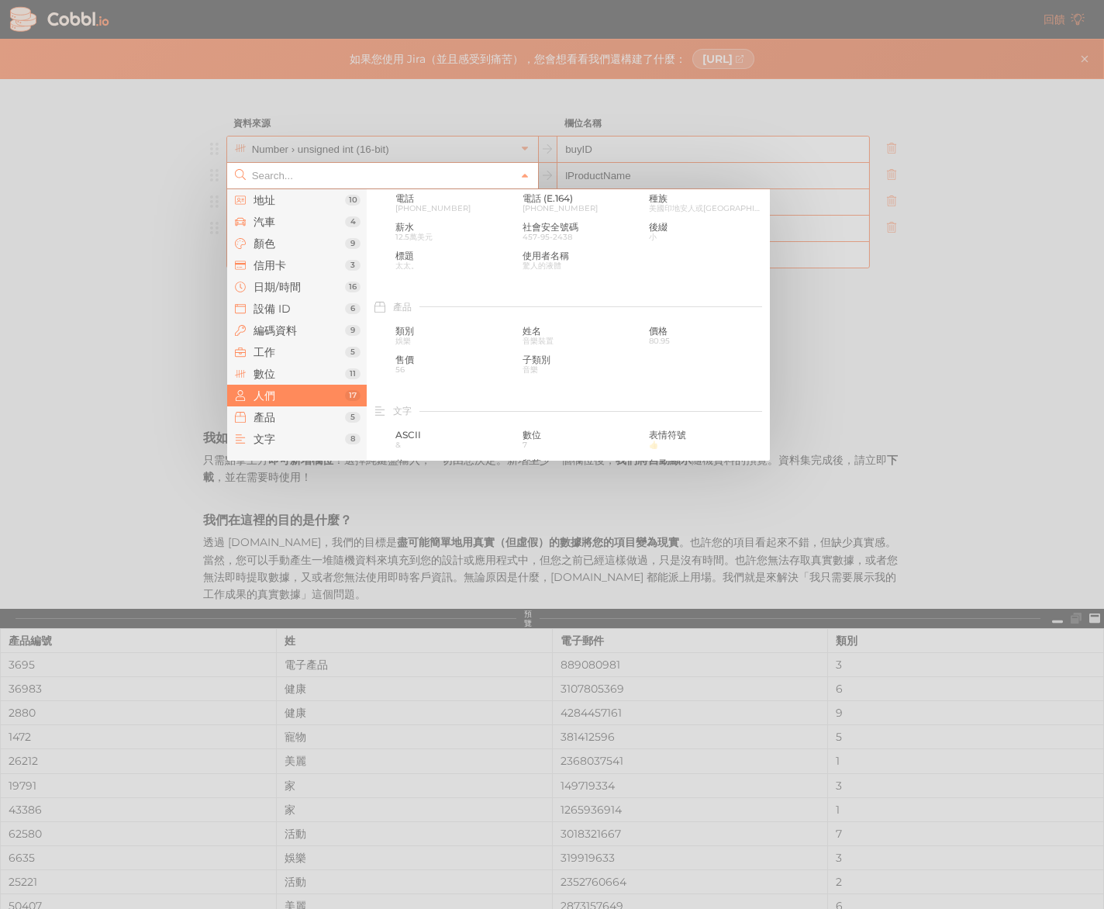
scroll to position [1307, 0]
click at [442, 368] on span "56" at bounding box center [453, 372] width 116 height 9
type input "Products › Sale Price"
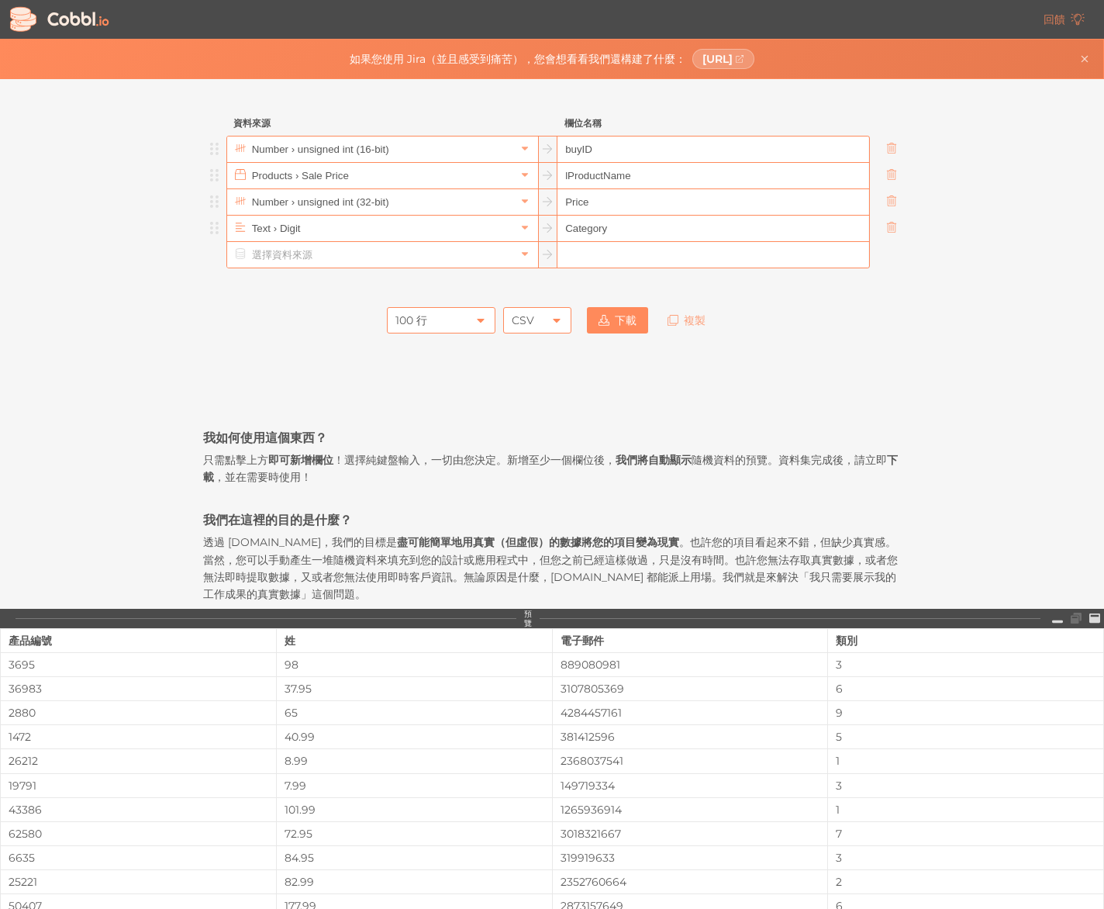
click at [613, 181] on input "lProductName" at bounding box center [712, 176] width 311 height 26
drag, startPoint x: 650, startPoint y: 176, endPoint x: 560, endPoint y: 175, distance: 90.7
click at [560, 175] on input "lProductName" at bounding box center [712, 176] width 311 height 26
paste input "productID"
type input "productID"
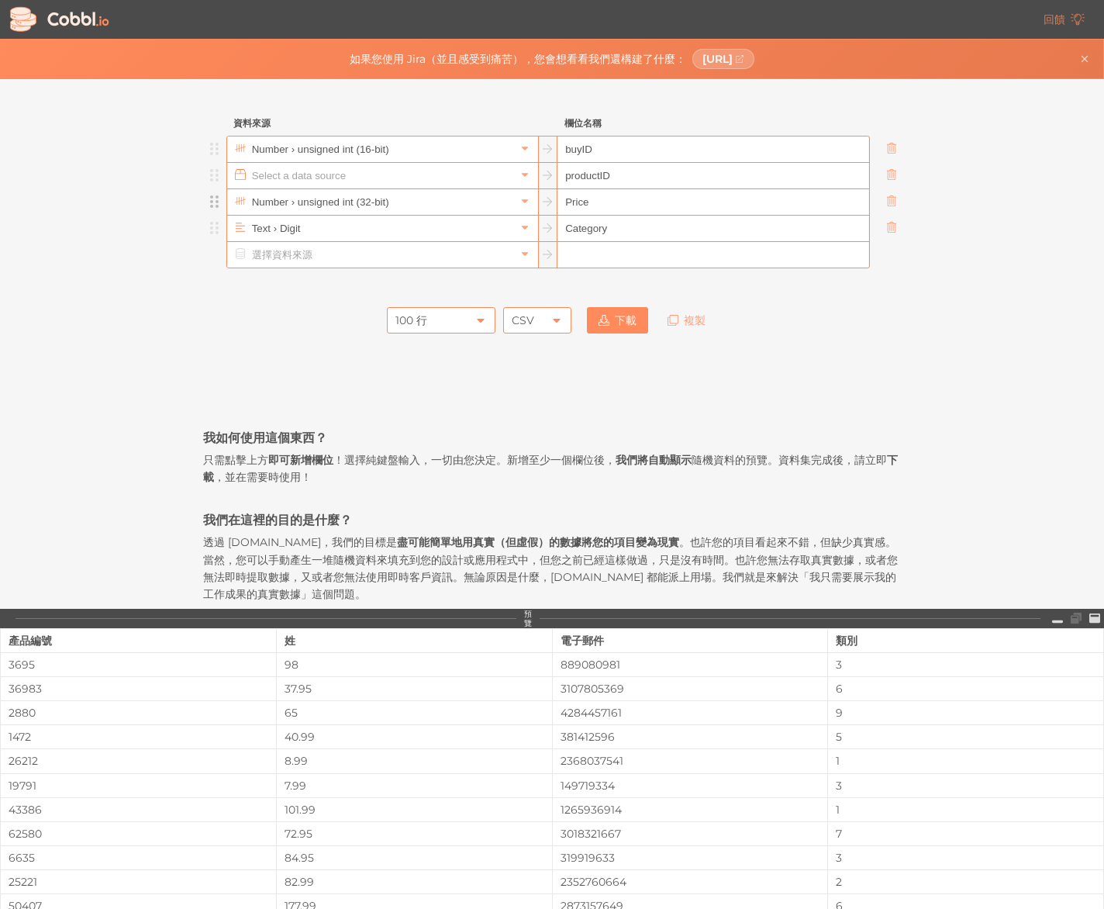
click at [501, 185] on input "text" at bounding box center [381, 176] width 267 height 26
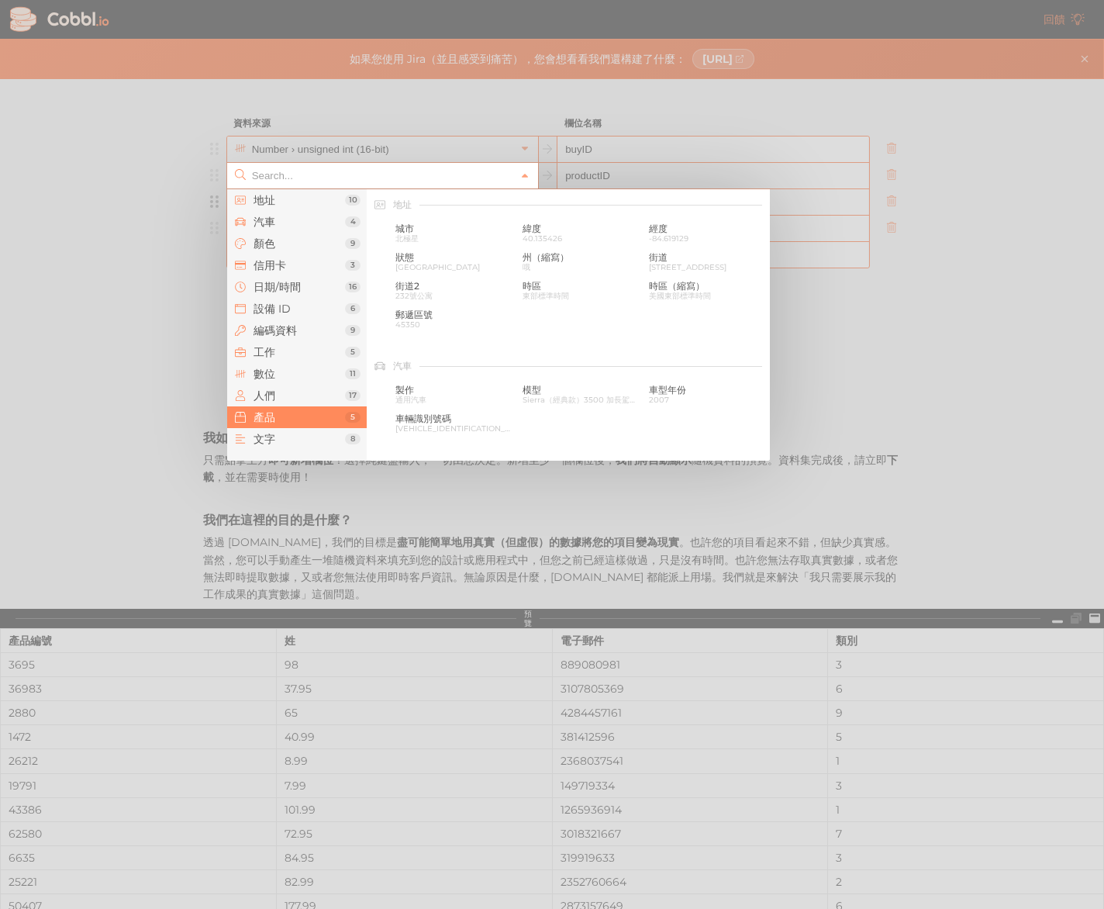
scroll to position [1413, 0]
click at [476, 254] on span "售價" at bounding box center [453, 257] width 116 height 11
type input "Products › Sale Price"
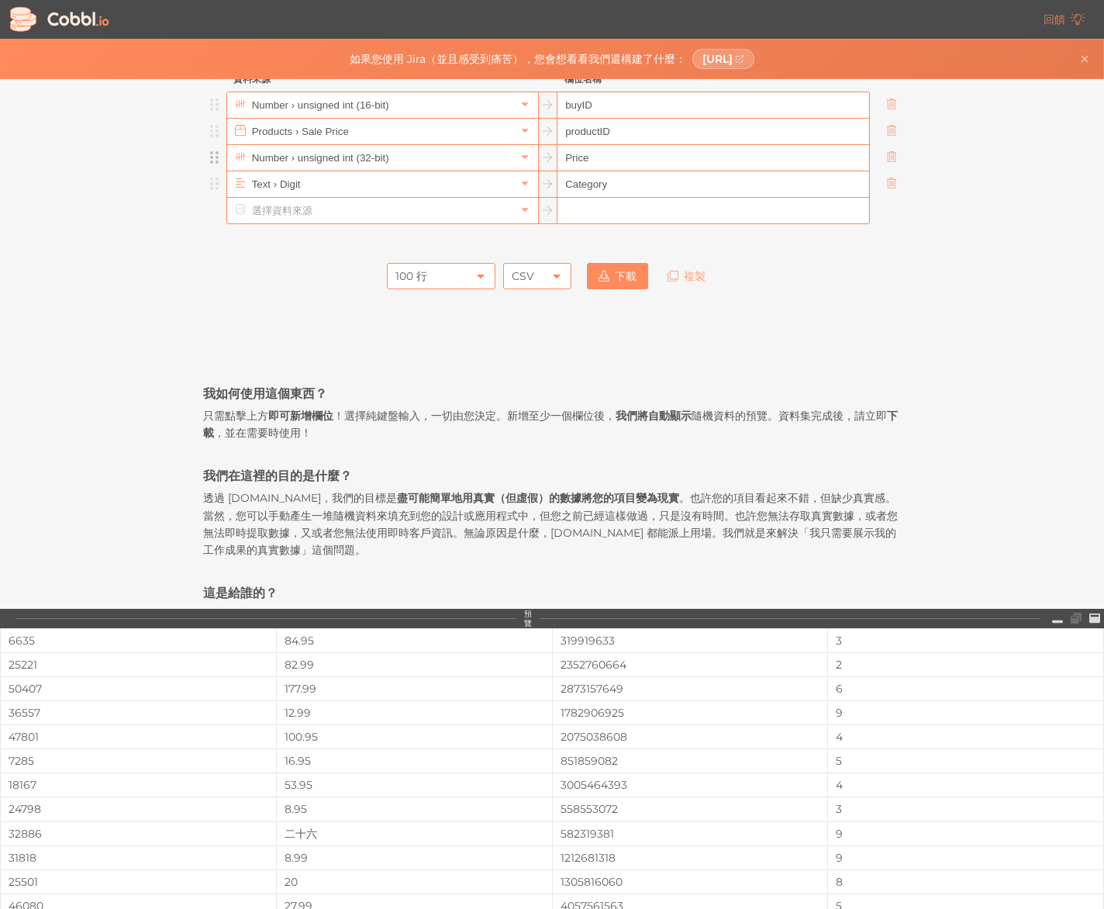
scroll to position [0, 0]
click at [526, 164] on link at bounding box center [525, 158] width 19 height 16
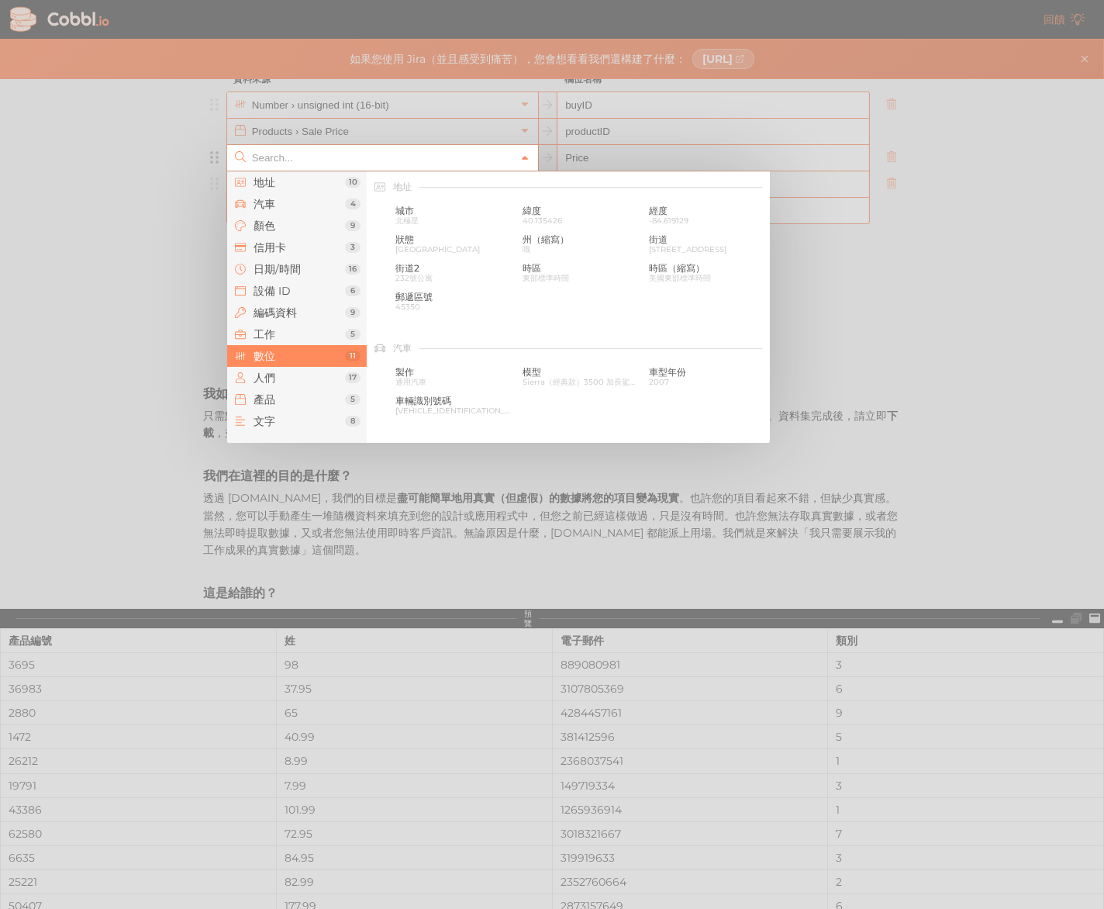
scroll to position [1033, 0]
click at [618, 150] on div at bounding box center [552, 454] width 1104 height 909
type input "Number › unsigned int (32-bit)"
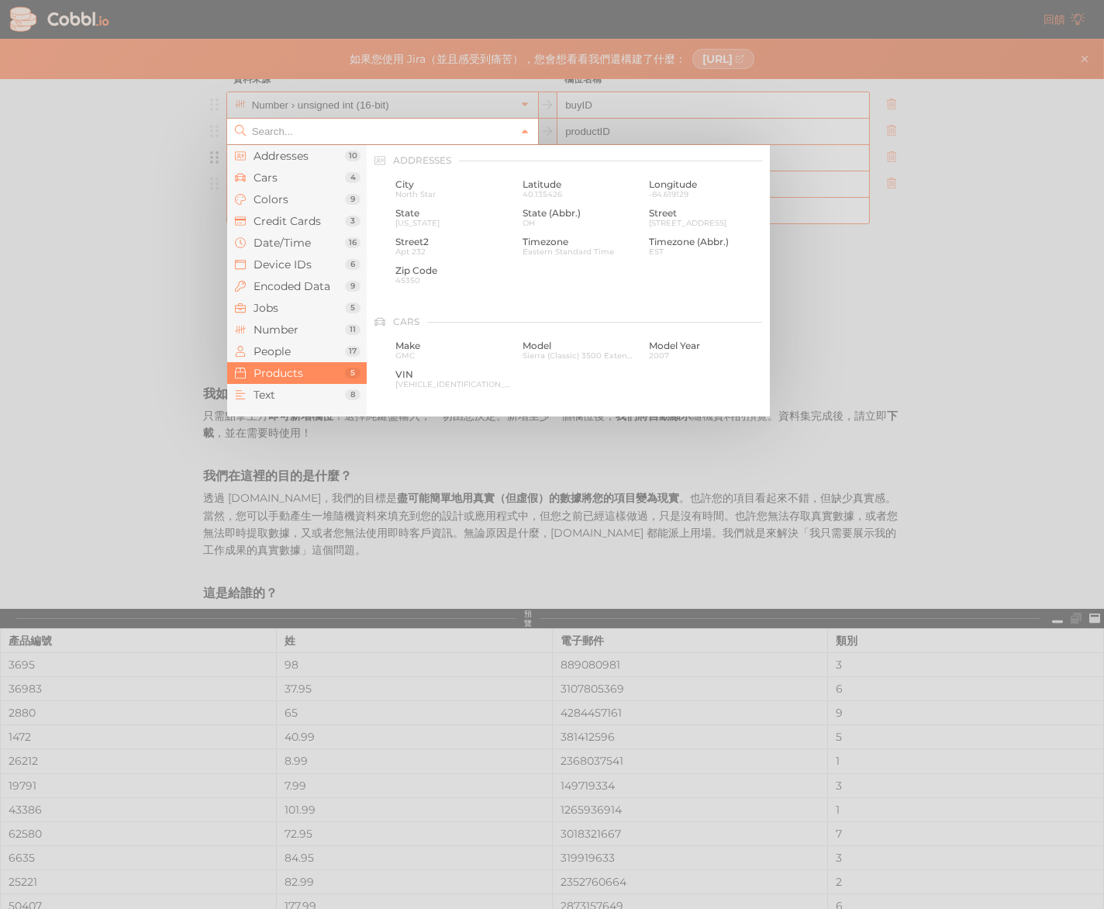
click at [510, 122] on input "text" at bounding box center [381, 132] width 267 height 26
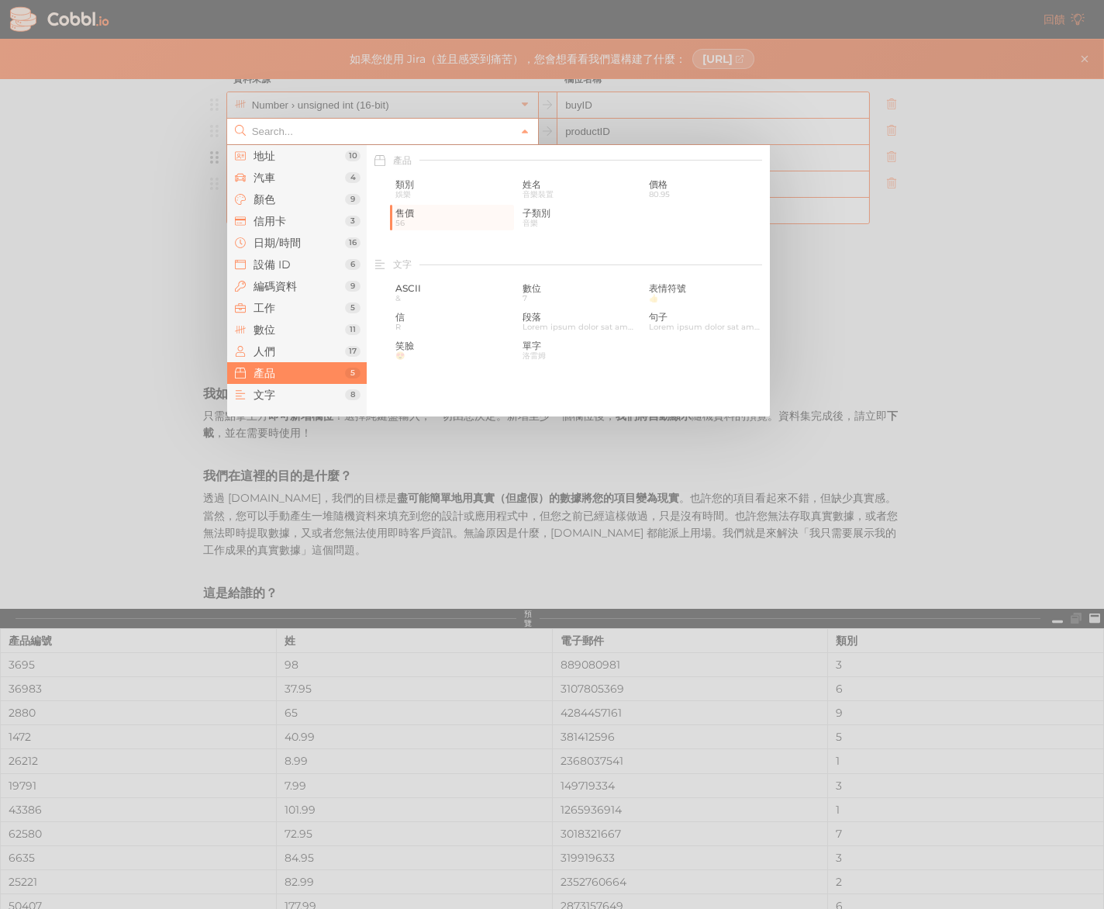
click at [510, 122] on input "text" at bounding box center [381, 132] width 267 height 26
click at [644, 127] on div at bounding box center [552, 454] width 1104 height 909
type input "Products › Sale Price"
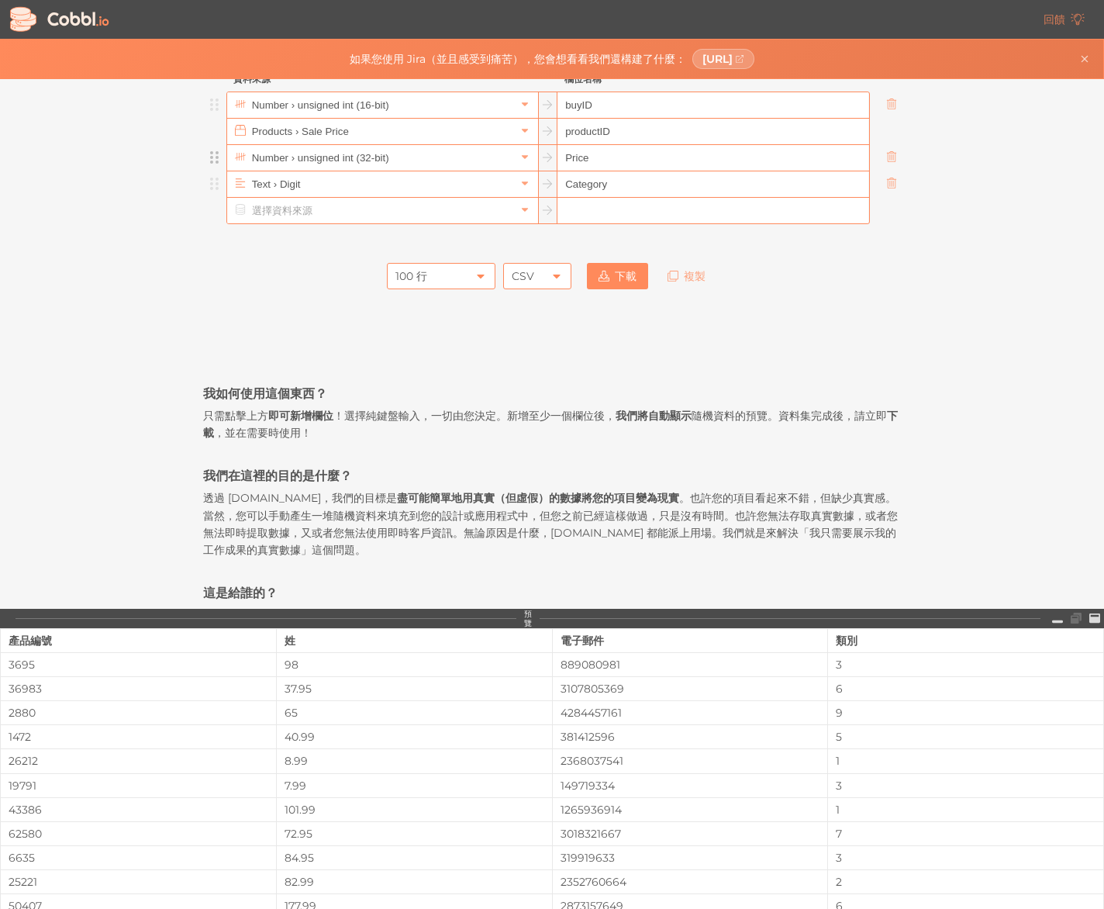
click at [614, 104] on input "buyID" at bounding box center [712, 105] width 311 height 26
click at [509, 100] on input "text" at bounding box center [381, 105] width 267 height 26
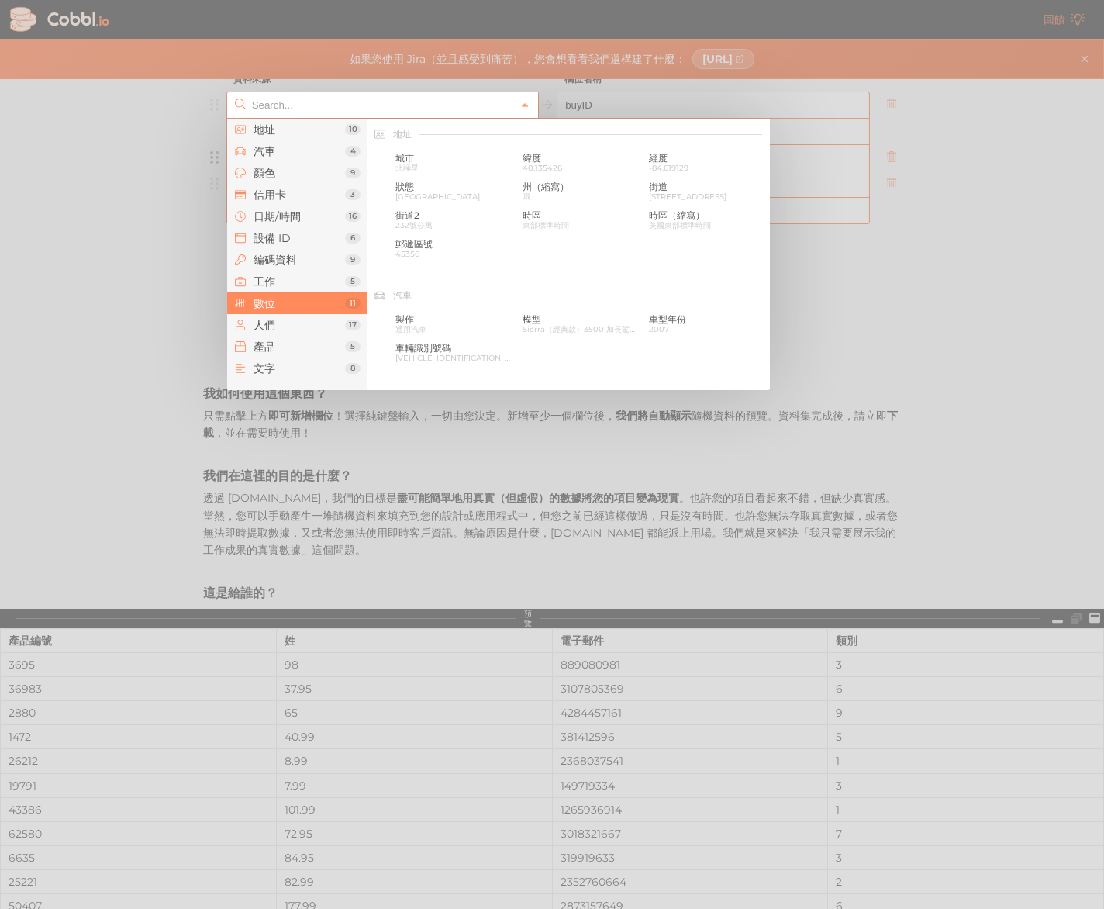
scroll to position [1033, 0]
click at [509, 102] on input "text" at bounding box center [381, 105] width 267 height 26
click at [596, 112] on div at bounding box center [552, 454] width 1104 height 909
type input "Number › unsigned int (16-bit)"
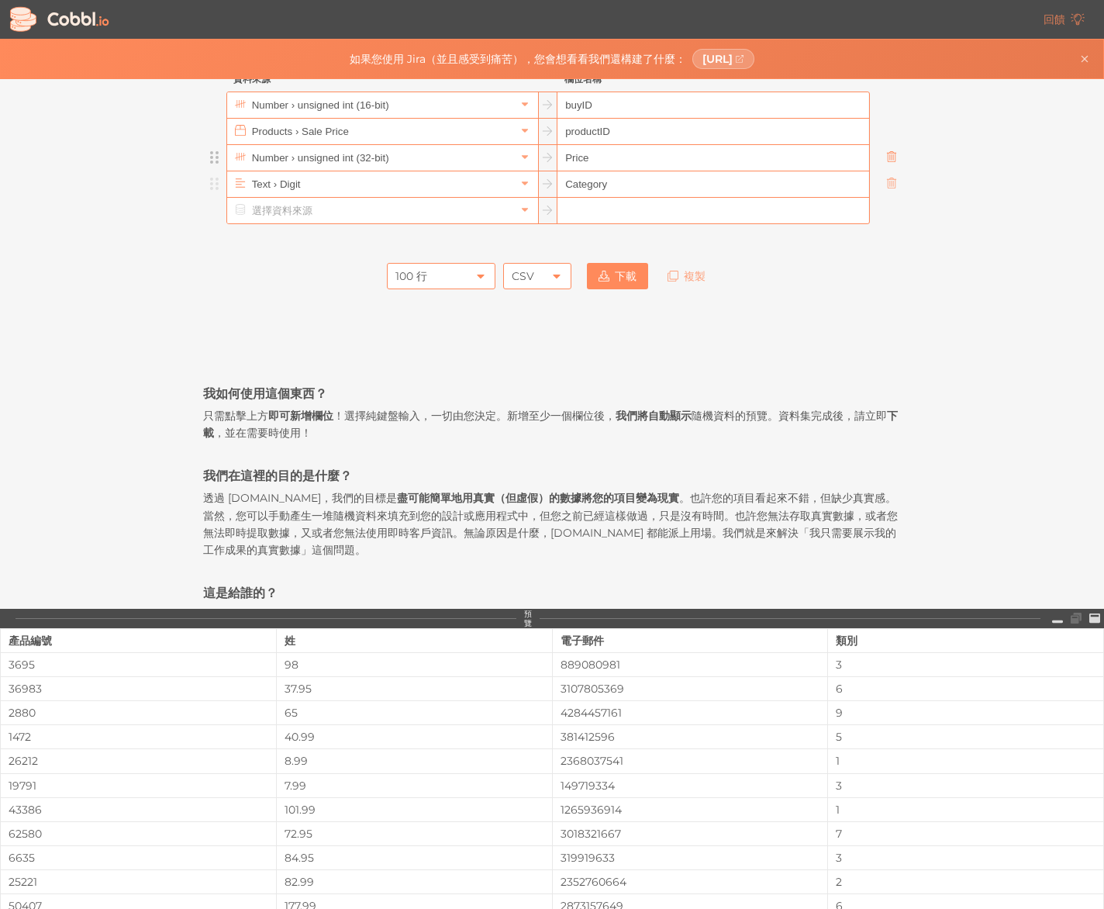
click at [893, 154] on icon at bounding box center [891, 156] width 11 height 11
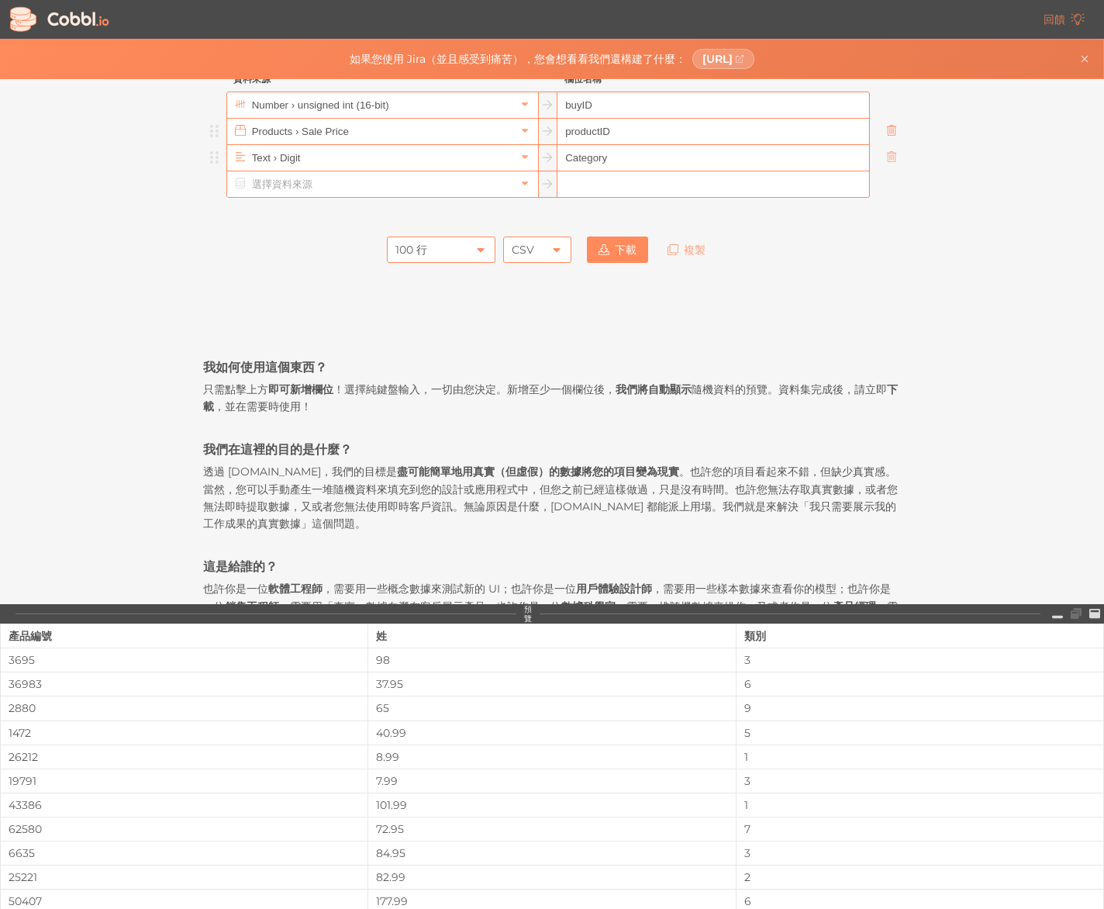
scroll to position [18, 0]
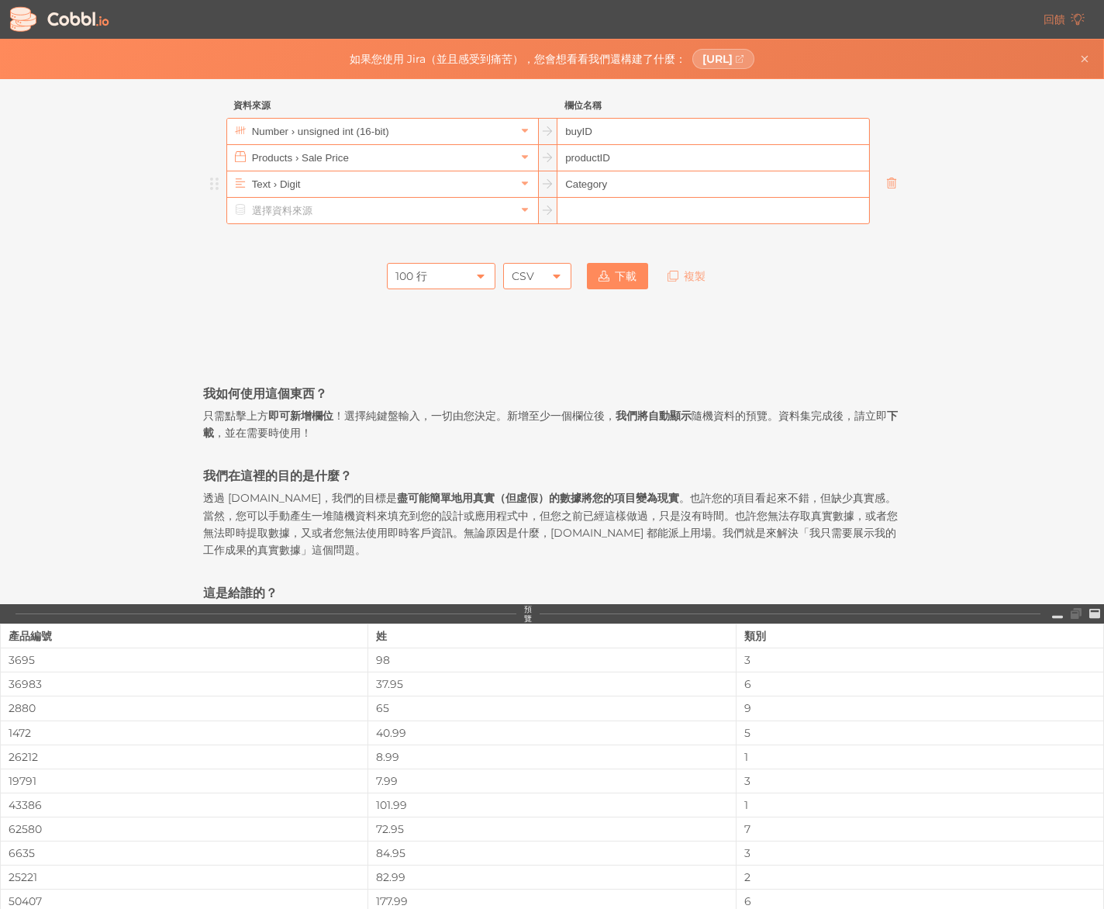
click at [892, 185] on icon at bounding box center [891, 183] width 11 height 11
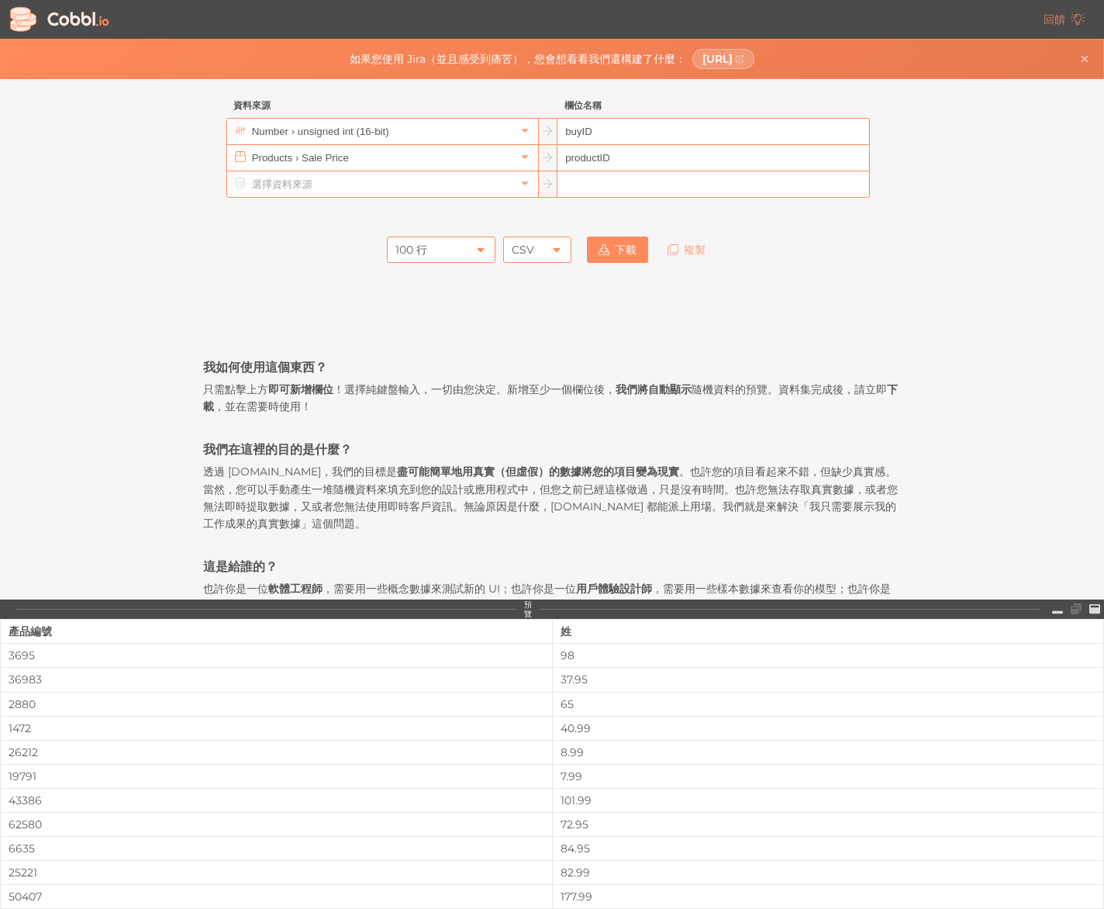
scroll to position [0, 0]
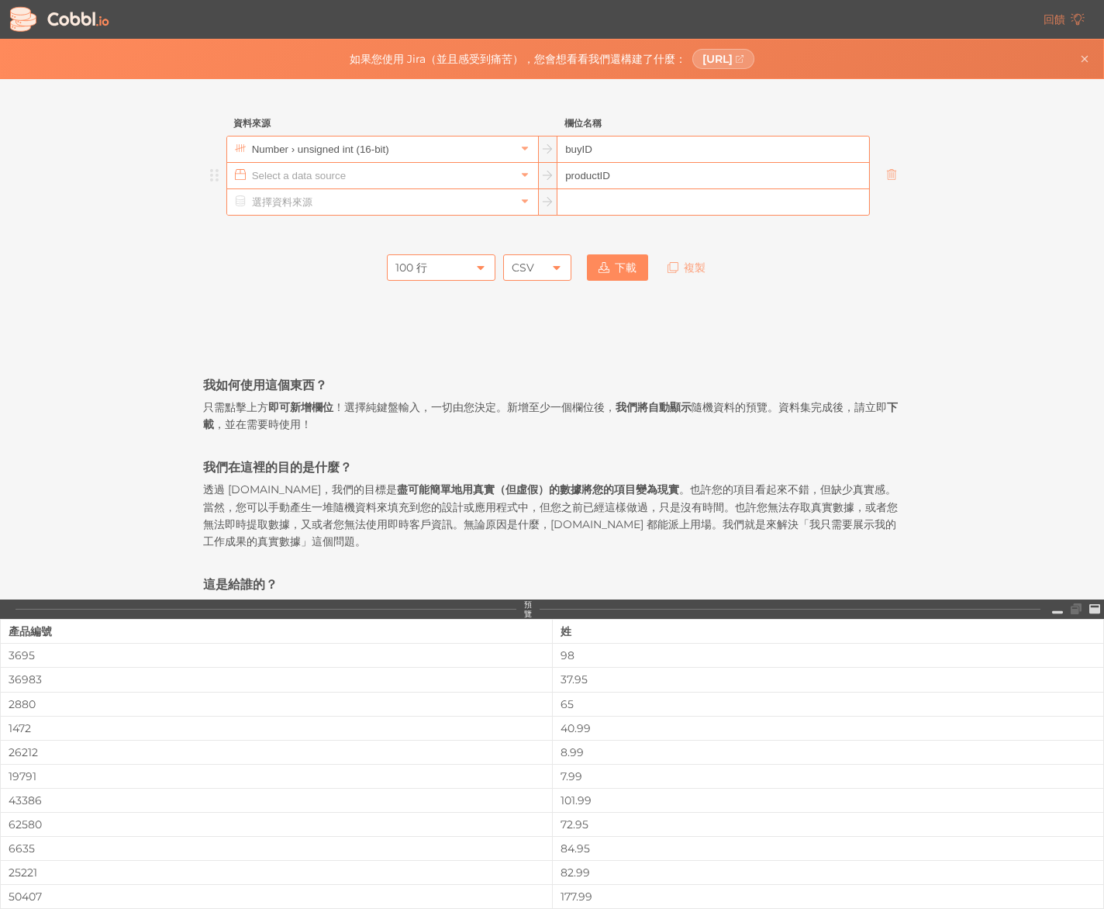
click at [507, 170] on input "text" at bounding box center [381, 176] width 267 height 26
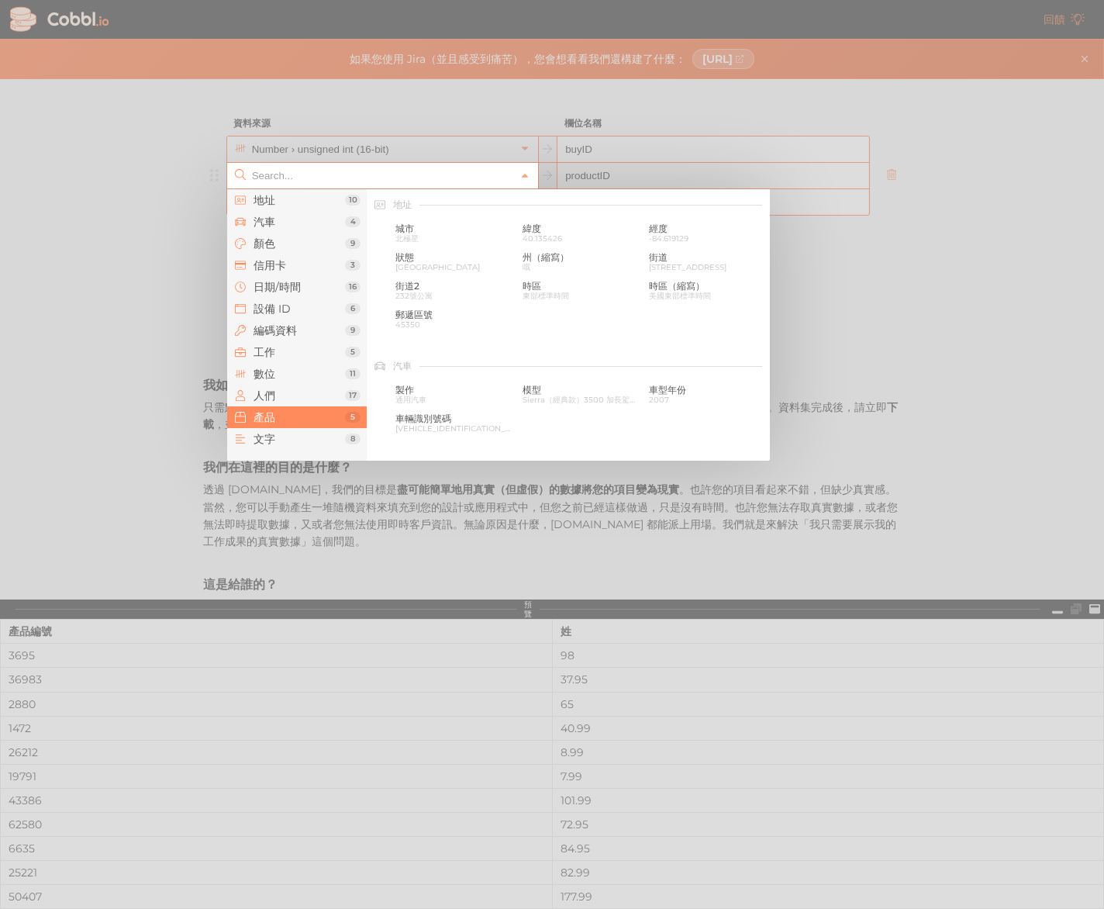
scroll to position [1413, 0]
click at [575, 162] on div at bounding box center [552, 454] width 1104 height 909
type input "Products › Sale Price"
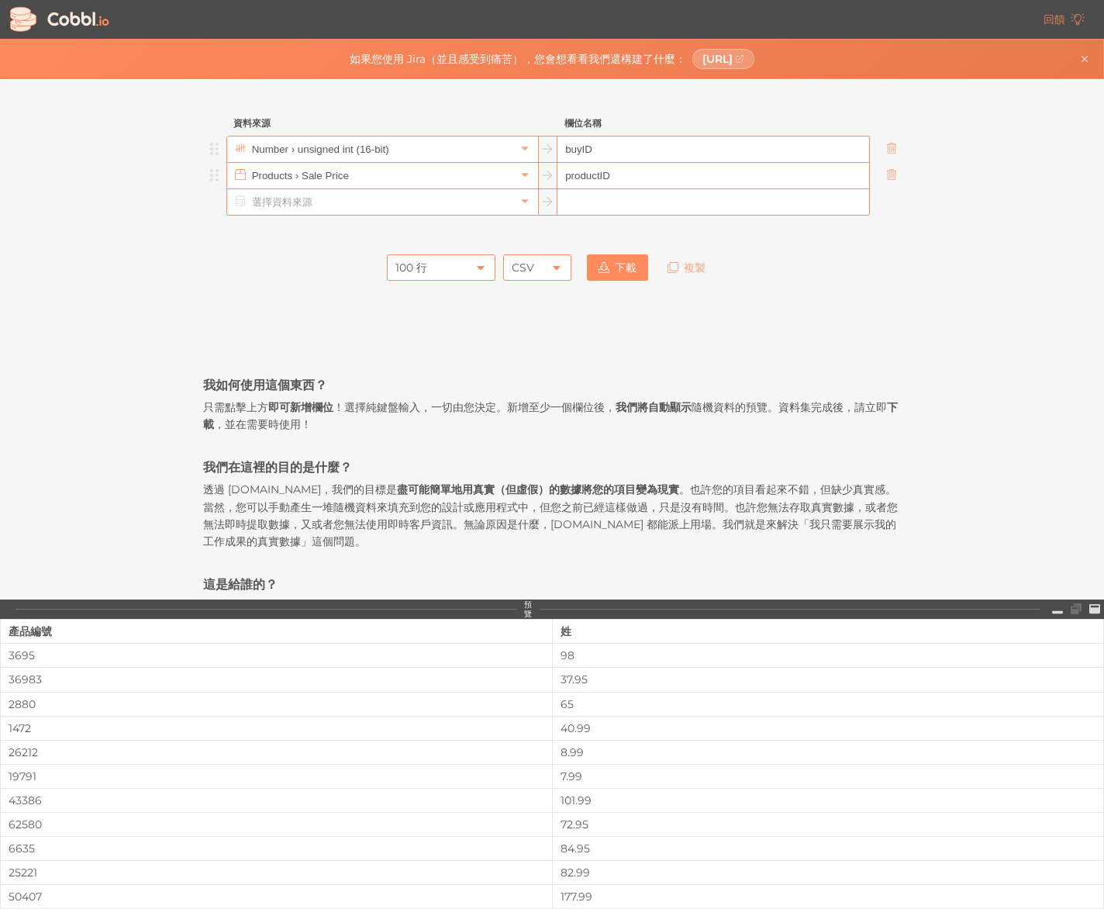
click at [588, 153] on input "buyID" at bounding box center [712, 149] width 311 height 26
click at [527, 151] on icon at bounding box center [524, 148] width 11 height 11
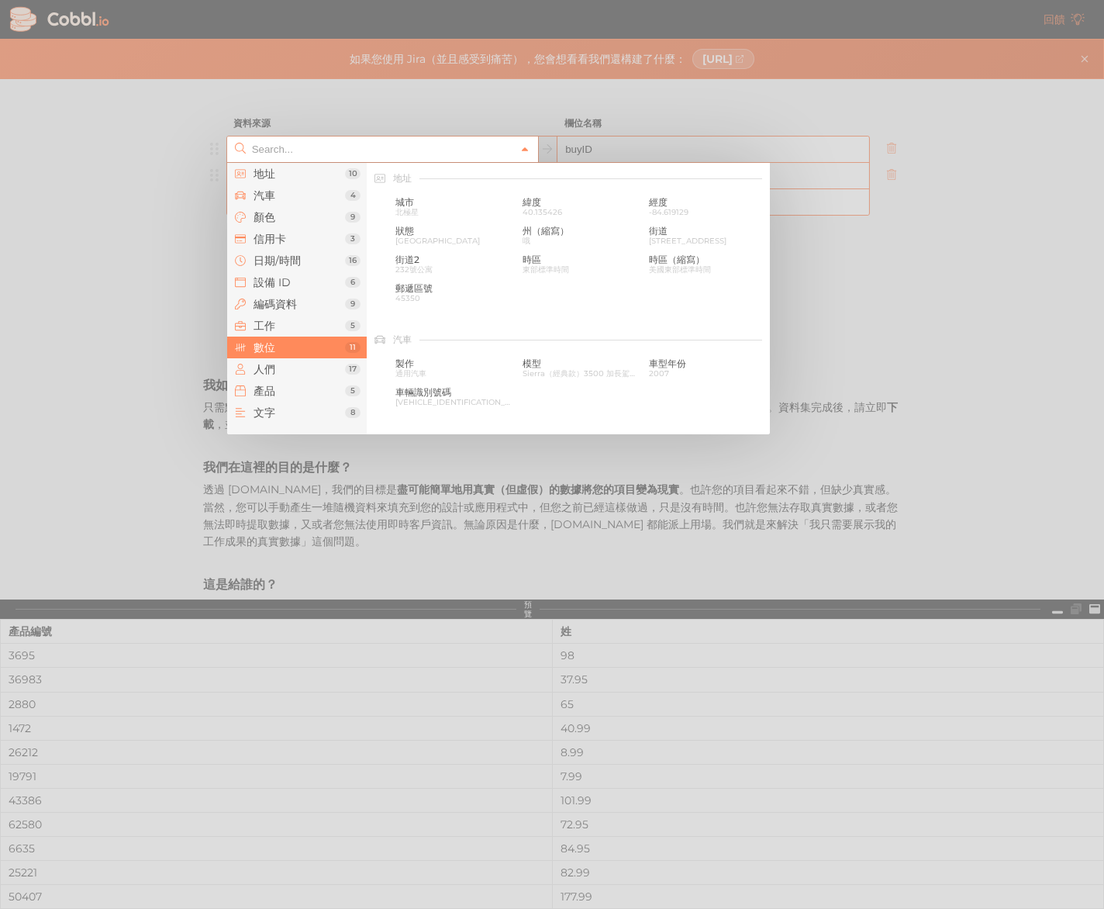
scroll to position [1033, 0]
click at [304, 390] on span "產品" at bounding box center [299, 391] width 91 height 12
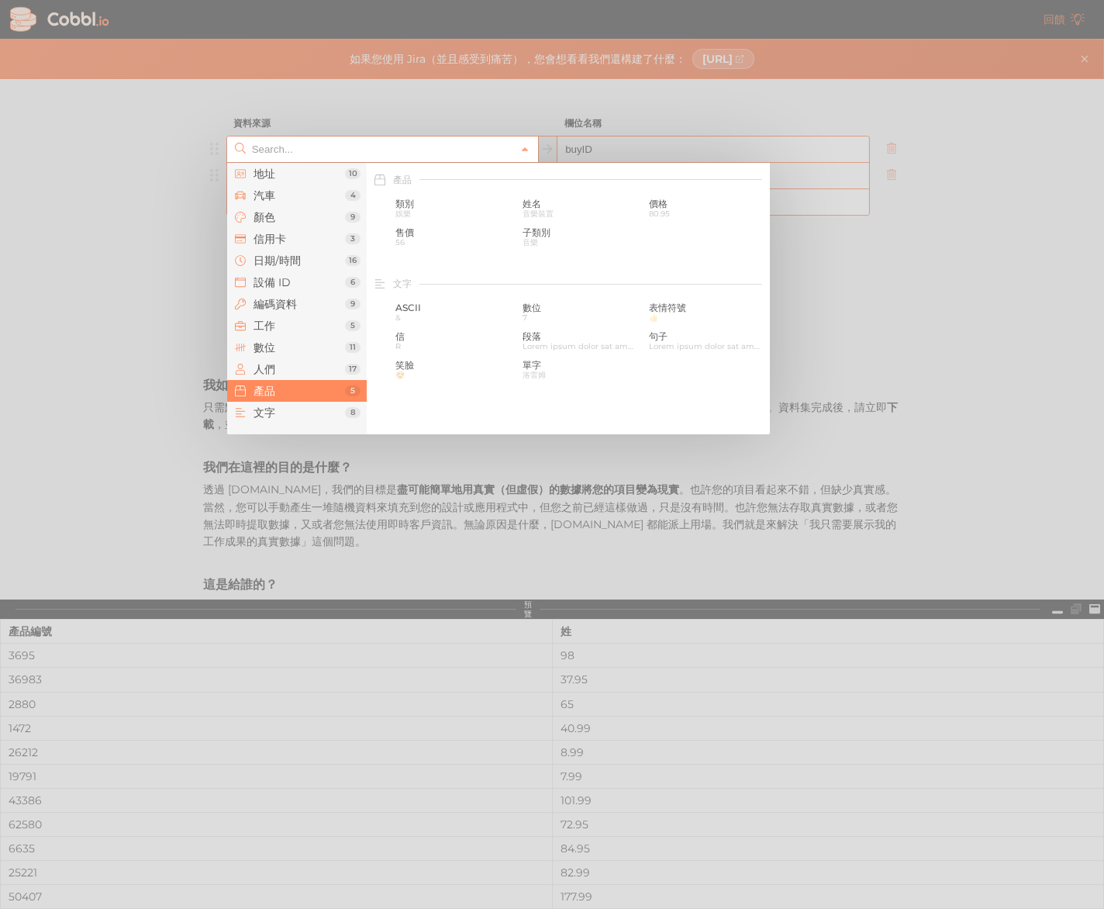
scroll to position [1413, 0]
click at [532, 201] on font "姓名" at bounding box center [532, 202] width 19 height 12
type input "Products › Name"
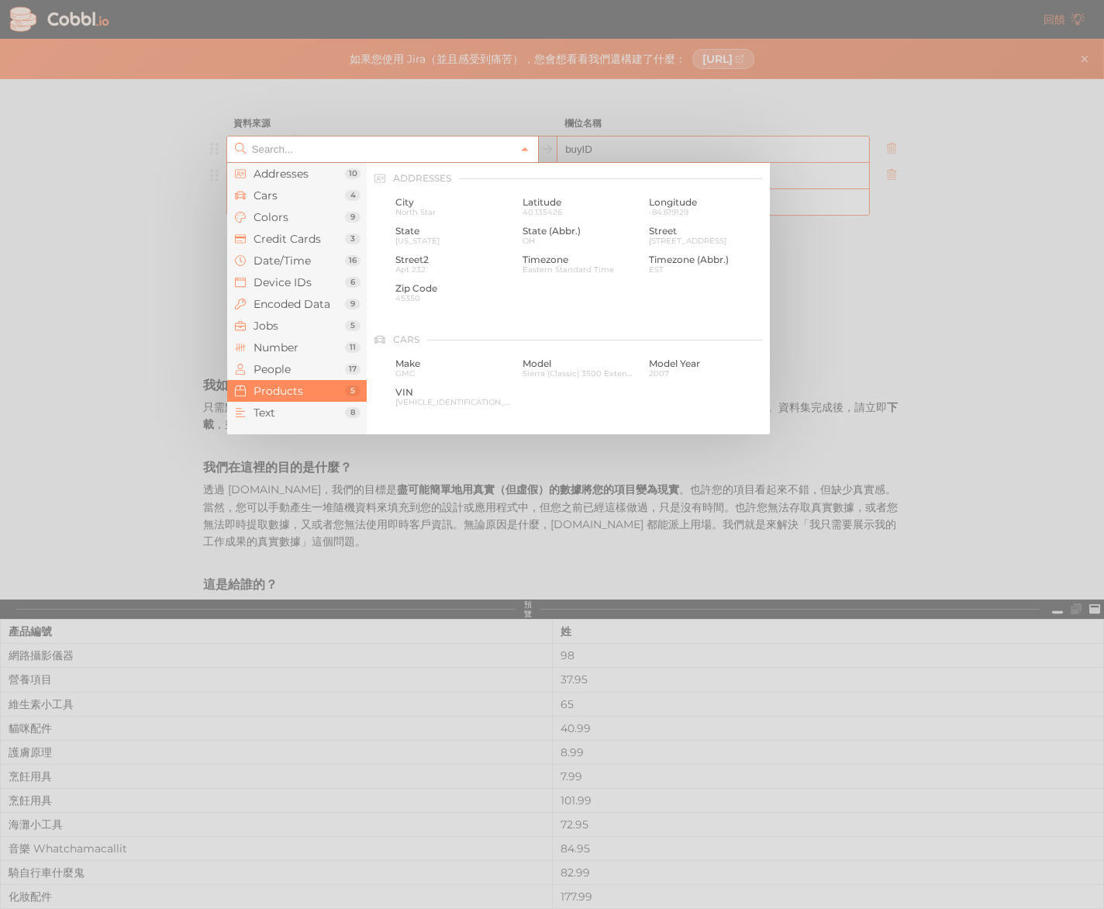
click at [496, 152] on input "text" at bounding box center [381, 149] width 267 height 26
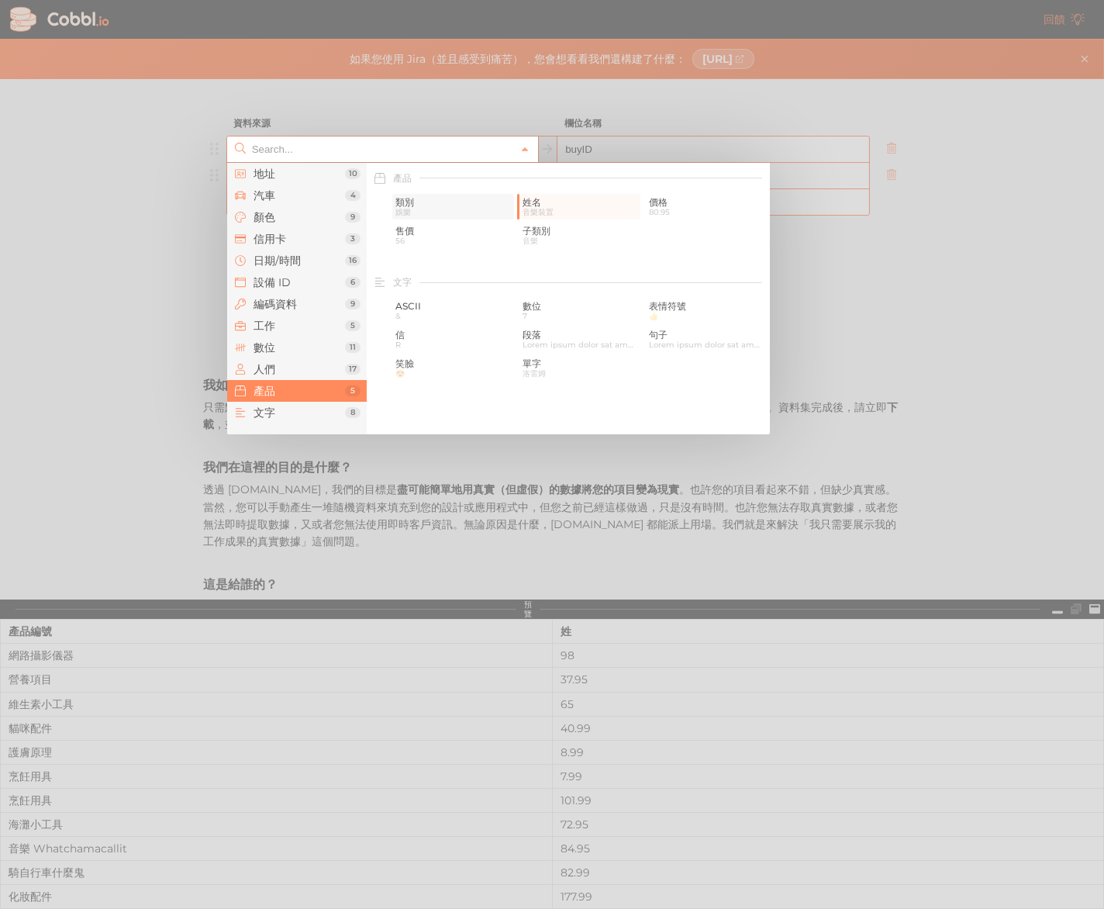
click at [463, 195] on div "類別 娛樂" at bounding box center [453, 207] width 122 height 26
type input "Products › Category"
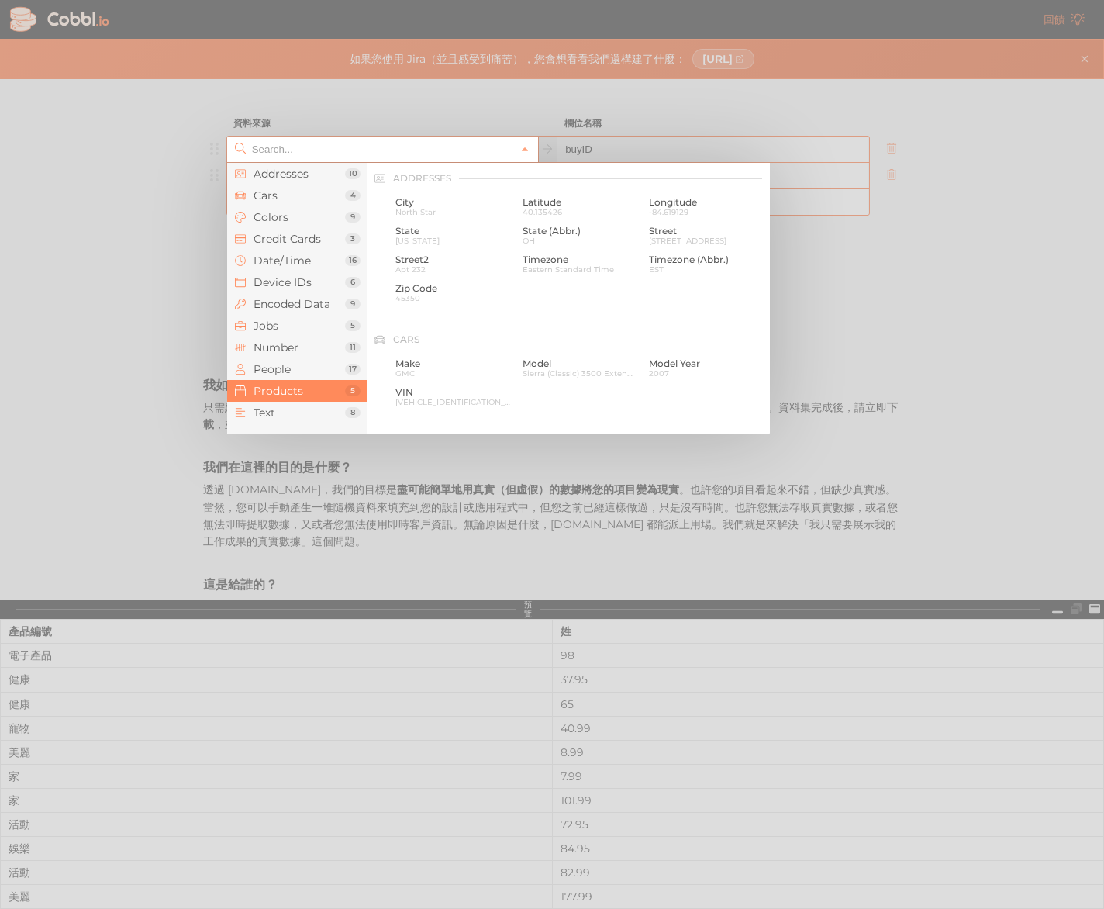
click at [461, 152] on input "text" at bounding box center [381, 149] width 267 height 26
click at [266, 173] on font "地址" at bounding box center [265, 174] width 22 height 14
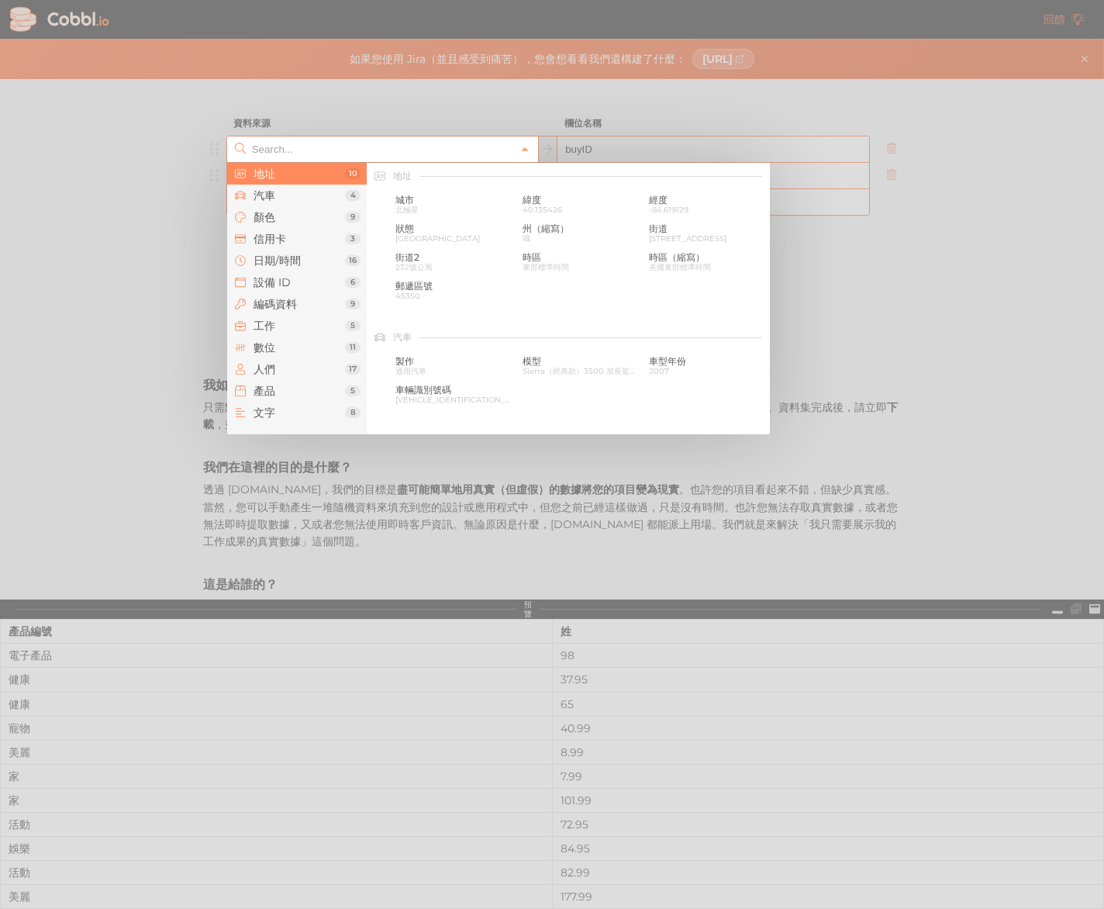
scroll to position [0, 0]
click at [292, 348] on span "數位" at bounding box center [299, 347] width 91 height 12
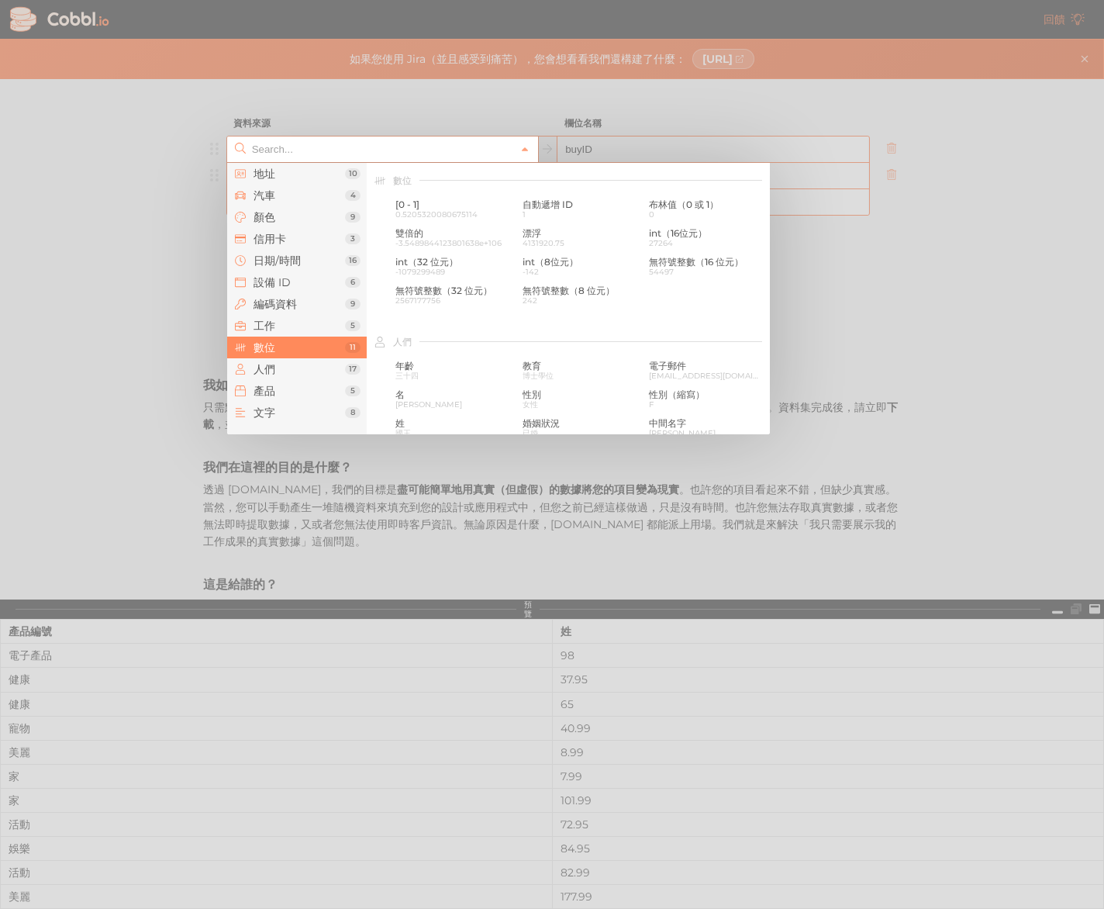
scroll to position [1033, 0]
click at [574, 215] on span "1" at bounding box center [581, 212] width 116 height 9
type input "Number › Auto-incrementing ID"
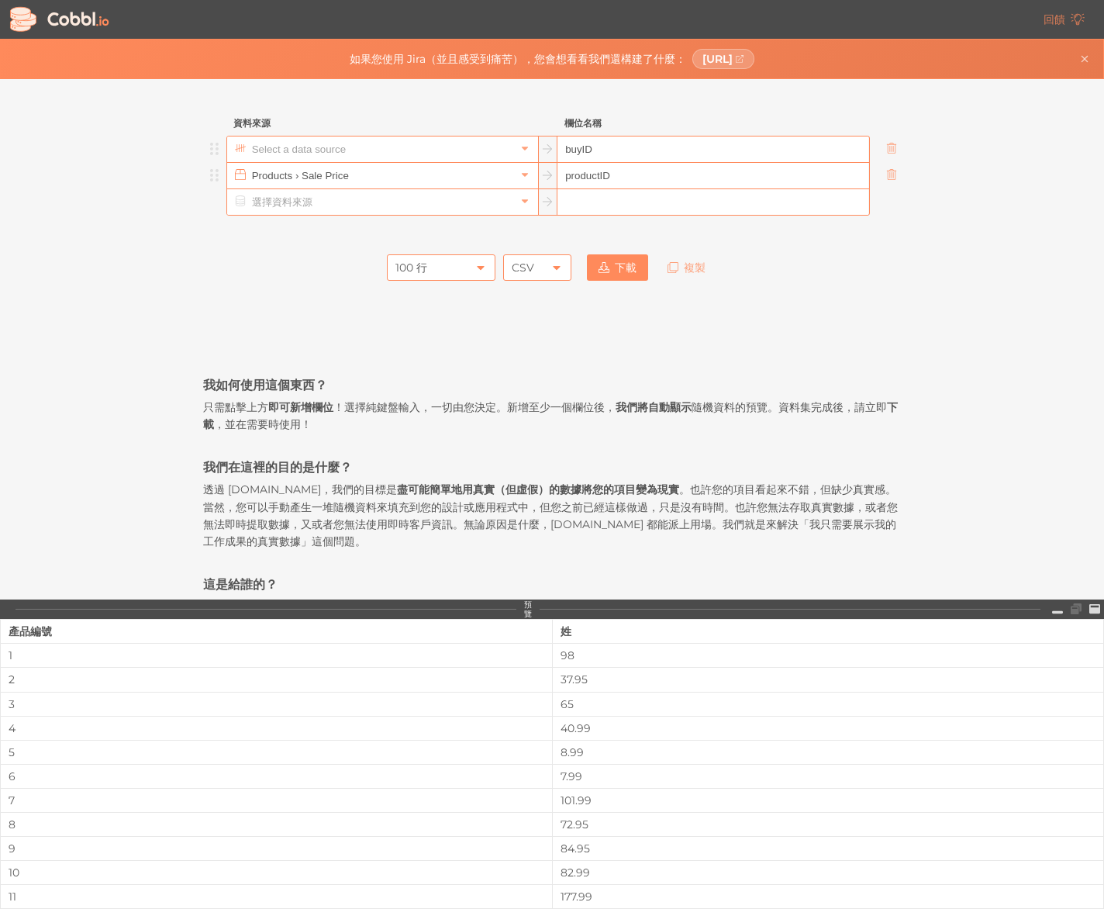
click at [509, 150] on input "text" at bounding box center [381, 149] width 267 height 26
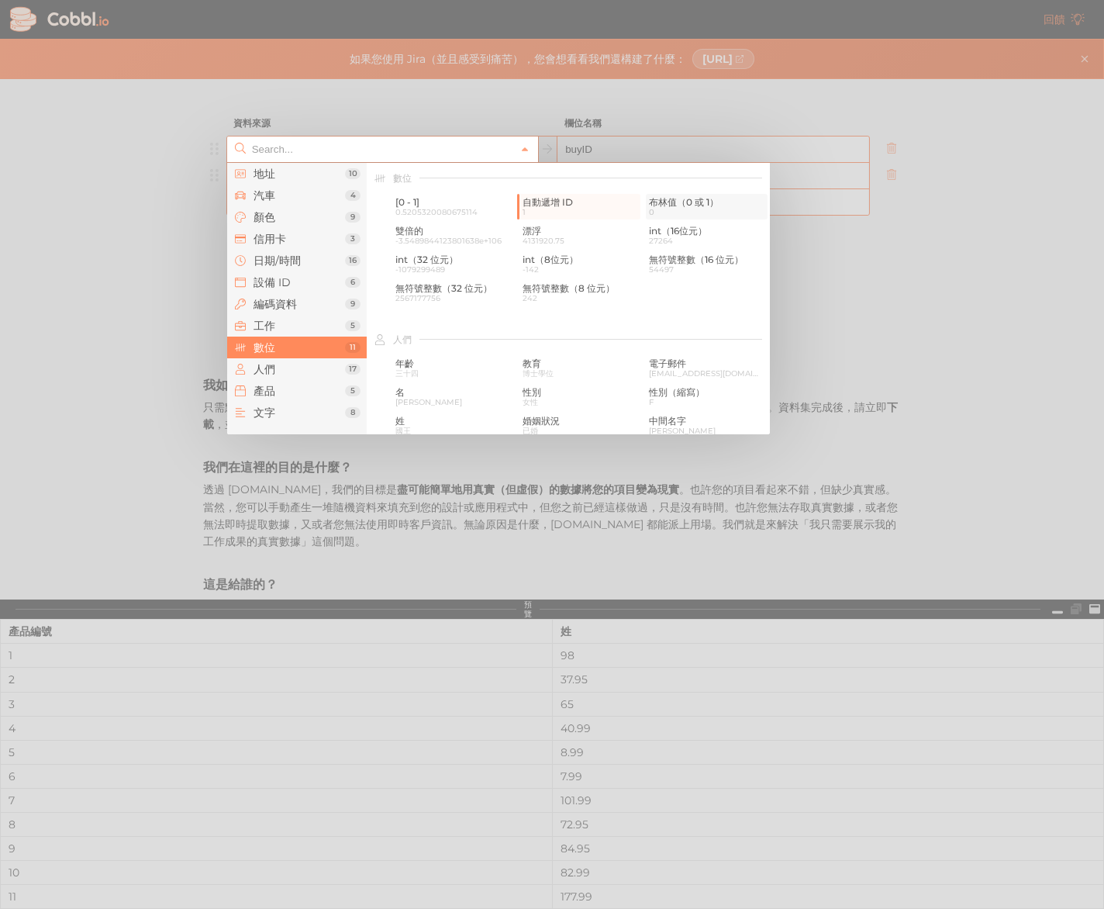
click at [718, 199] on font "布林值（0 或 1）" at bounding box center [684, 202] width 70 height 12
type input "Number › Boolean (0 or 1)"
click at [445, 138] on input "text" at bounding box center [381, 149] width 267 height 26
click at [427, 305] on div "[0 - 1] 0.5205320080675114 自動遞增 ID 1 布林值（0 或 1） 0 雙倍的 -3.5489844123801638e+106 …" at bounding box center [580, 251] width 380 height 115
click at [428, 300] on font "2567177756" at bounding box center [417, 298] width 45 height 10
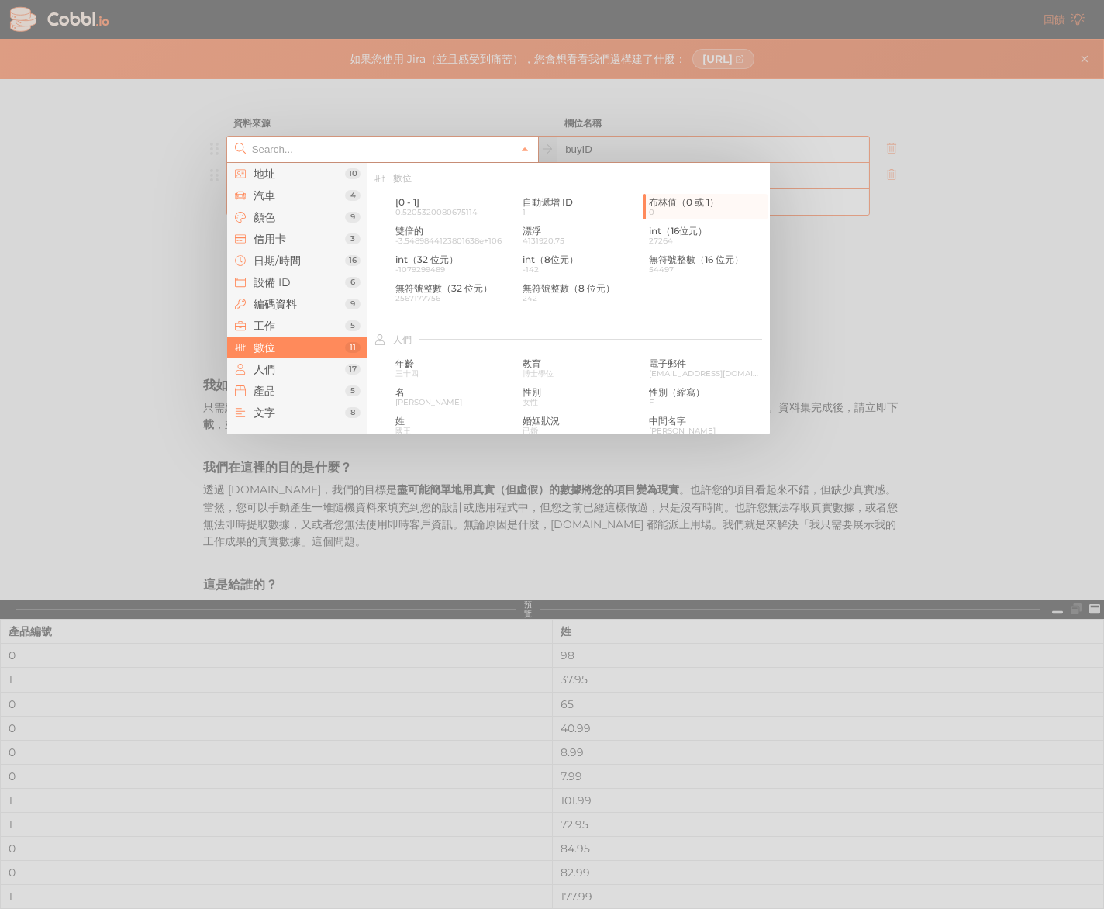
type input "Number › unsigned int (32-bit)"
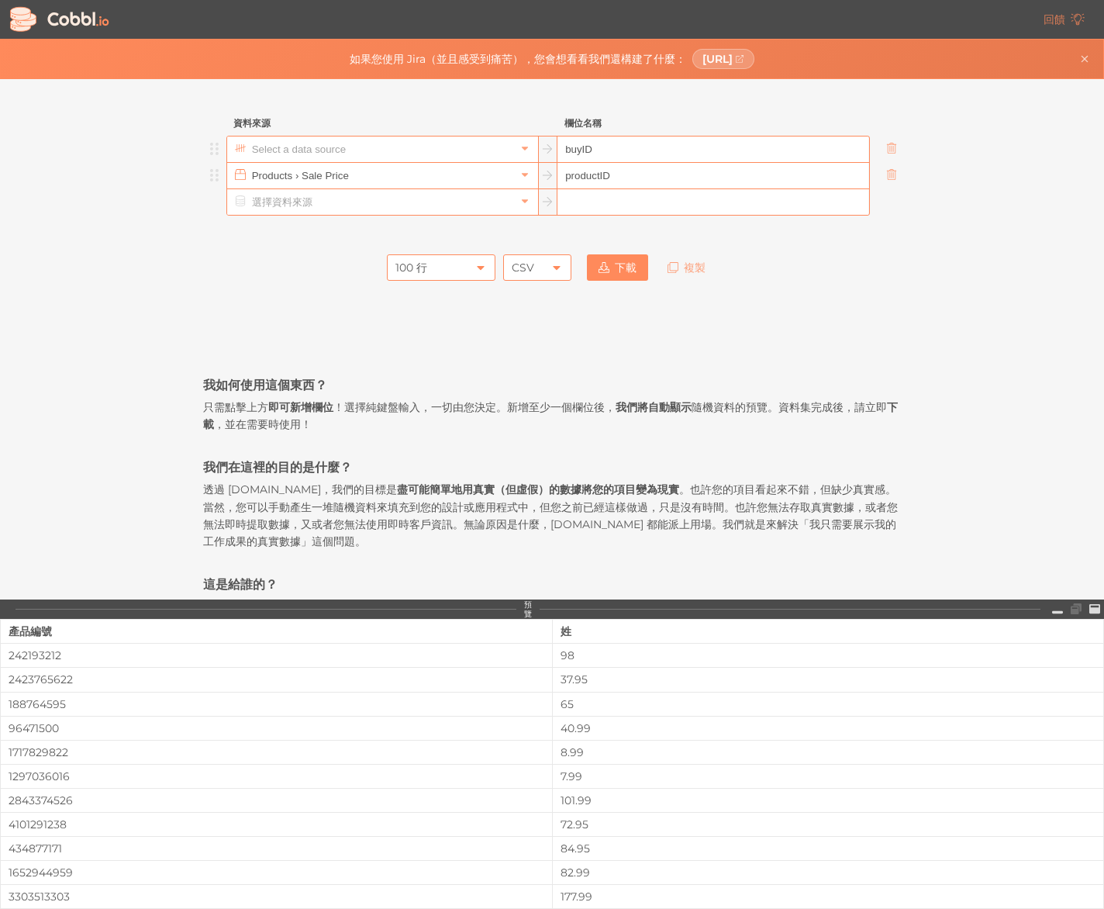
click at [382, 145] on input "text" at bounding box center [381, 149] width 267 height 26
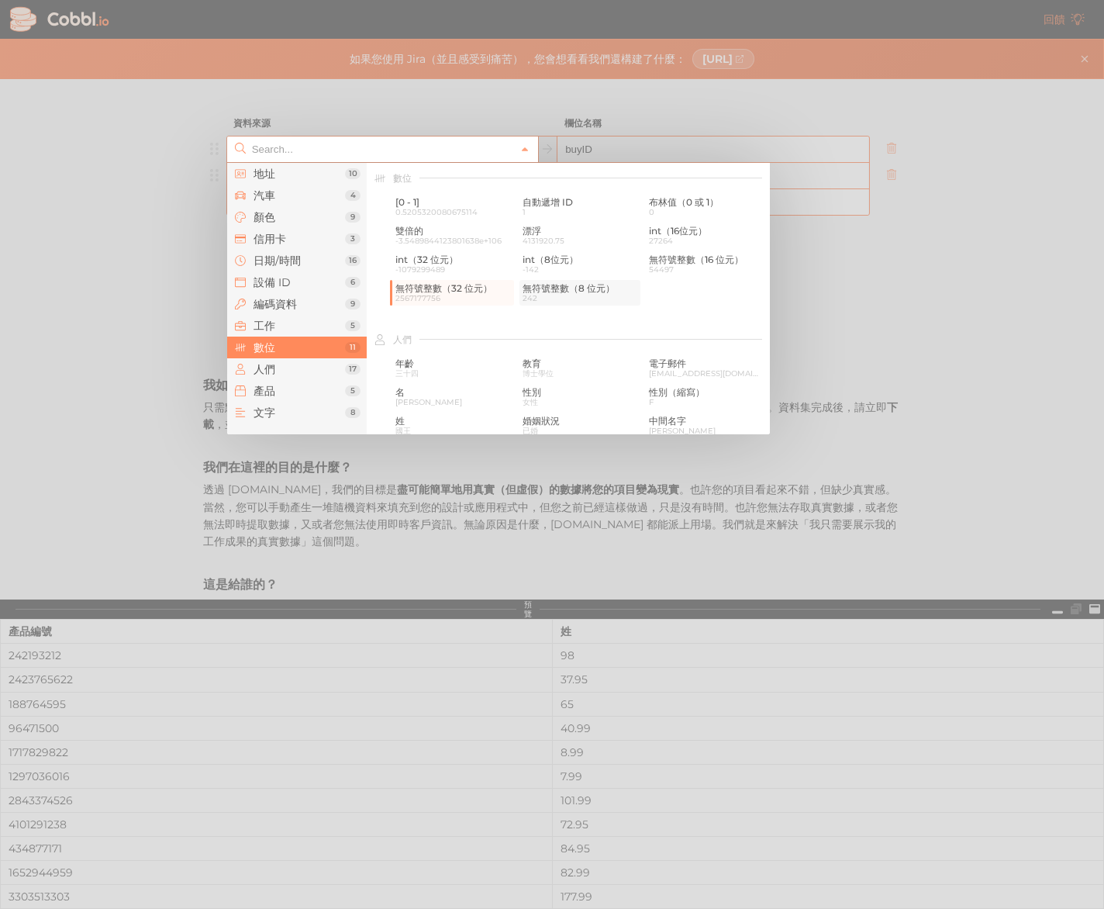
click at [550, 285] on font "無符號整數（8 位元）" at bounding box center [569, 288] width 92 height 12
type input "Number › unsigned int (8-bit)"
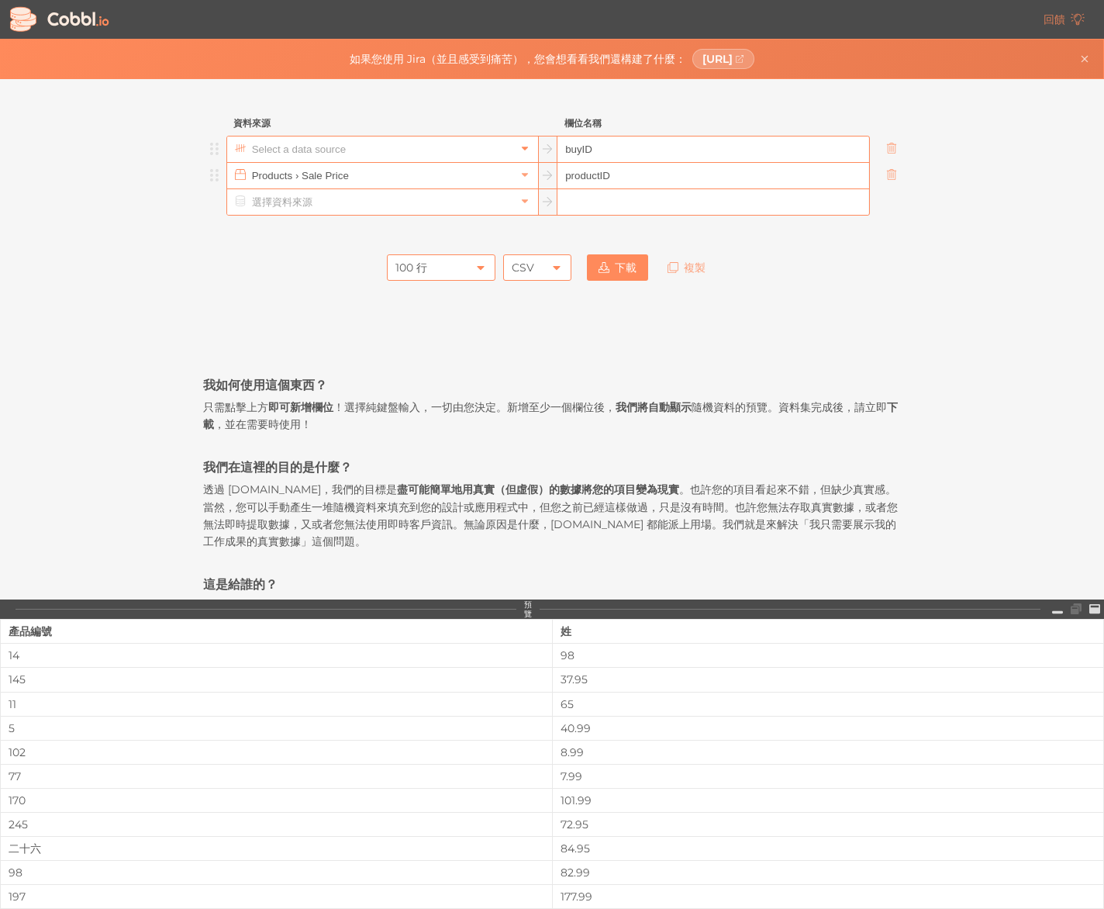
click at [519, 144] on link at bounding box center [525, 149] width 19 height 16
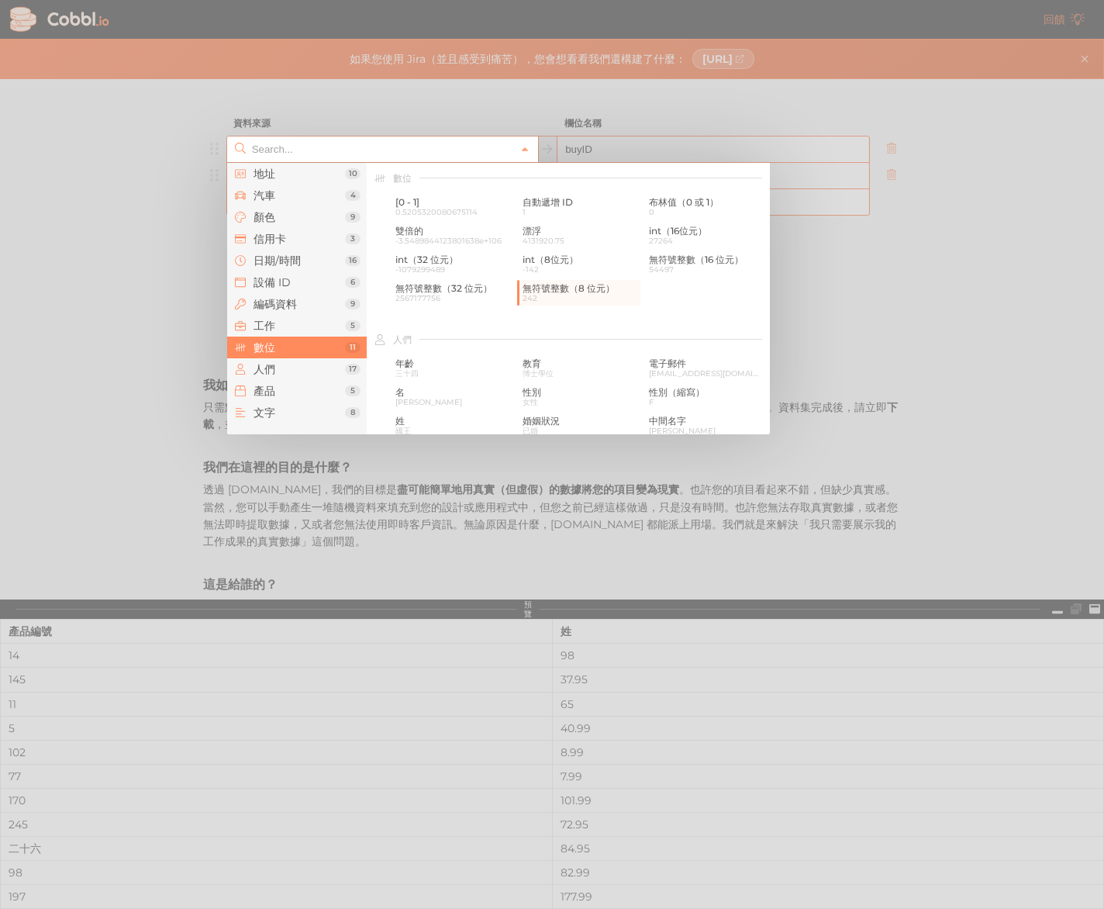
click at [685, 263] on div "無符號整數（16 位元） 54497" at bounding box center [707, 264] width 122 height 26
type input "Number › unsigned int (16-bit)"
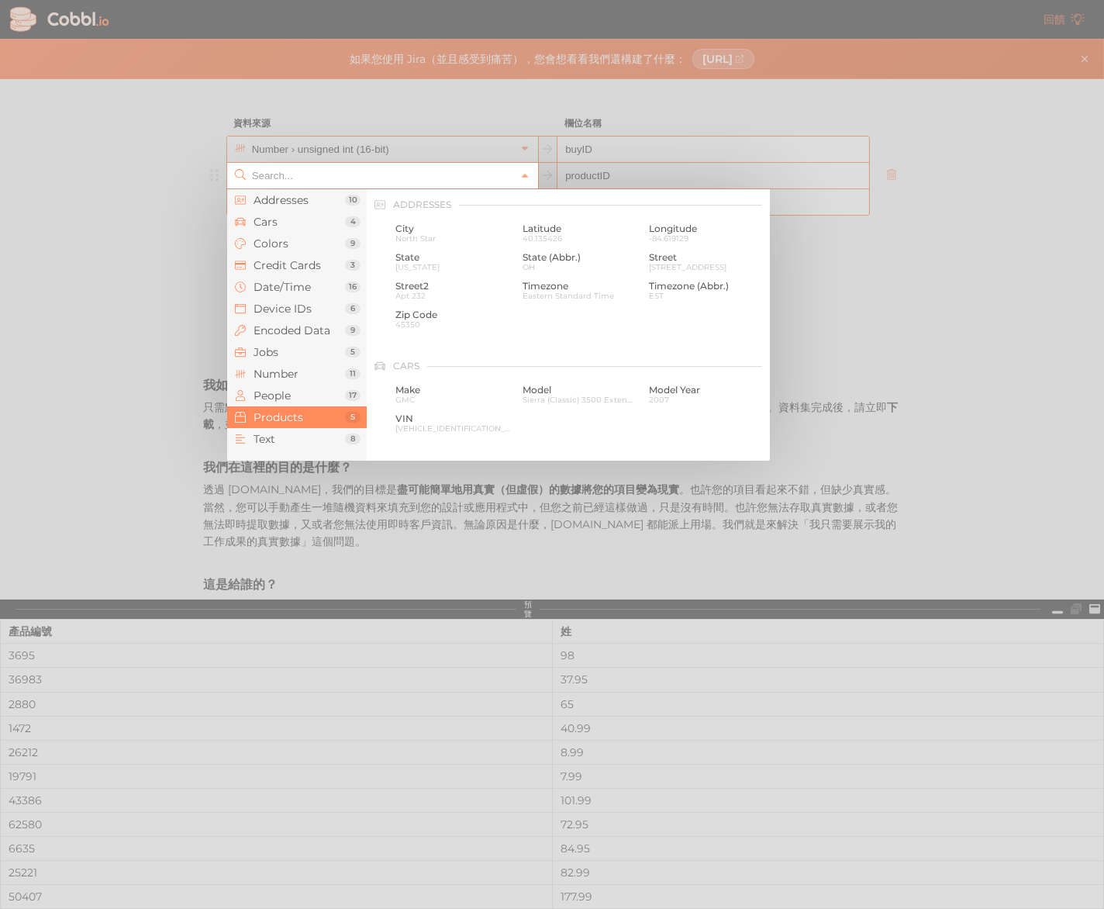
click at [465, 168] on input "text" at bounding box center [381, 176] width 267 height 26
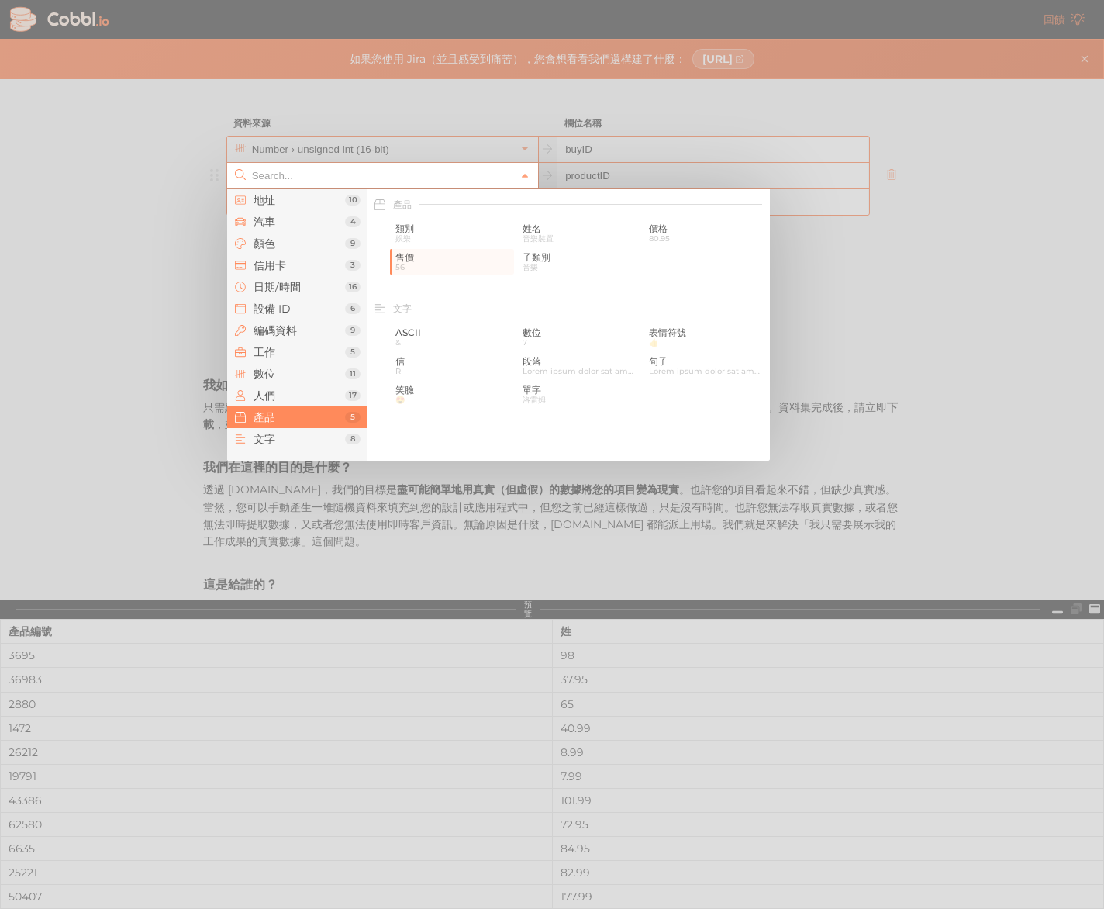
click at [323, 411] on span "產品" at bounding box center [299, 417] width 91 height 12
click at [559, 256] on span "子類別" at bounding box center [581, 257] width 116 height 11
type input "Products › Subcategory"
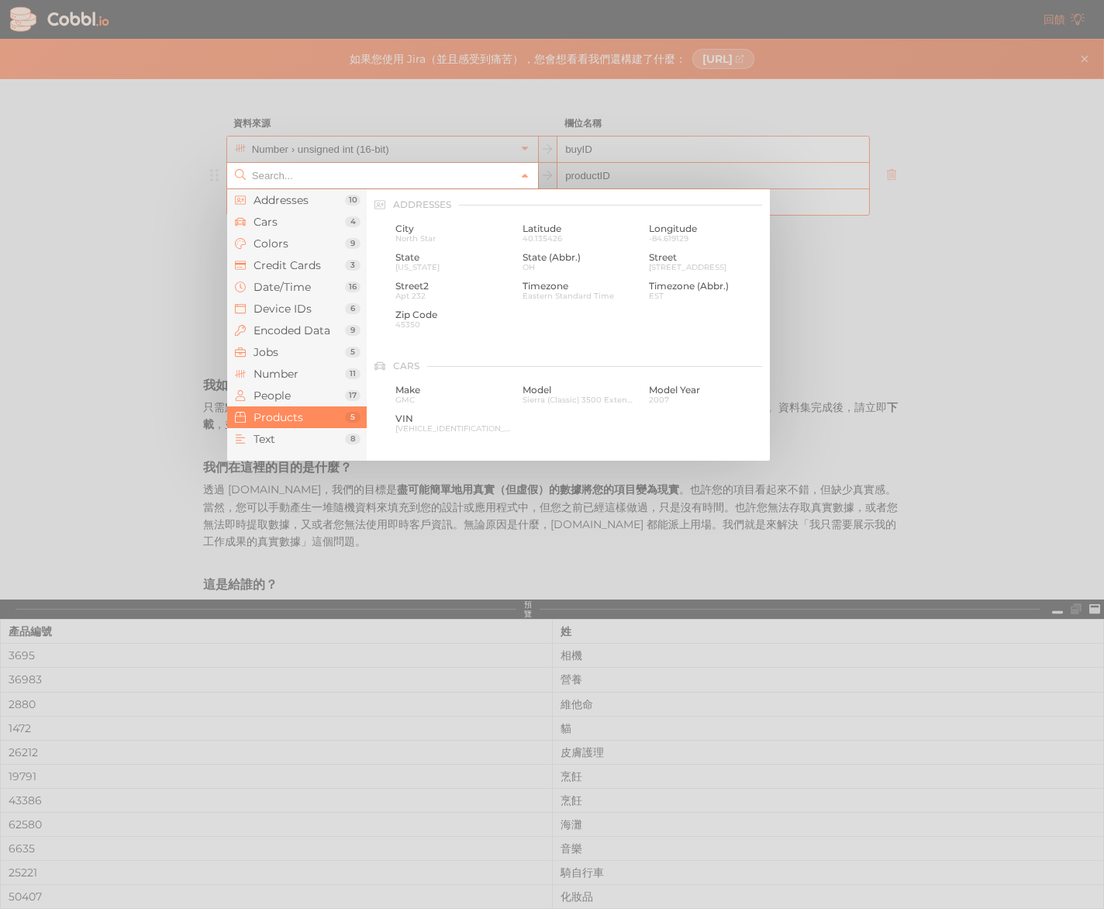
click at [497, 184] on input "text" at bounding box center [381, 176] width 267 height 26
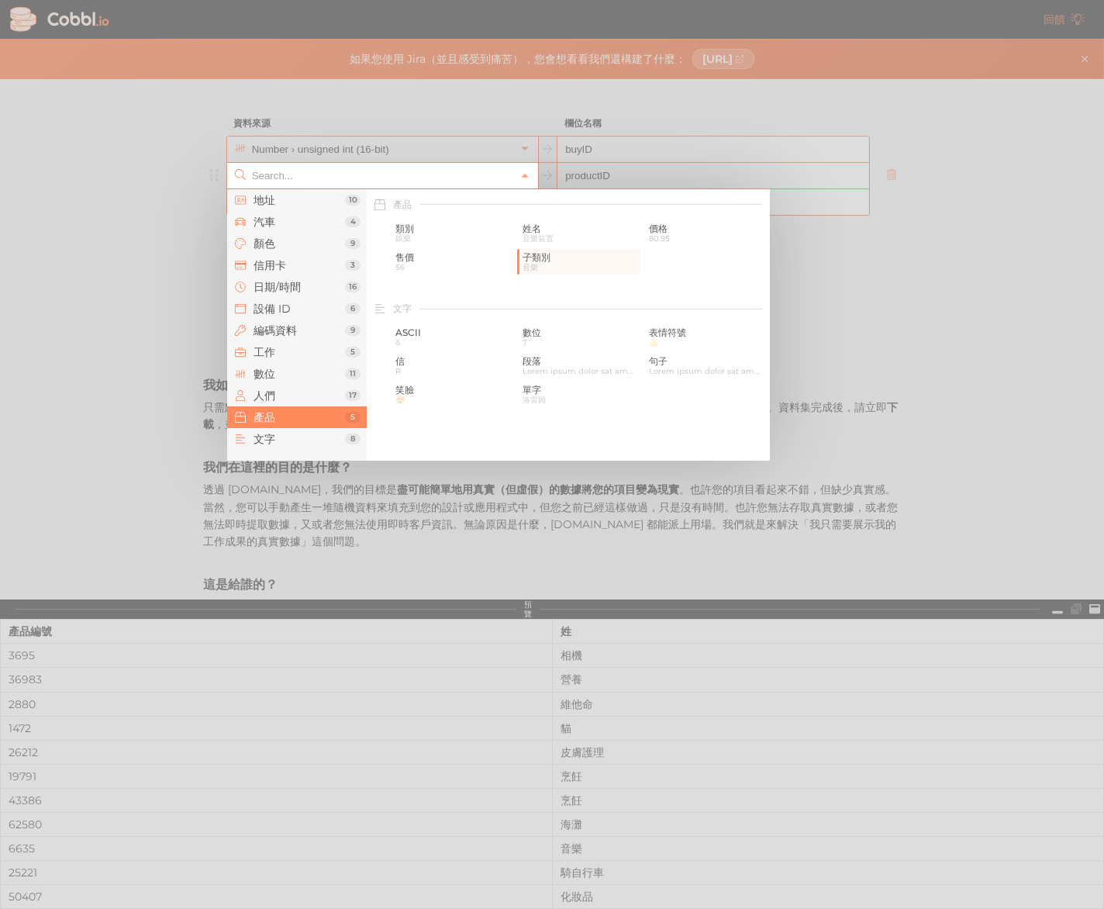
click at [664, 170] on div at bounding box center [552, 454] width 1104 height 909
type input "Products › Subcategory"
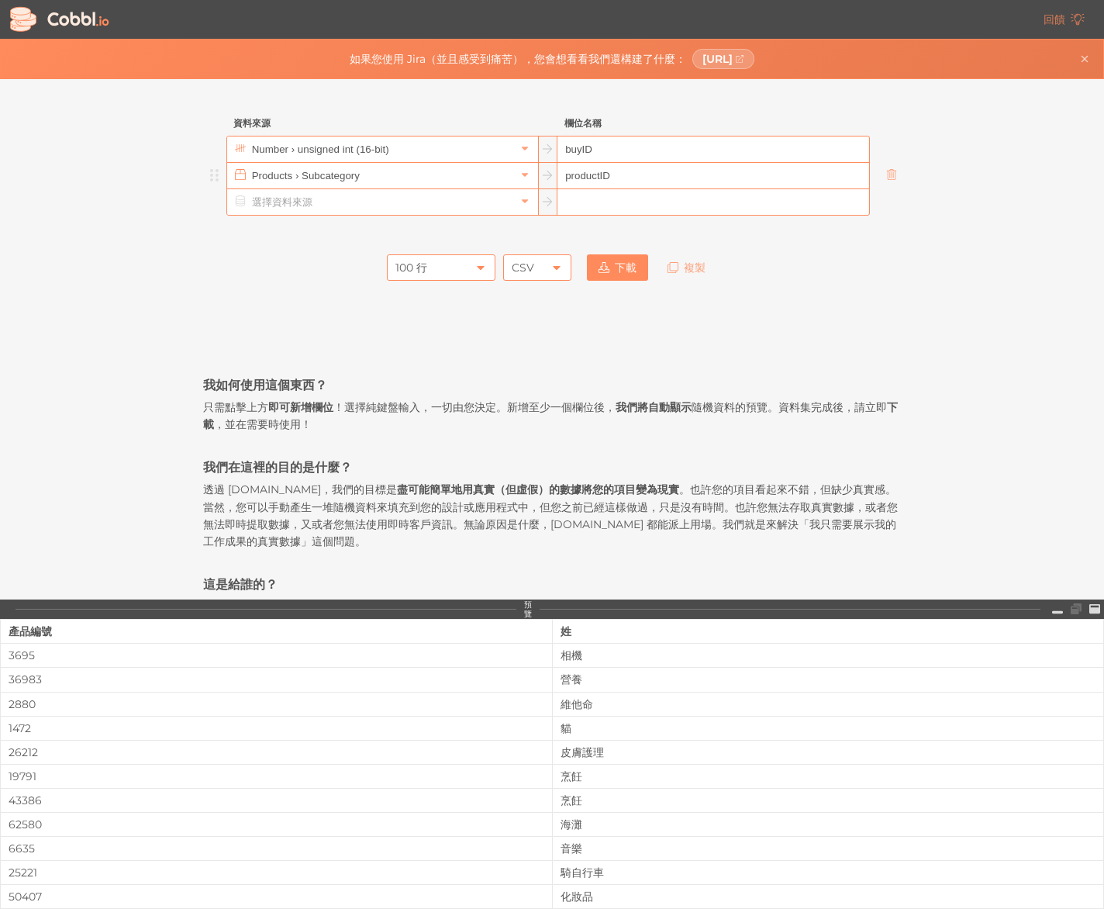
drag, startPoint x: 641, startPoint y: 175, endPoint x: 631, endPoint y: 177, distance: 10.2
click at [640, 175] on input "productID" at bounding box center [712, 176] width 311 height 26
drag, startPoint x: 614, startPoint y: 177, endPoint x: 543, endPoint y: 176, distance: 70.6
click at [543, 176] on div "Products › Subcategory productID" at bounding box center [547, 175] width 643 height 27
paste input "productID"
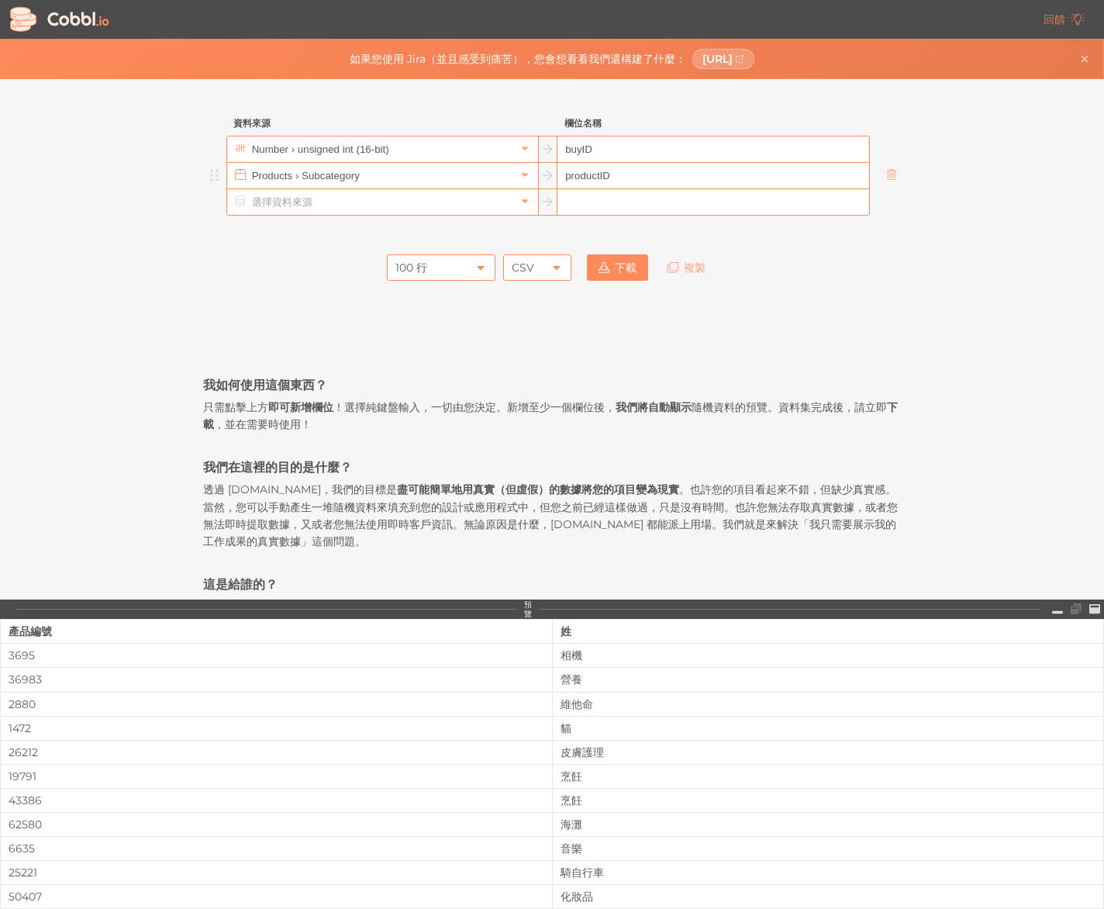
type input "productID"
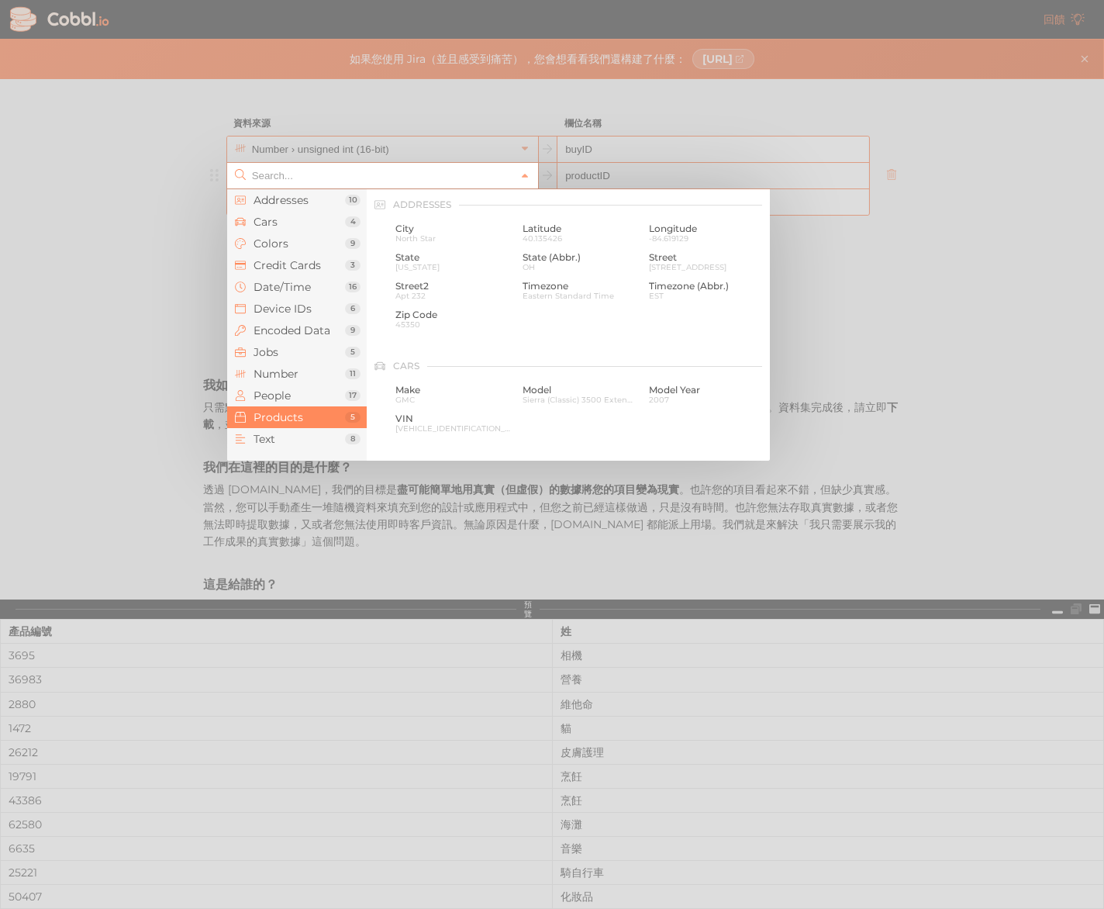
click at [458, 179] on input "text" at bounding box center [381, 176] width 267 height 26
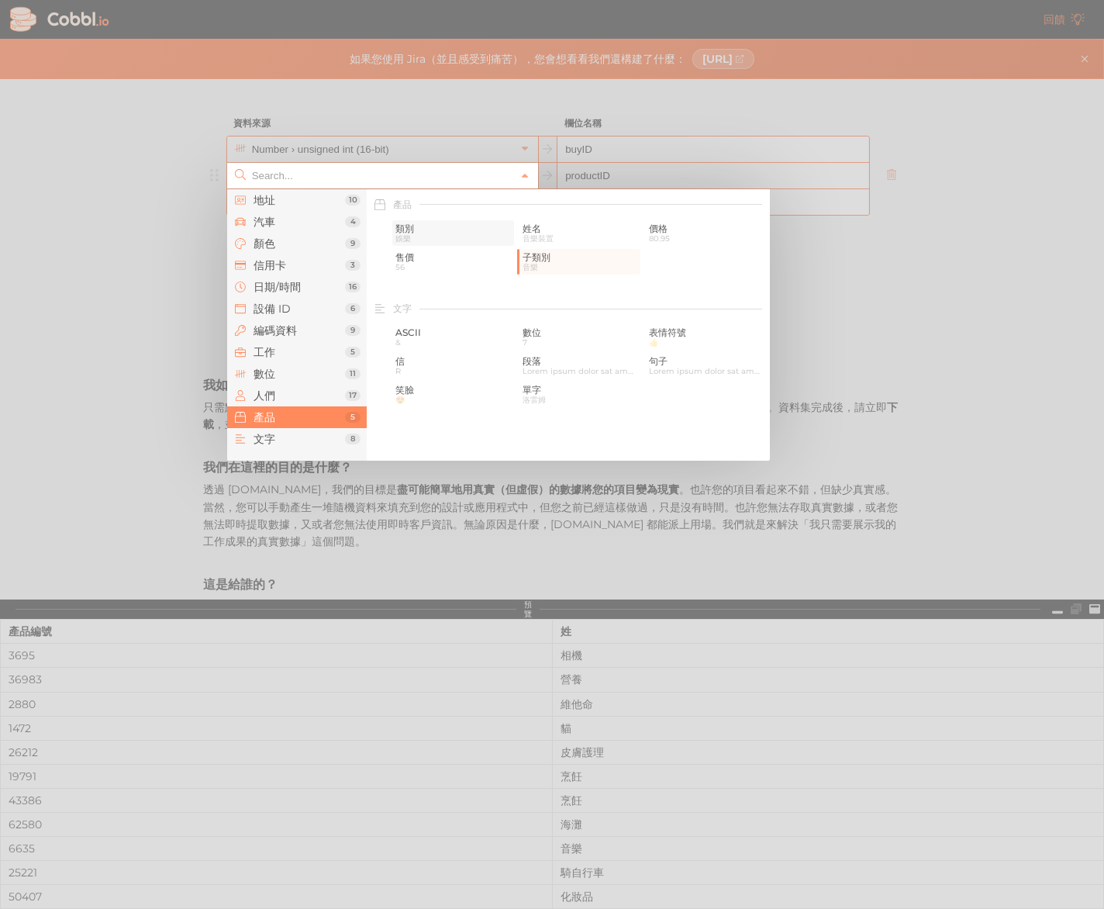
click at [424, 231] on span "類別" at bounding box center [453, 228] width 116 height 11
type input "Products › Category"
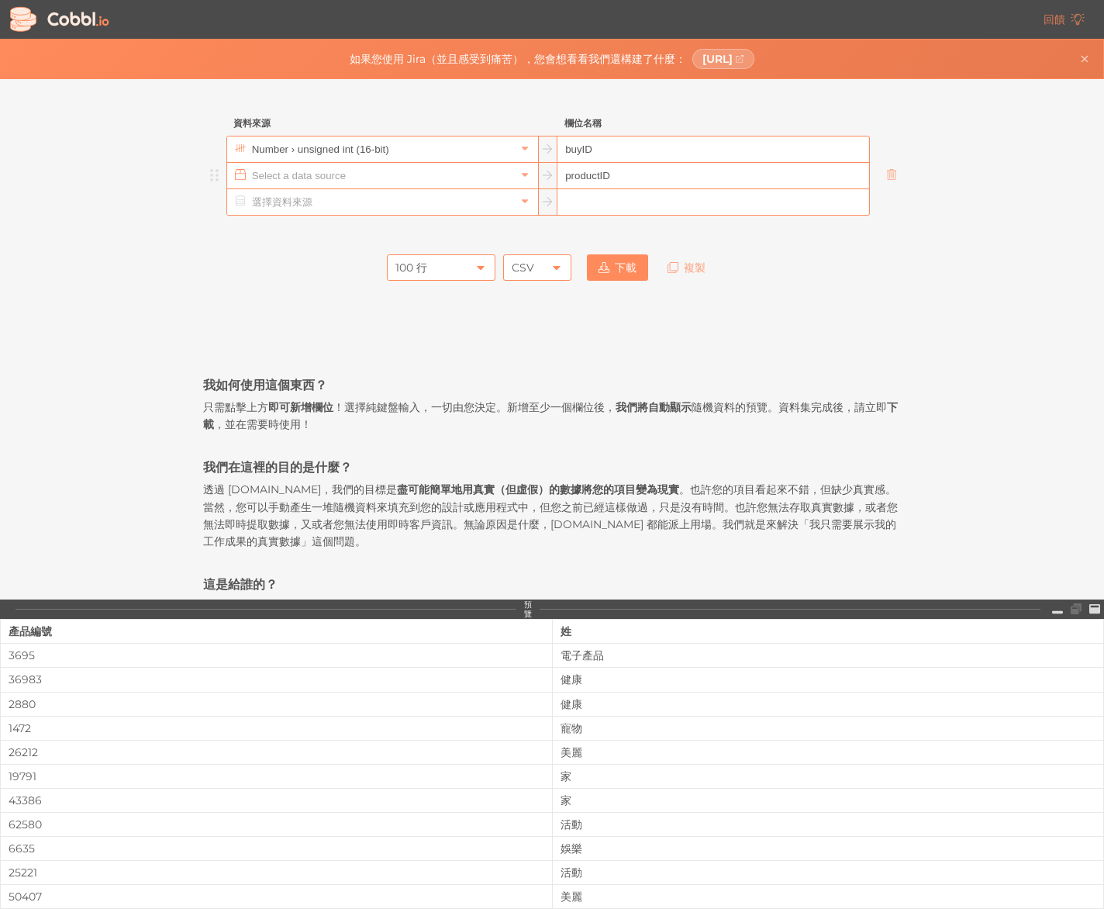
click at [417, 185] on input "text" at bounding box center [381, 176] width 267 height 26
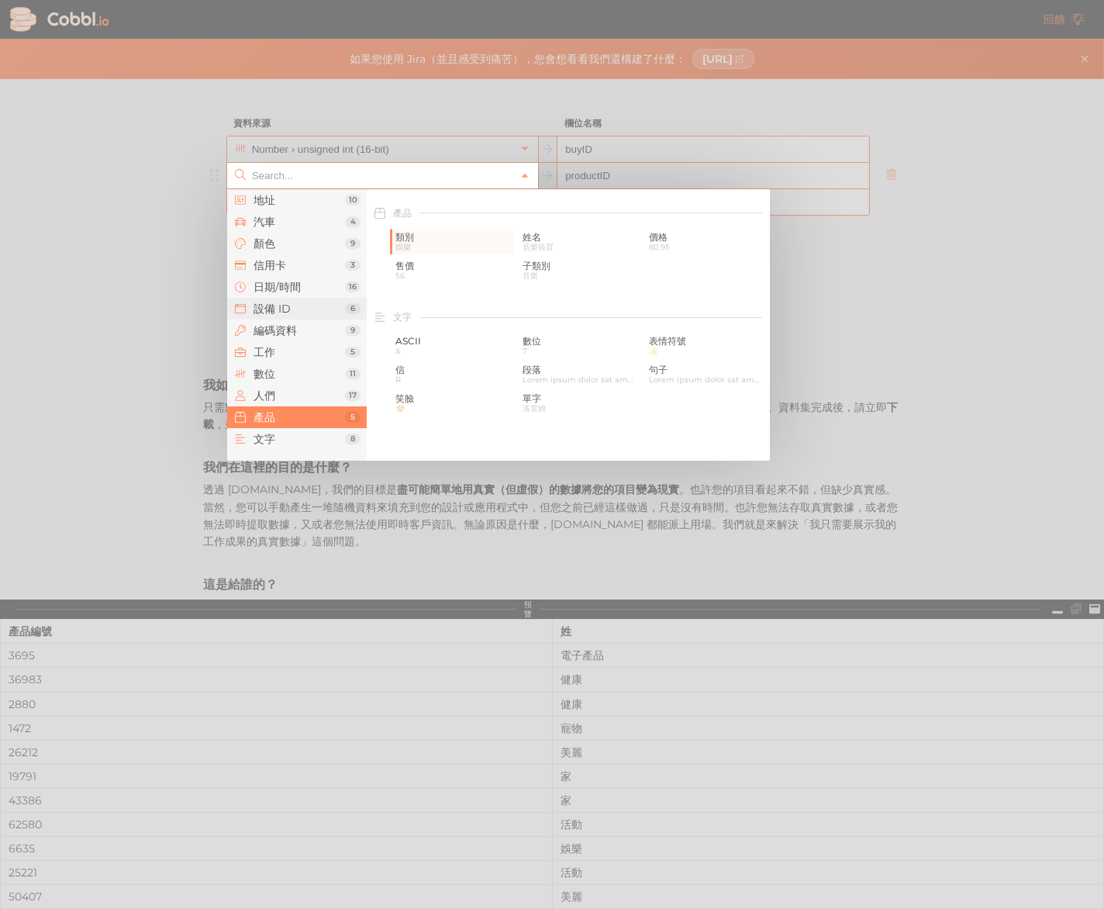
click at [256, 306] on font "設備 ID" at bounding box center [272, 309] width 37 height 14
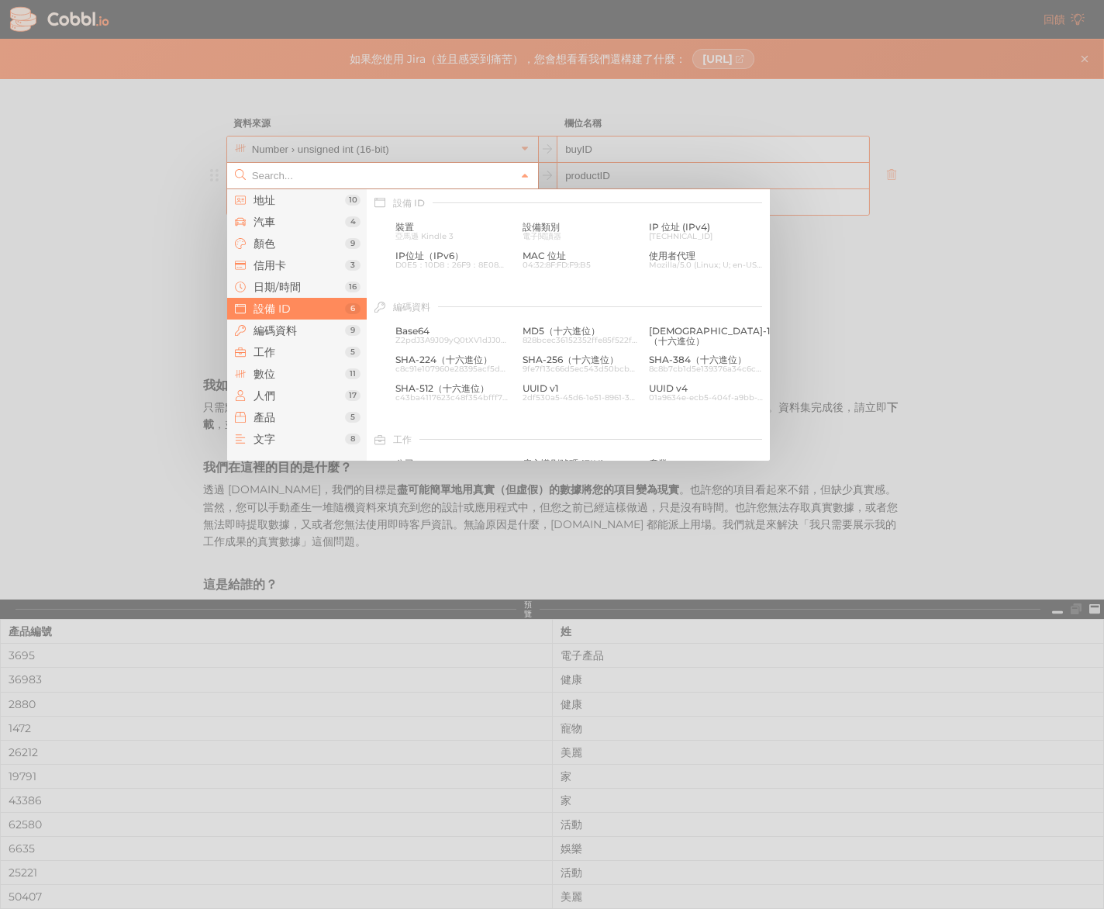
scroll to position [692, 0]
click at [283, 266] on font "信用卡" at bounding box center [270, 265] width 33 height 14
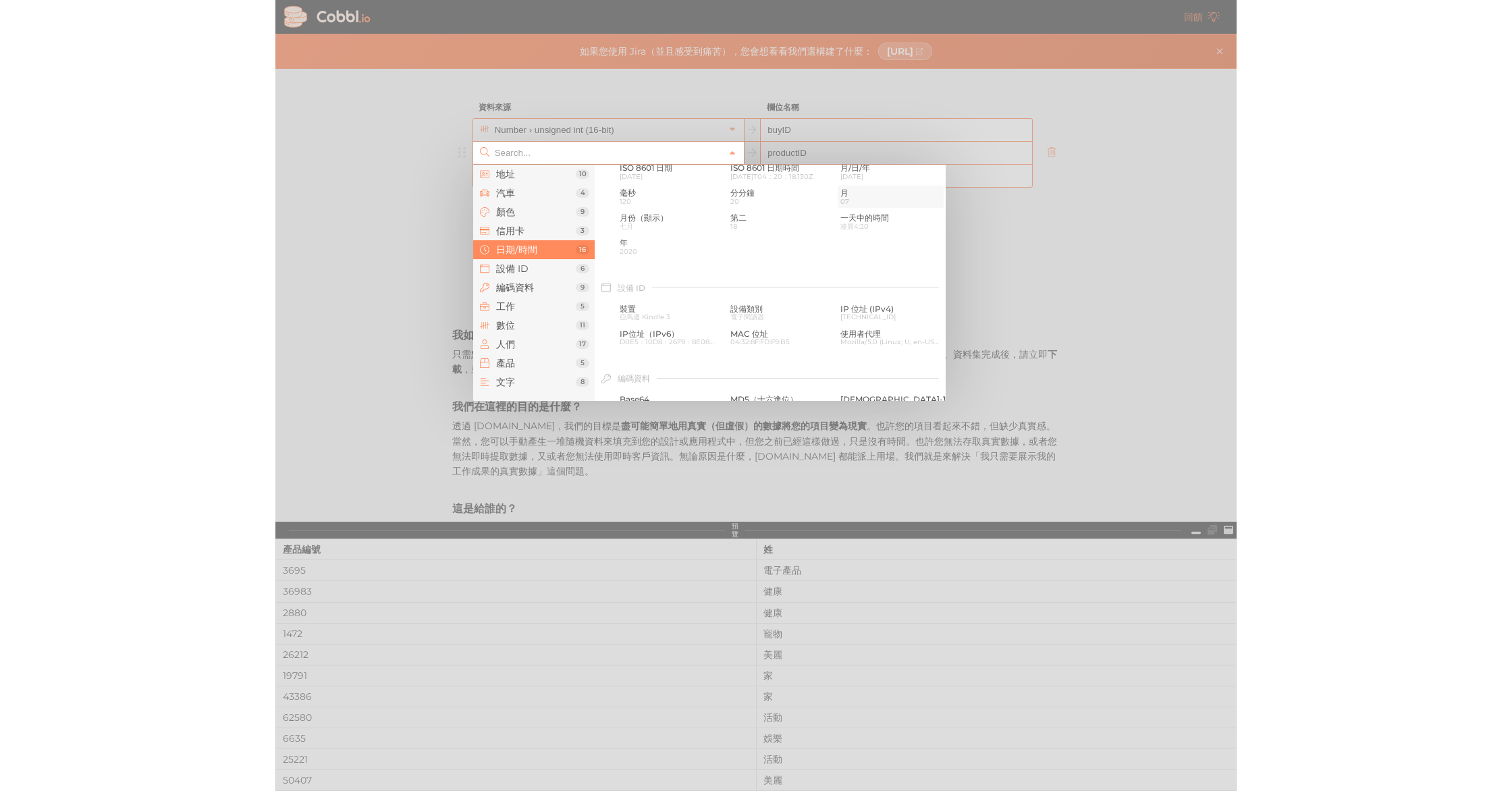
scroll to position [554, 0]
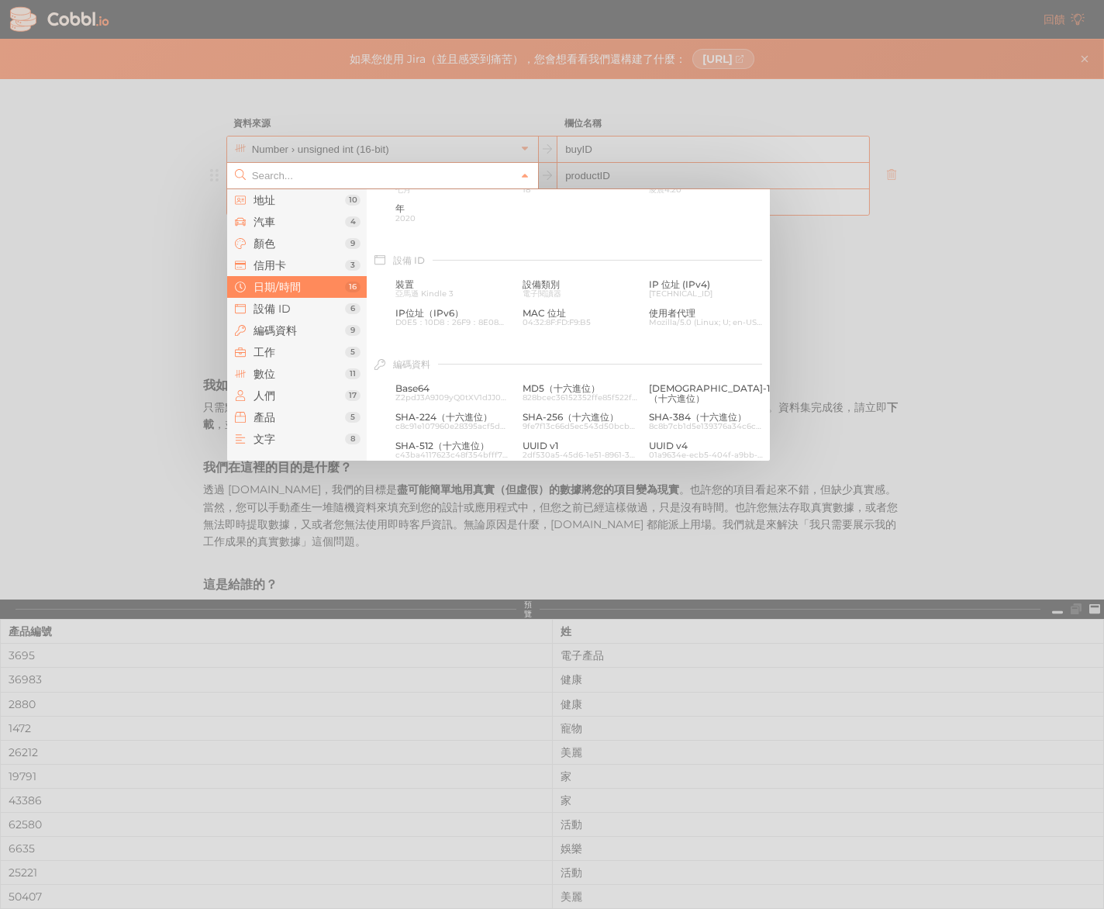
click at [913, 389] on div at bounding box center [552, 454] width 1104 height 909
type input "Products › Category"
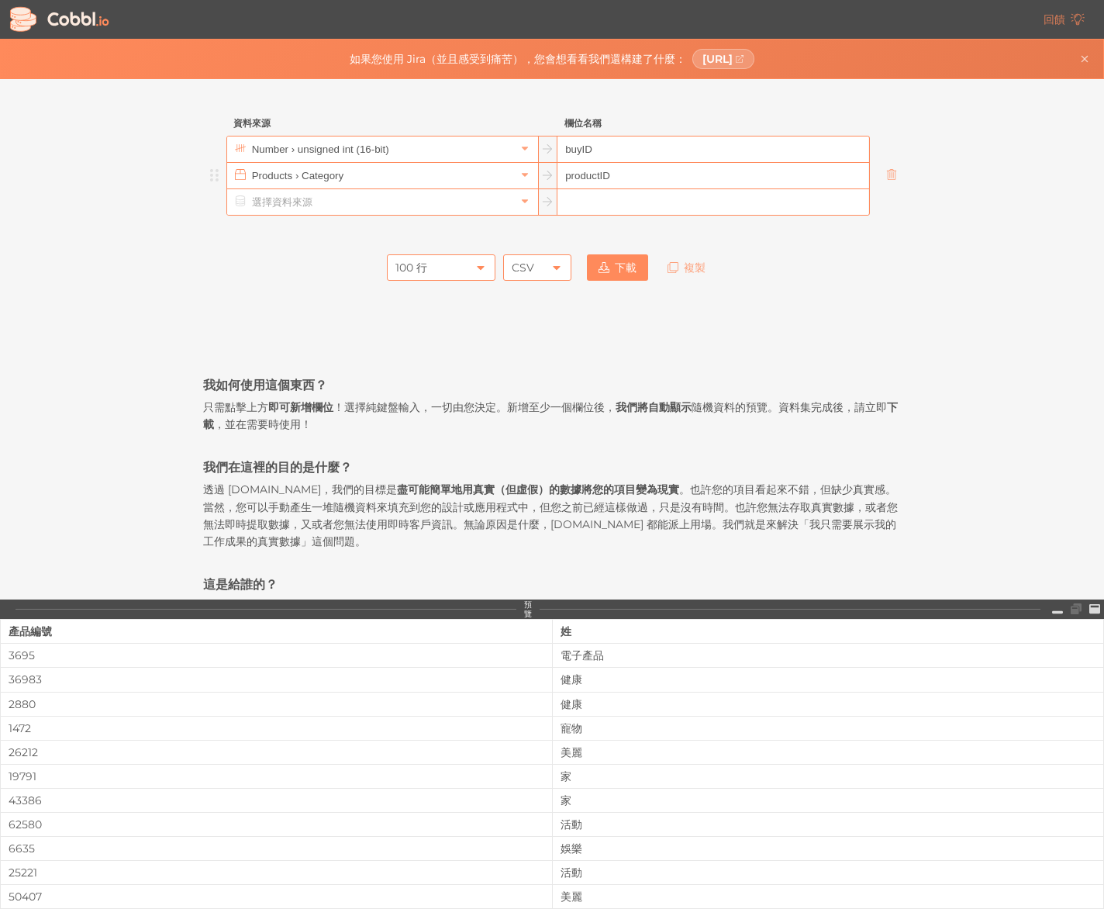
click at [605, 259] on link "下載" at bounding box center [617, 267] width 61 height 26
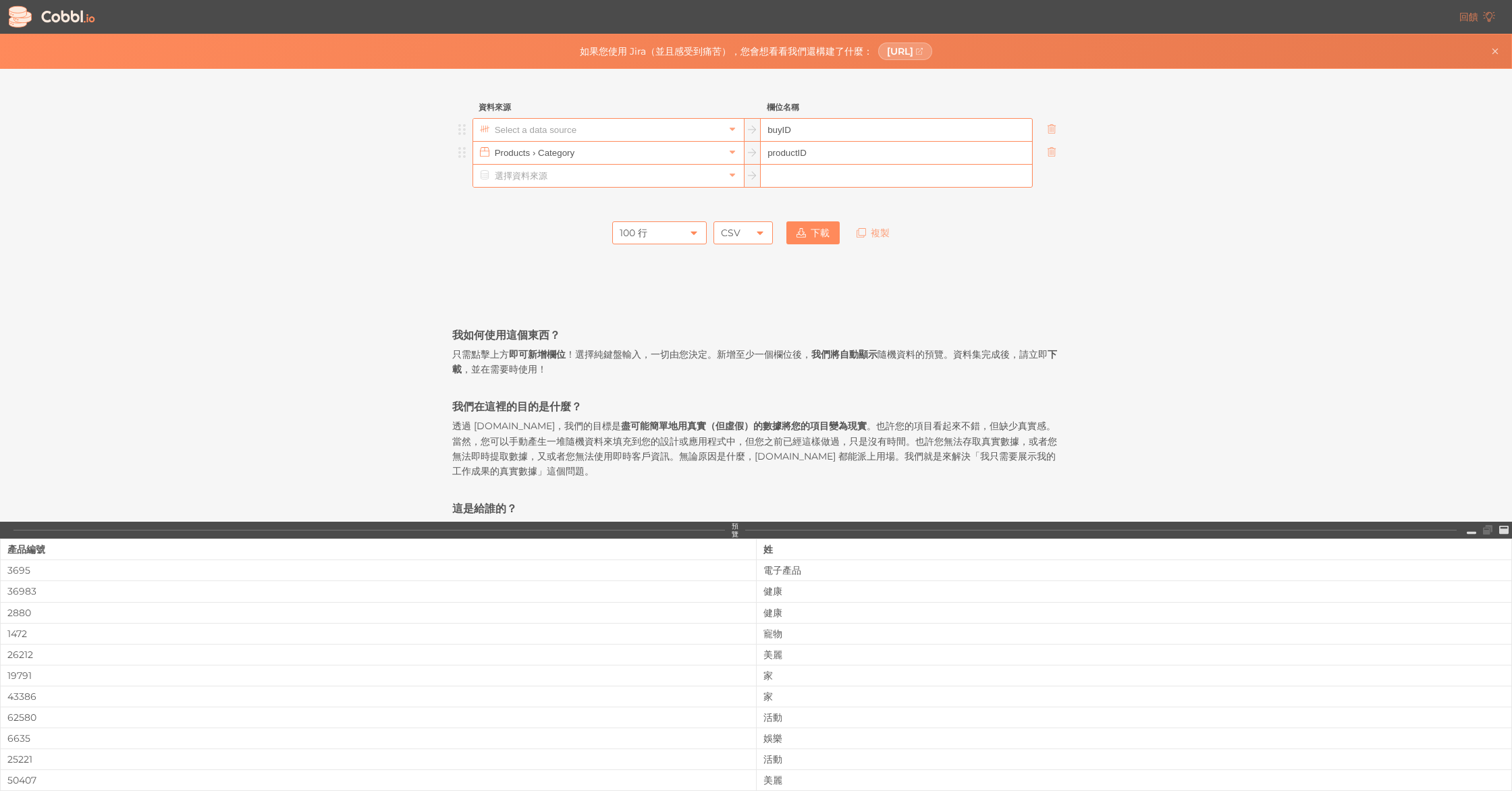
click at [663, 132] on input "text" at bounding box center [607, 130] width 232 height 23
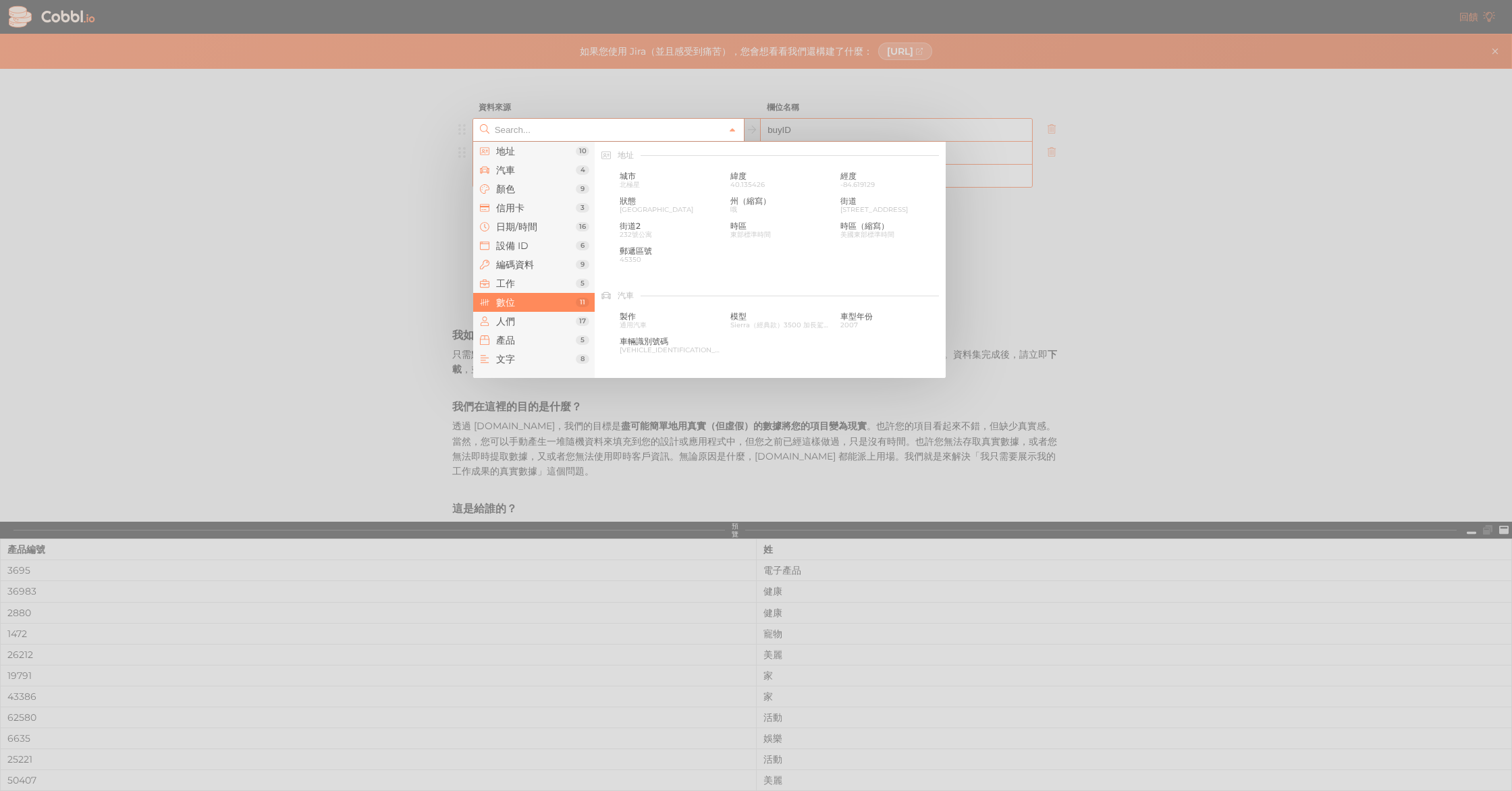
scroll to position [899, 0]
click at [758, 118] on div at bounding box center [756, 395] width 1512 height 791
type input "Number › unsigned int (16-bit)"
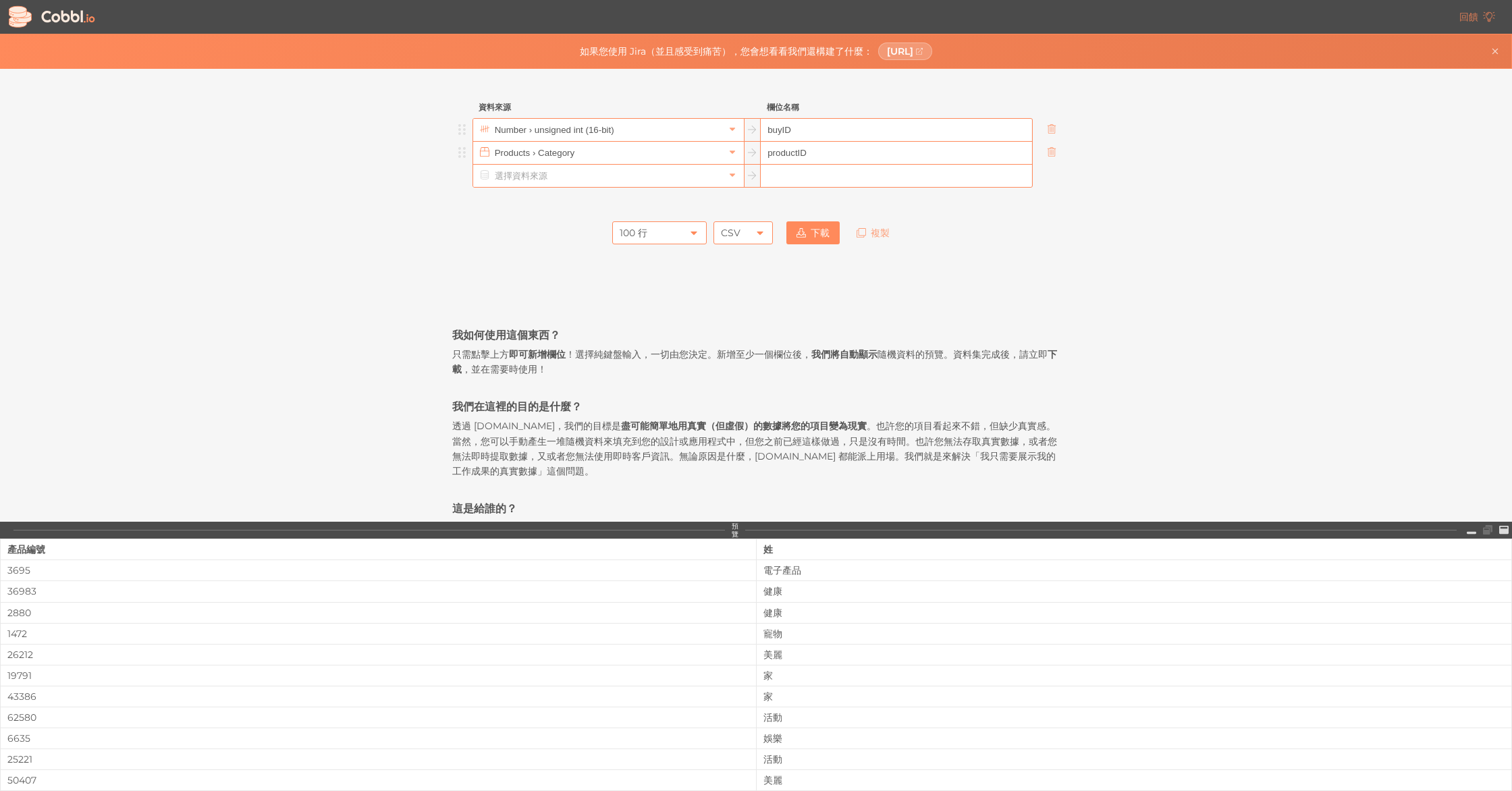
click at [795, 131] on input "buyID" at bounding box center [896, 130] width 271 height 23
click at [736, 126] on link at bounding box center [732, 130] width 17 height 14
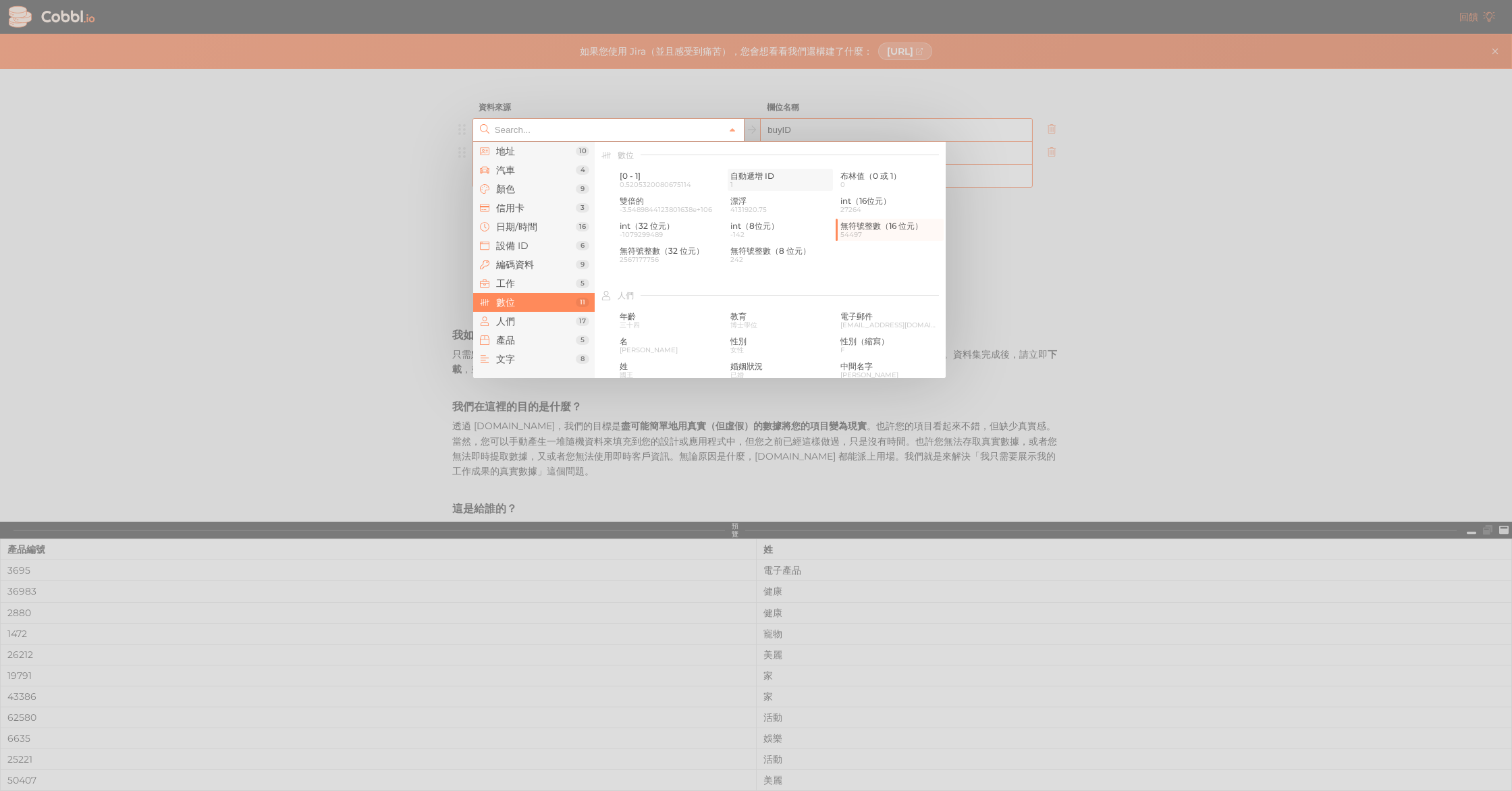
click at [756, 182] on span "1" at bounding box center [781, 184] width 101 height 8
type input "Number › Auto-incrementing ID"
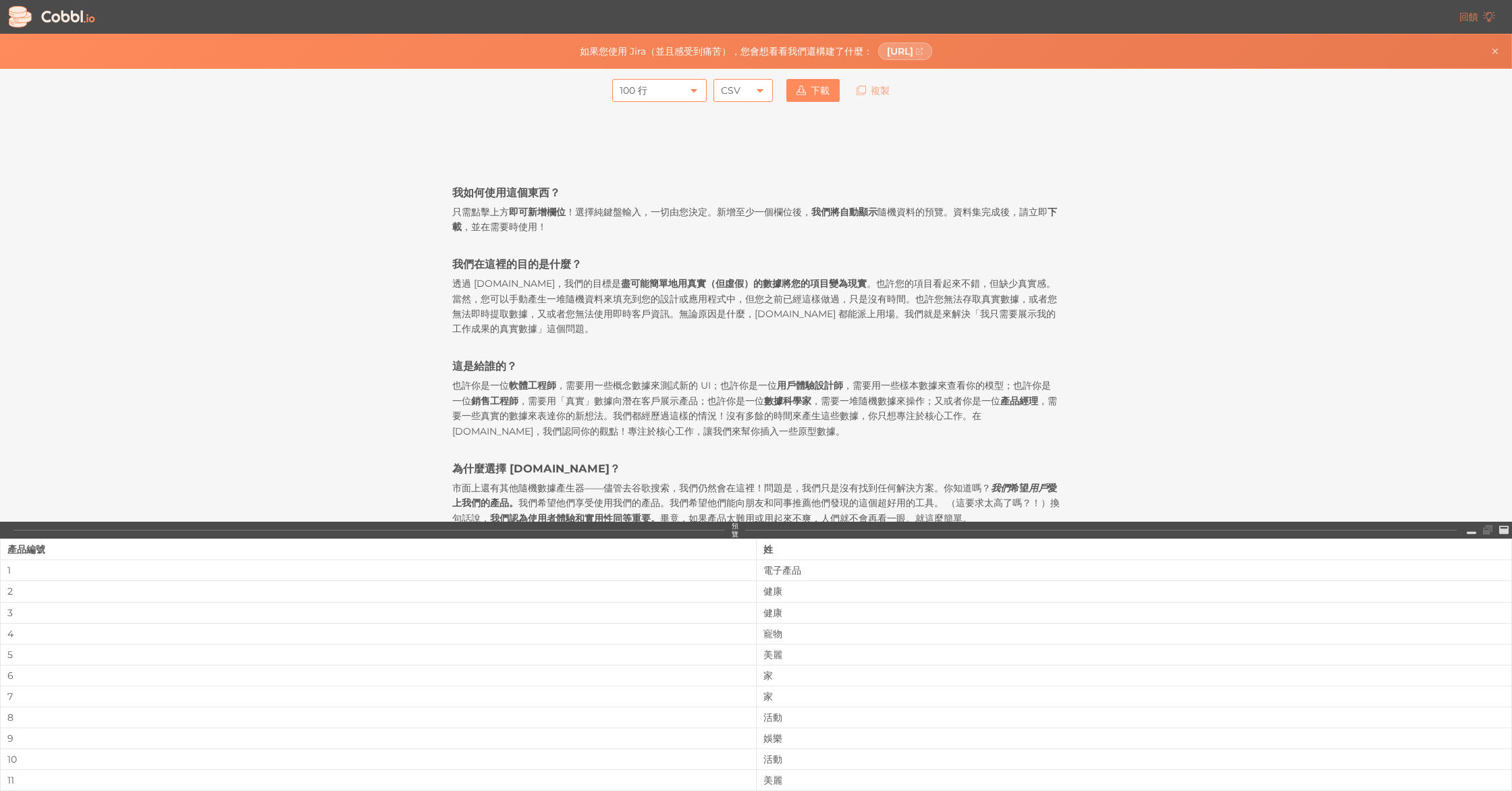
scroll to position [0, 0]
